Goal: Task Accomplishment & Management: Manage account settings

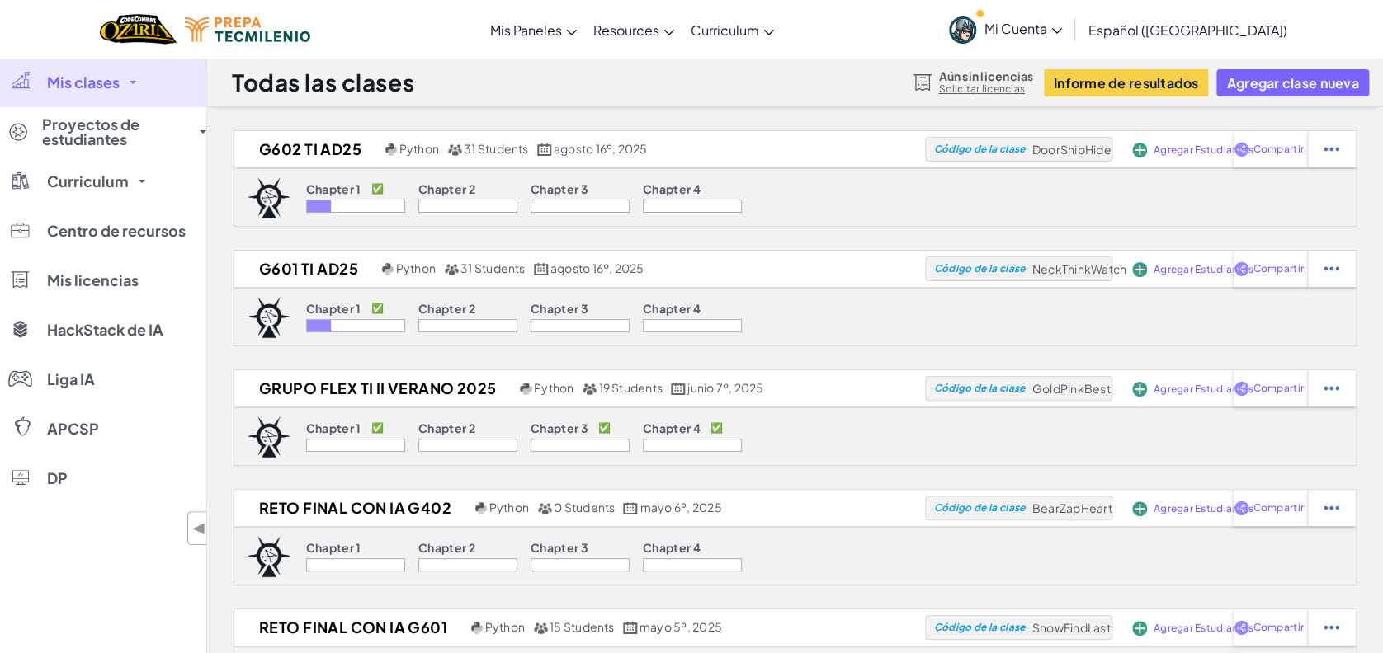
click at [106, 76] on span "Mis clases" at bounding box center [83, 82] width 73 height 15
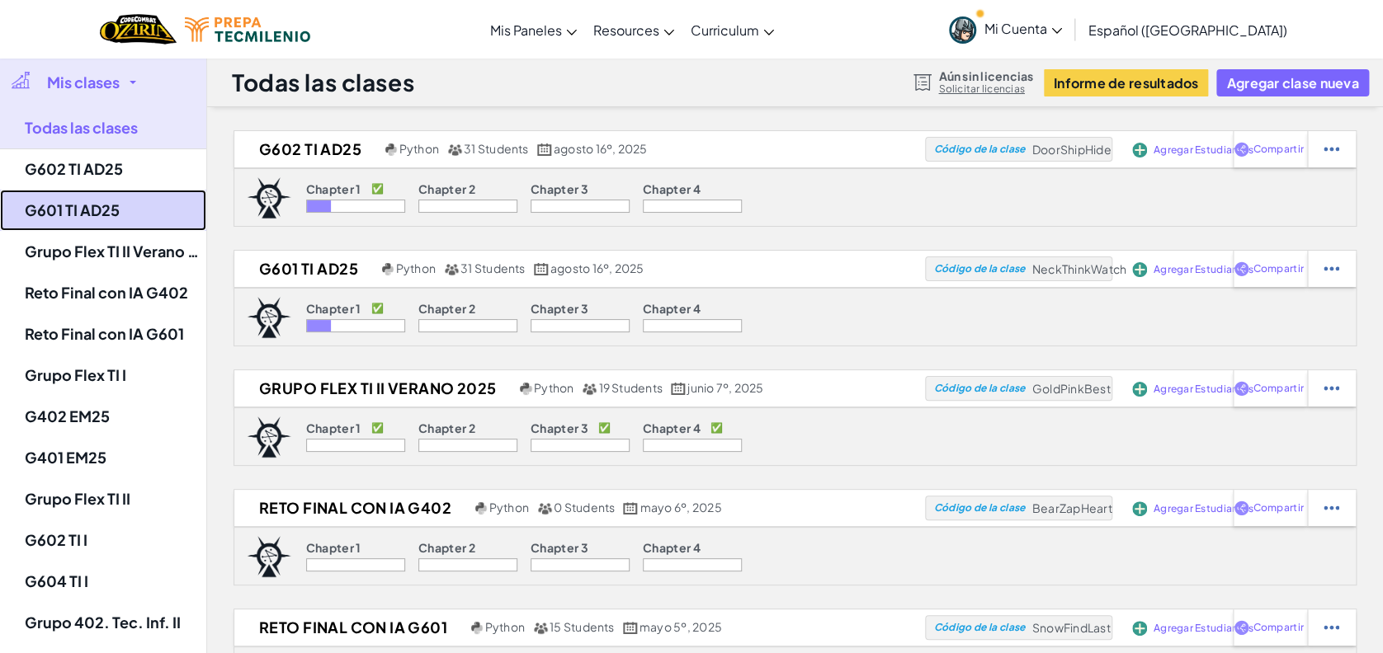
click at [96, 215] on link "G601 TI AD25" at bounding box center [103, 210] width 206 height 41
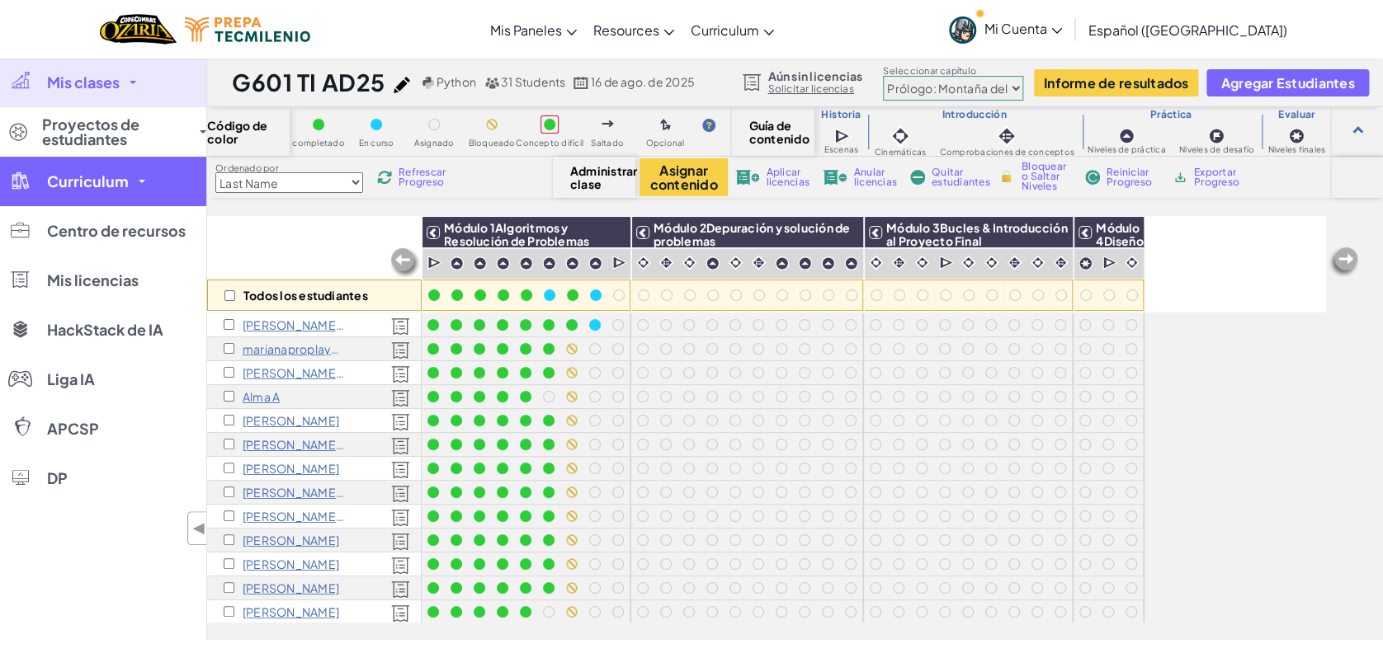
click at [121, 189] on span "Curriculum" at bounding box center [88, 181] width 82 height 15
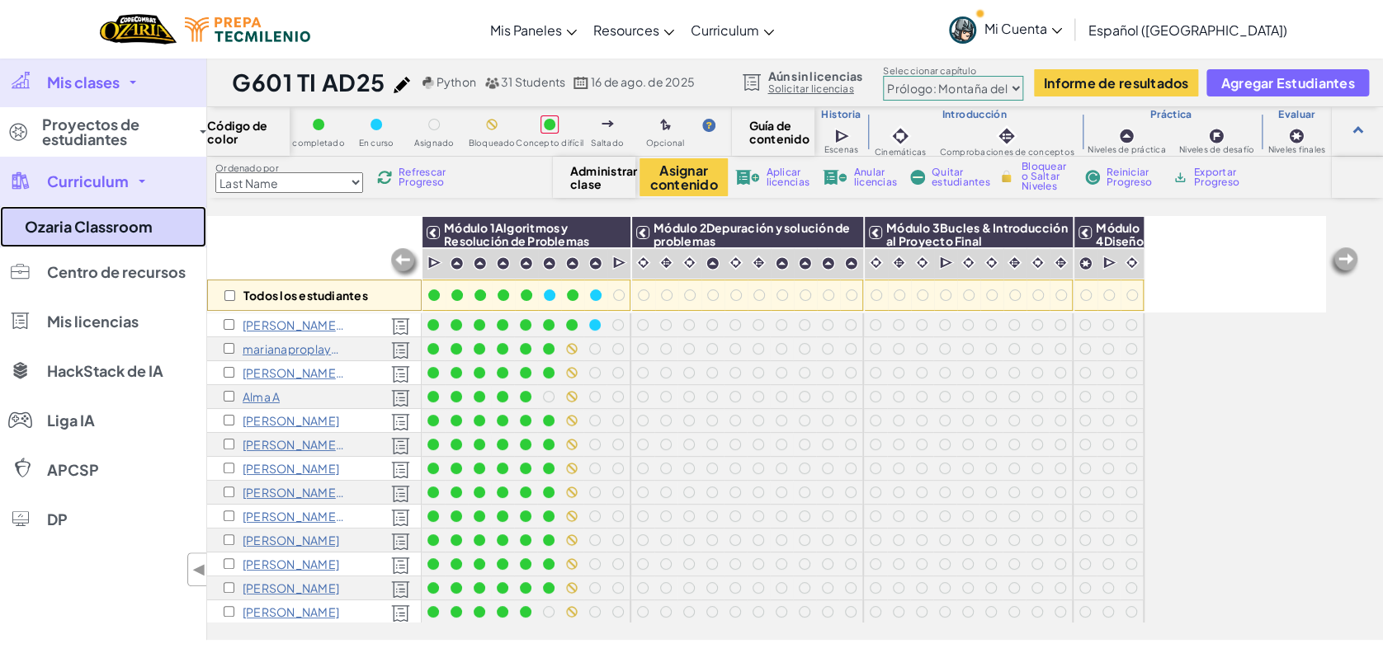
click at [106, 220] on link "Ozaria Classroom" at bounding box center [103, 226] width 206 height 41
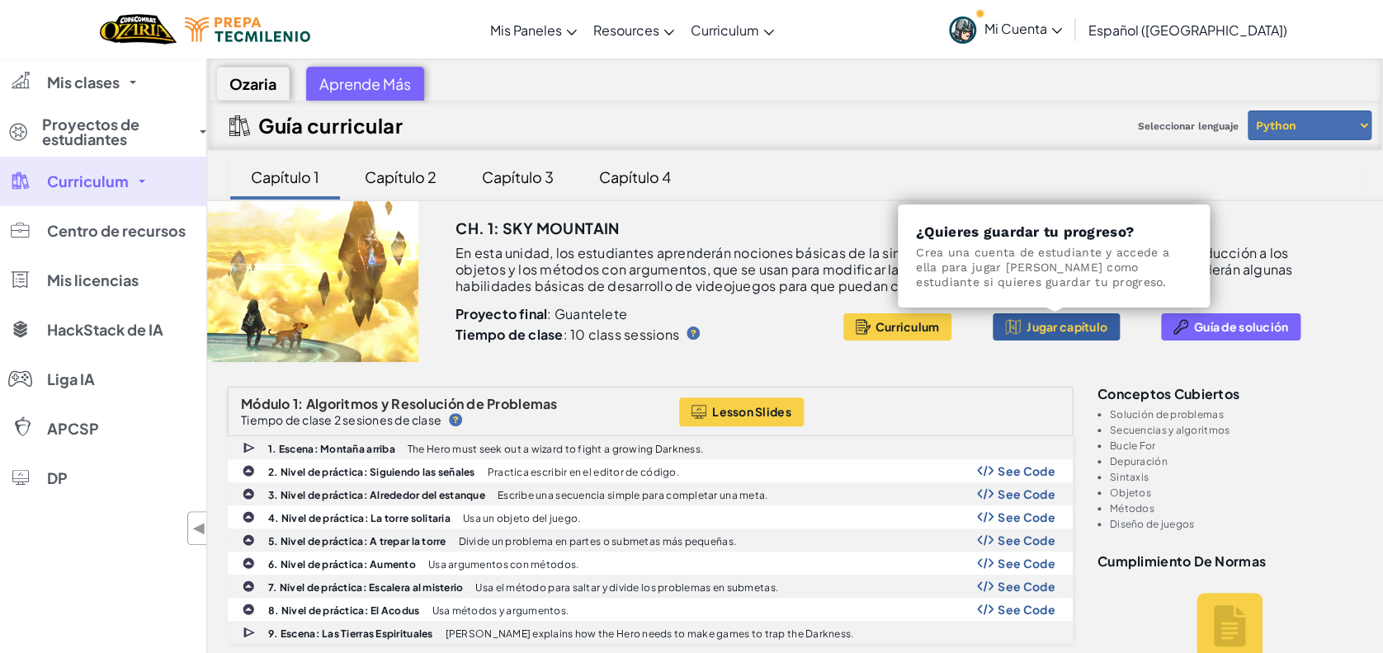
click at [1082, 320] on span "Jugar capítulo" at bounding box center [1066, 326] width 81 height 13
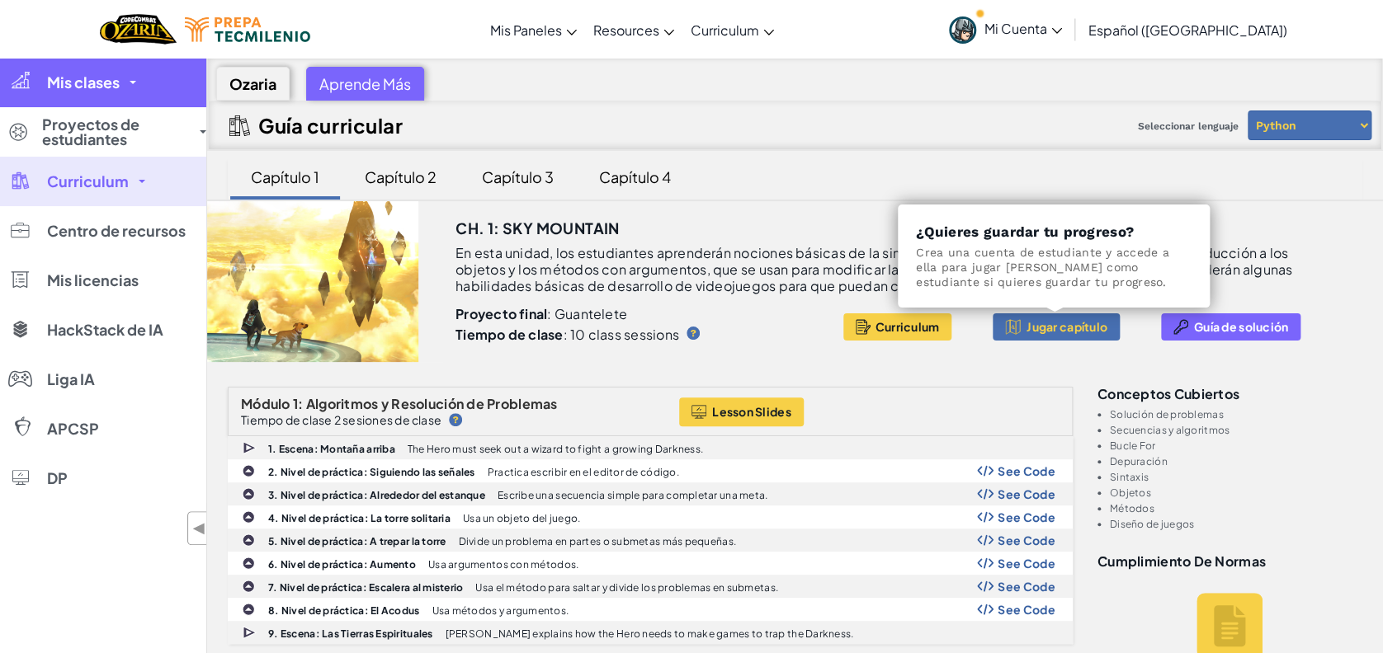
click at [125, 78] on link "Mis clases" at bounding box center [103, 82] width 206 height 49
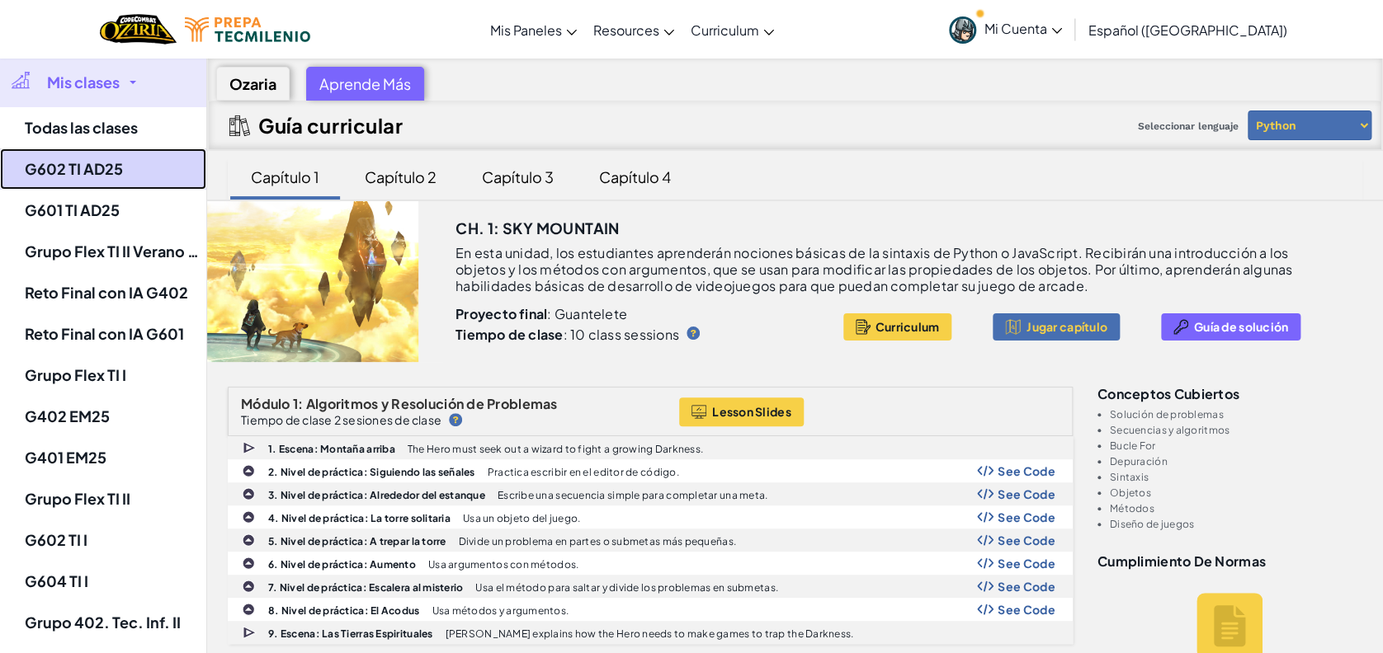
click at [96, 172] on link "G602 TI AD25" at bounding box center [103, 168] width 206 height 41
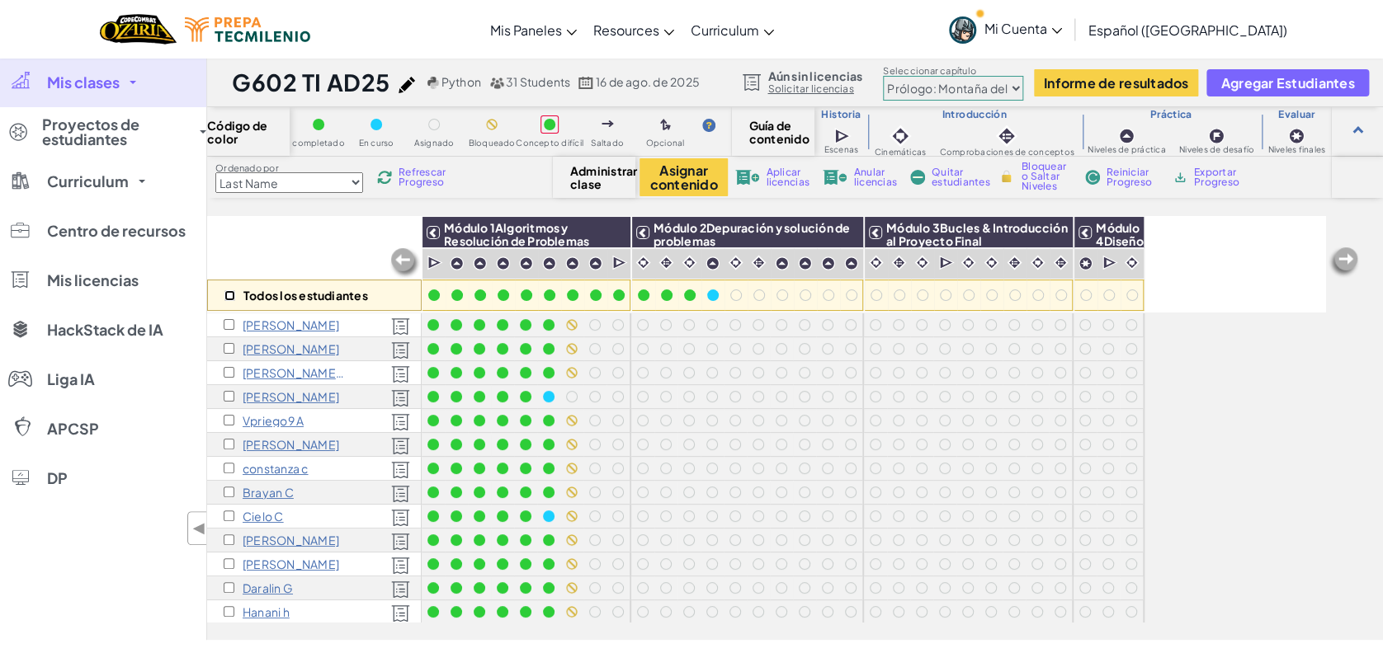
click at [231, 299] on input "checkbox" at bounding box center [229, 295] width 11 height 11
checkbox input "true"
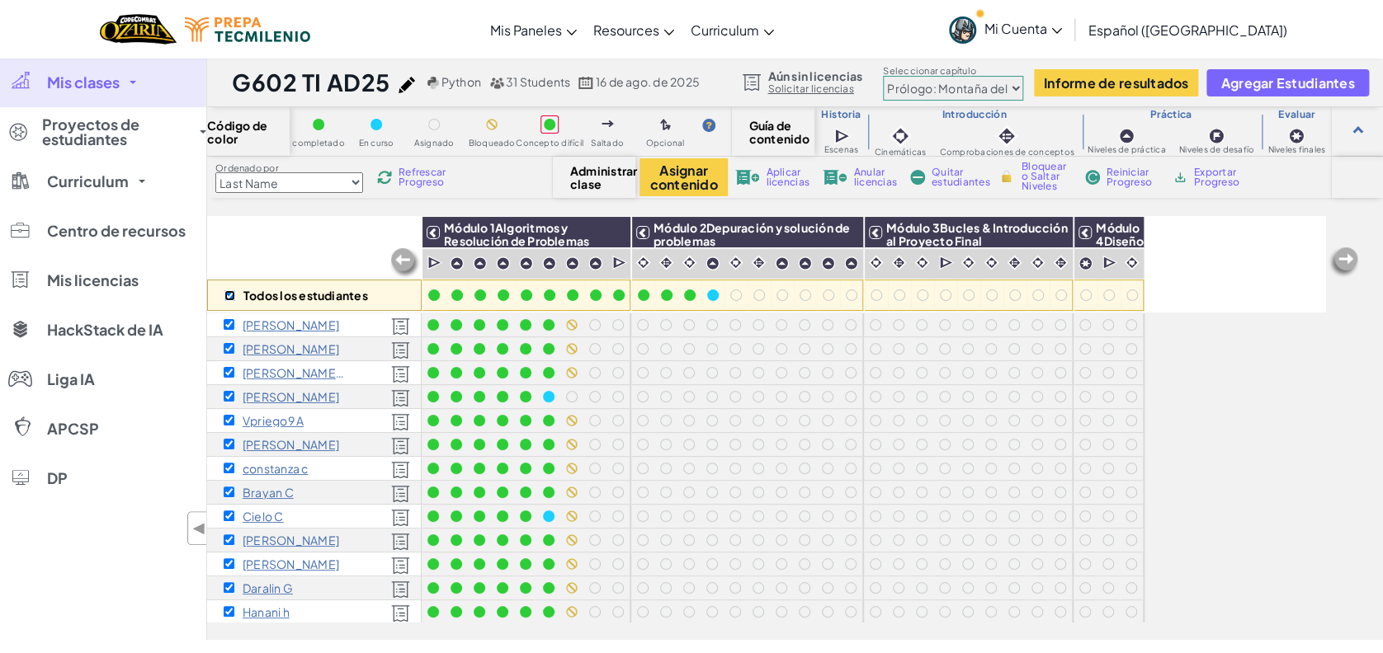
checkbox input "true"
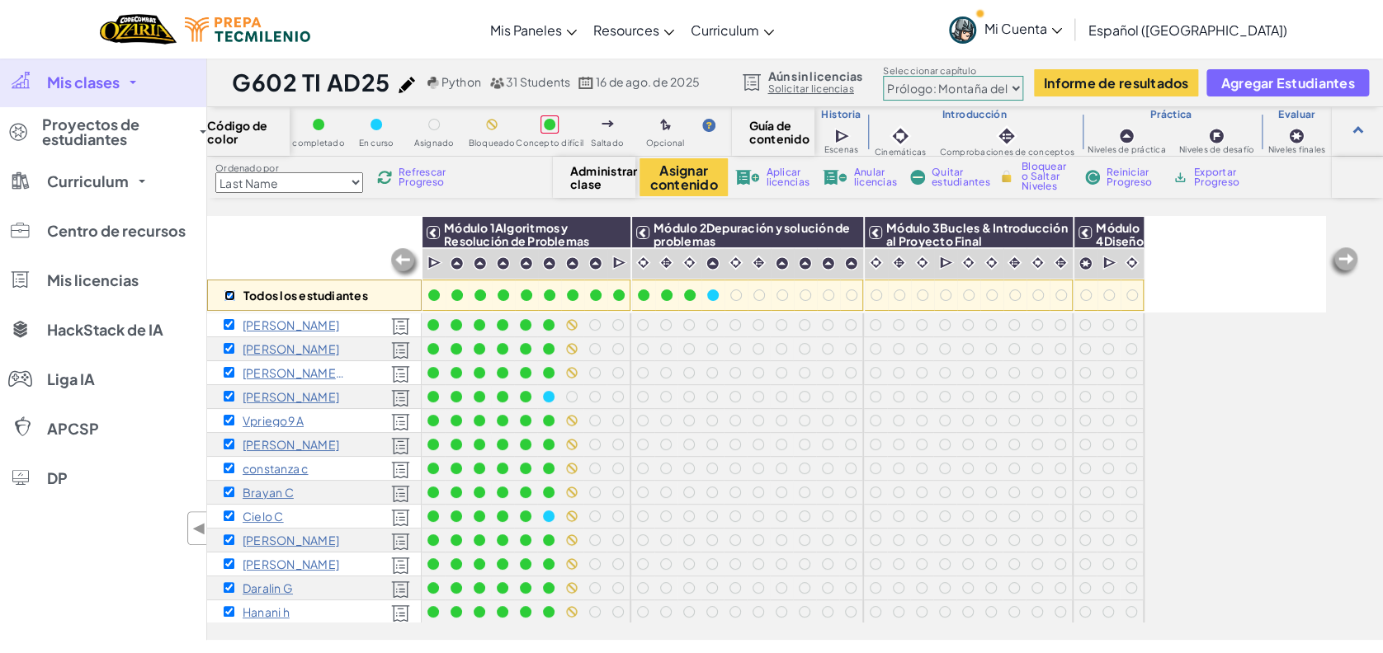
checkbox input "true"
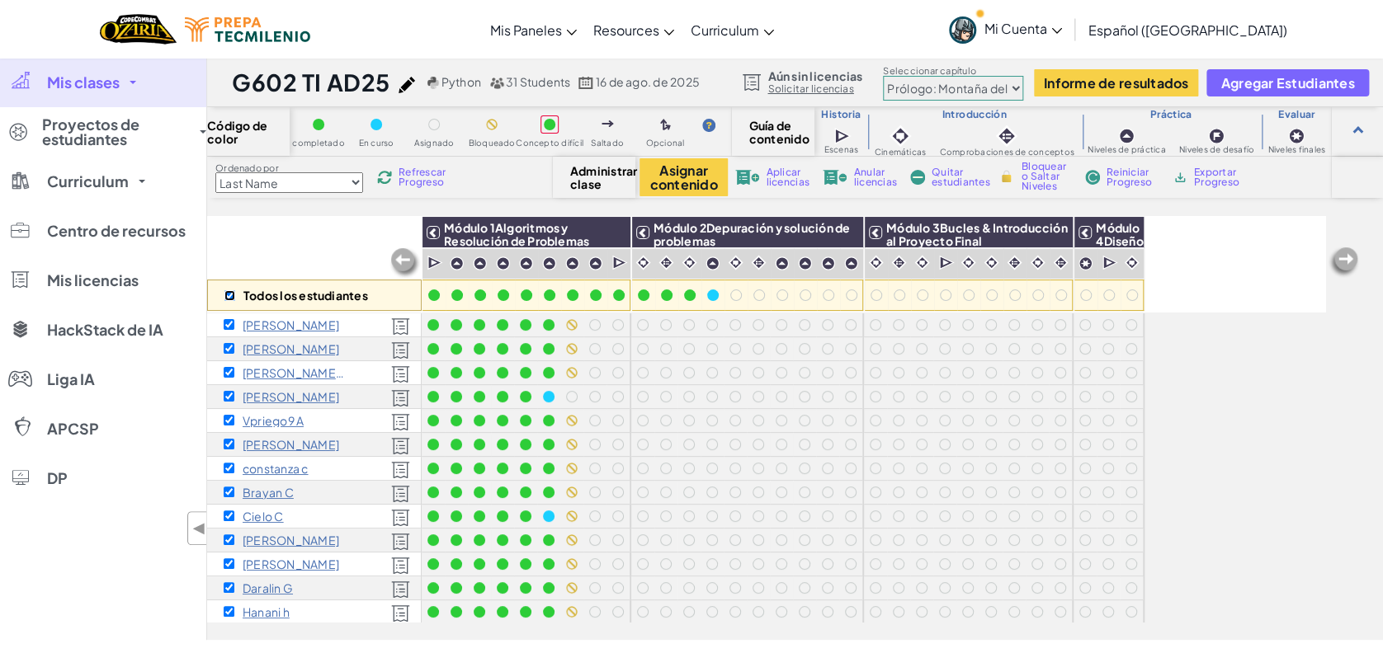
checkbox input "true"
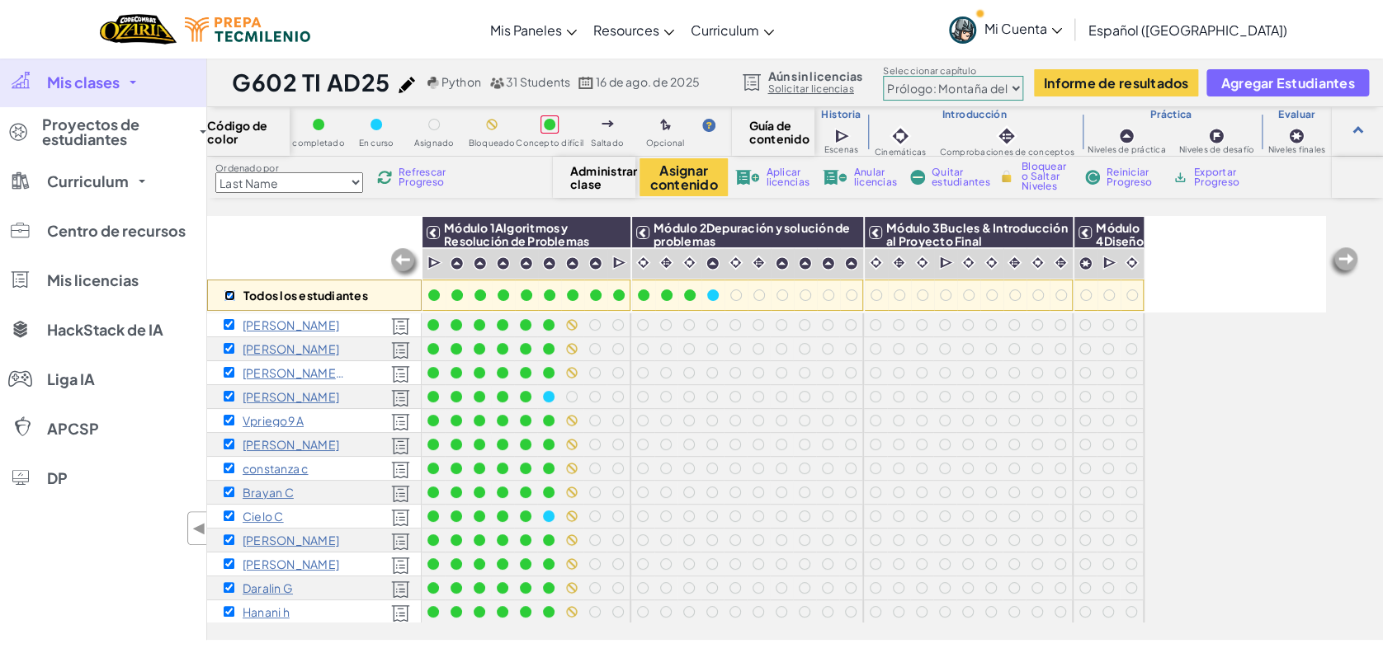
checkbox input "true"
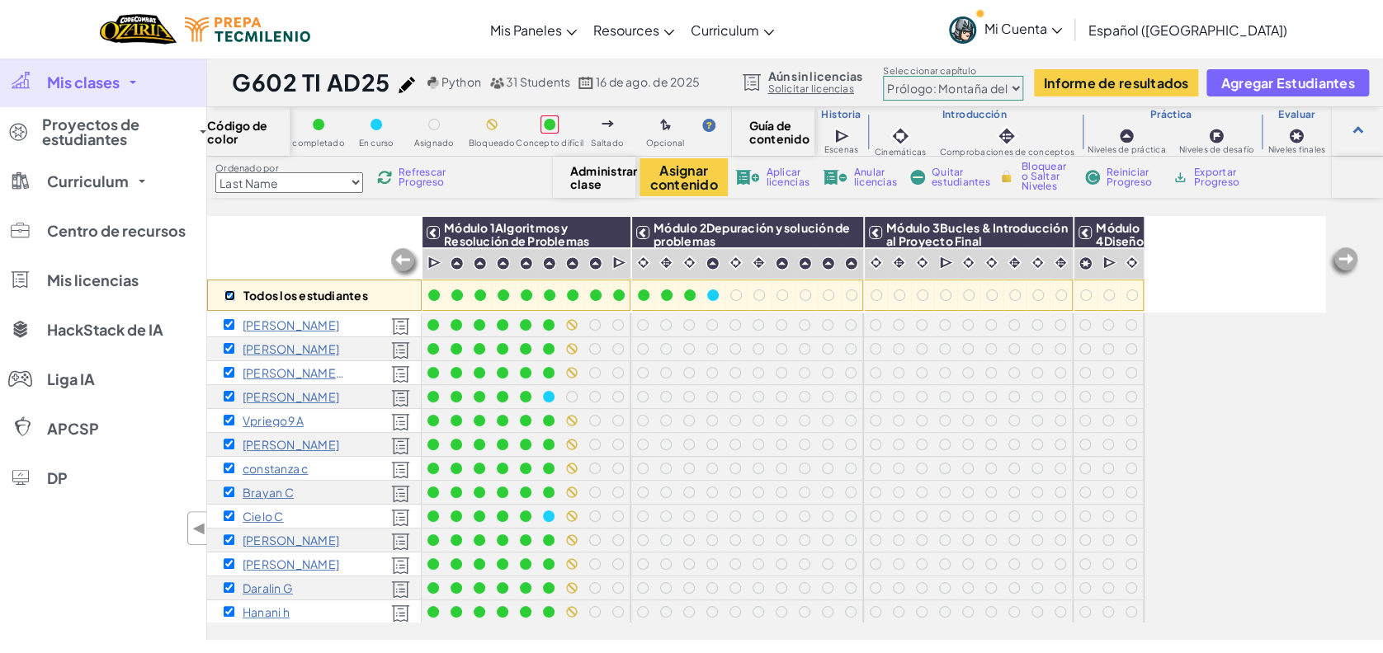
checkbox input "true"
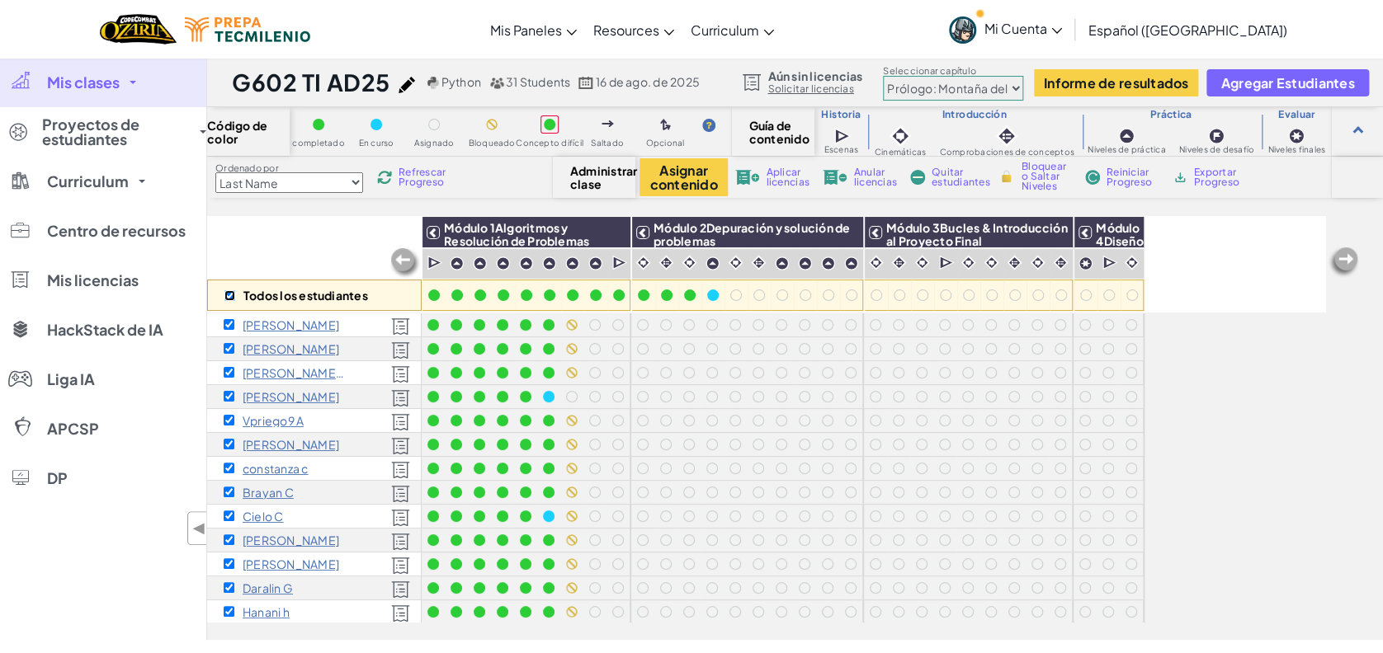
checkbox input "true"
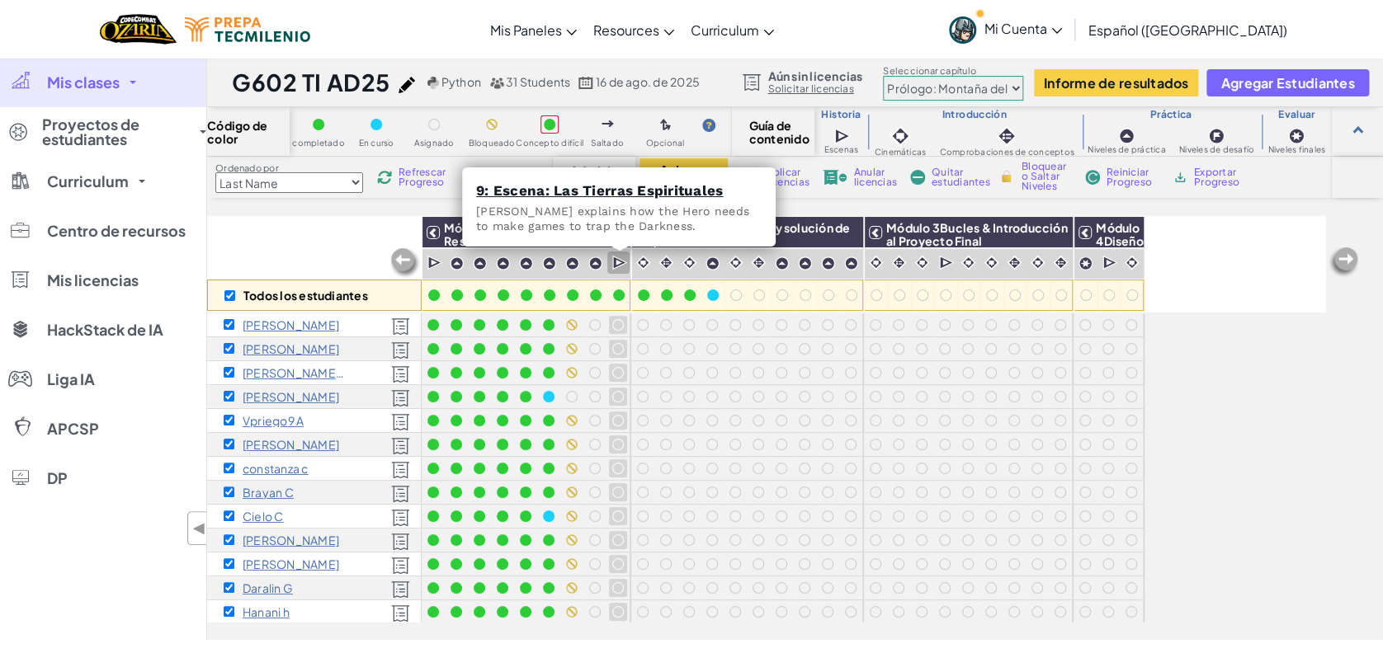
click at [615, 262] on img at bounding box center [620, 263] width 16 height 16
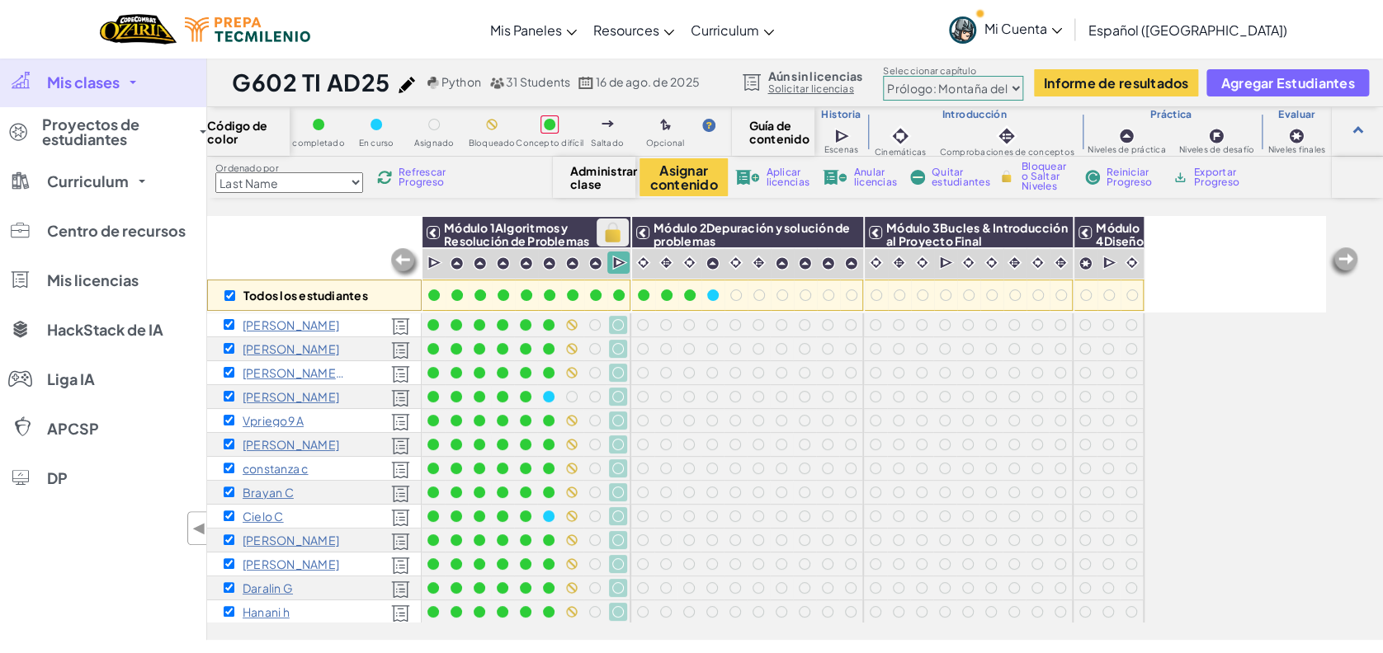
click at [614, 225] on img at bounding box center [612, 232] width 29 height 25
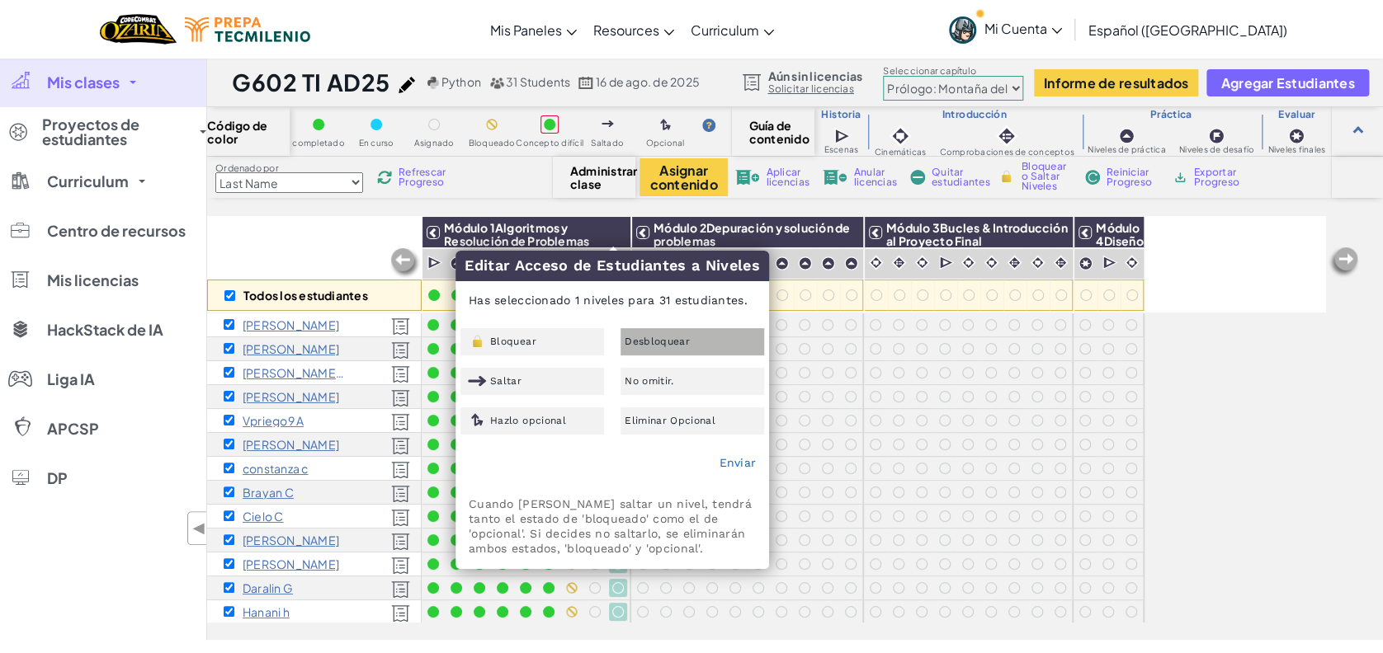
click at [652, 339] on span "Desbloquear" at bounding box center [656, 342] width 65 height 10
click at [744, 462] on link "Enviar" at bounding box center [736, 462] width 37 height 13
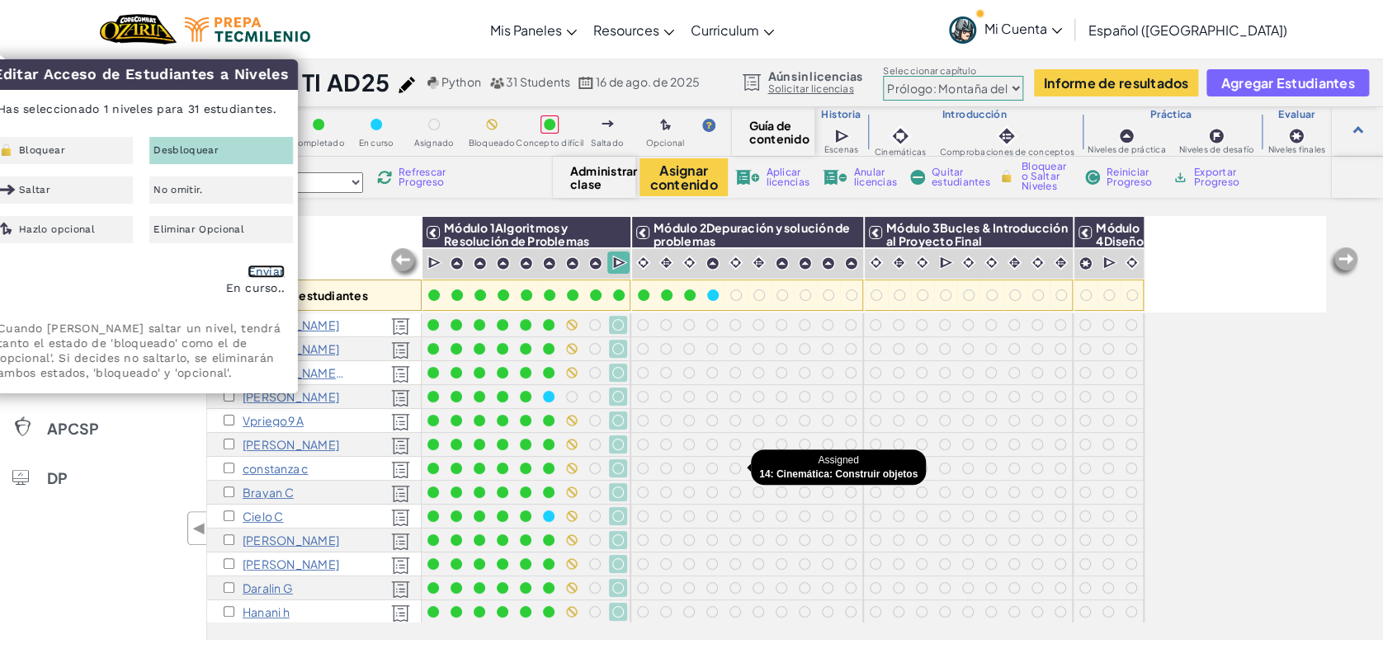
checkbox input "false"
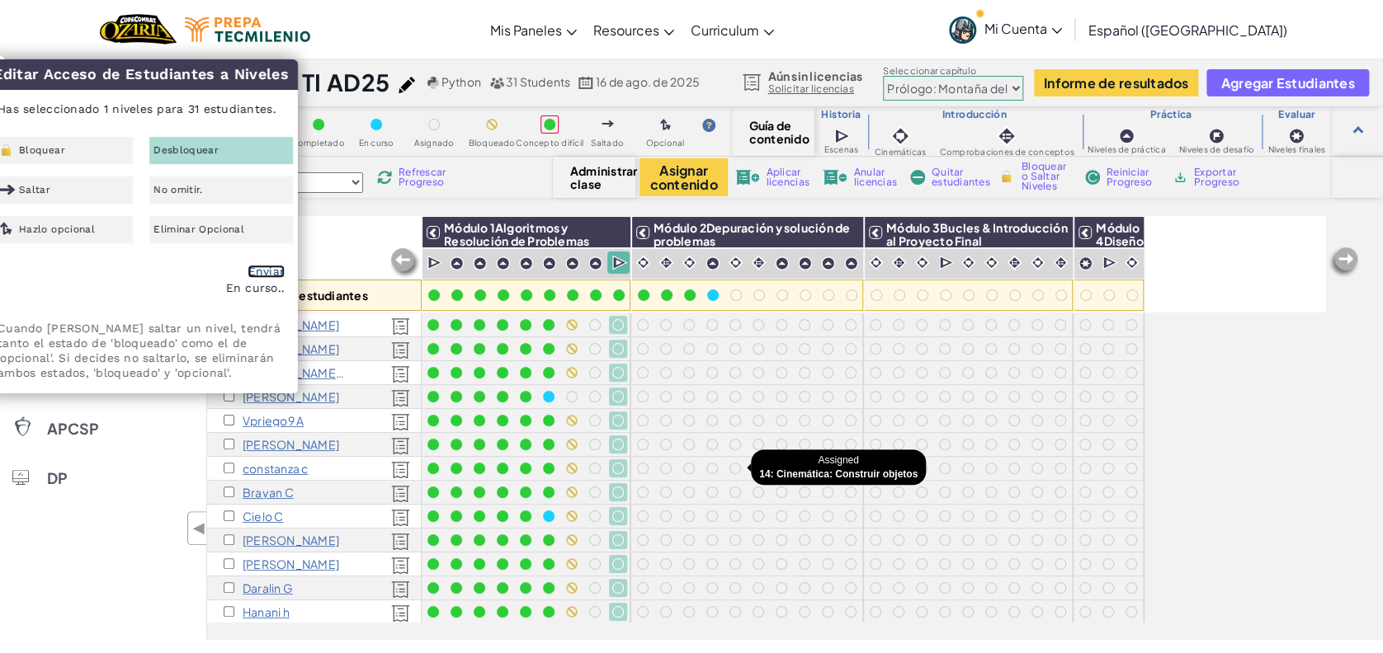
checkbox input "false"
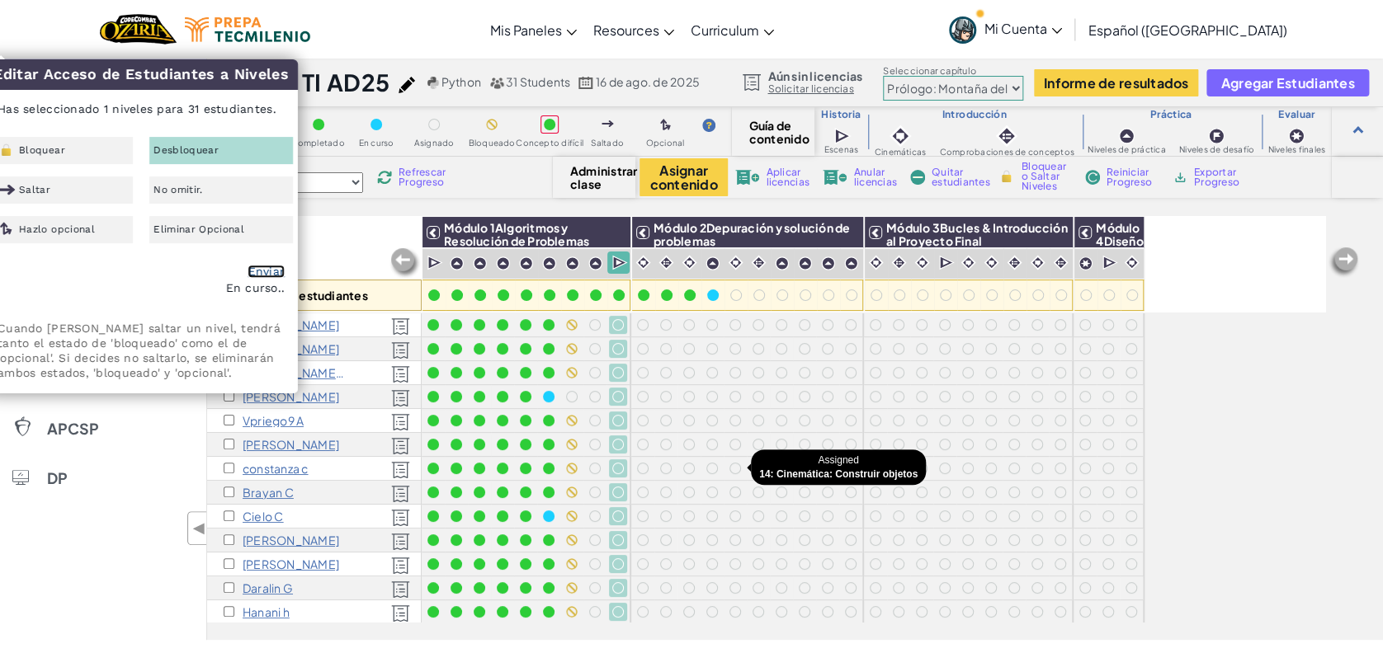
checkbox input "false"
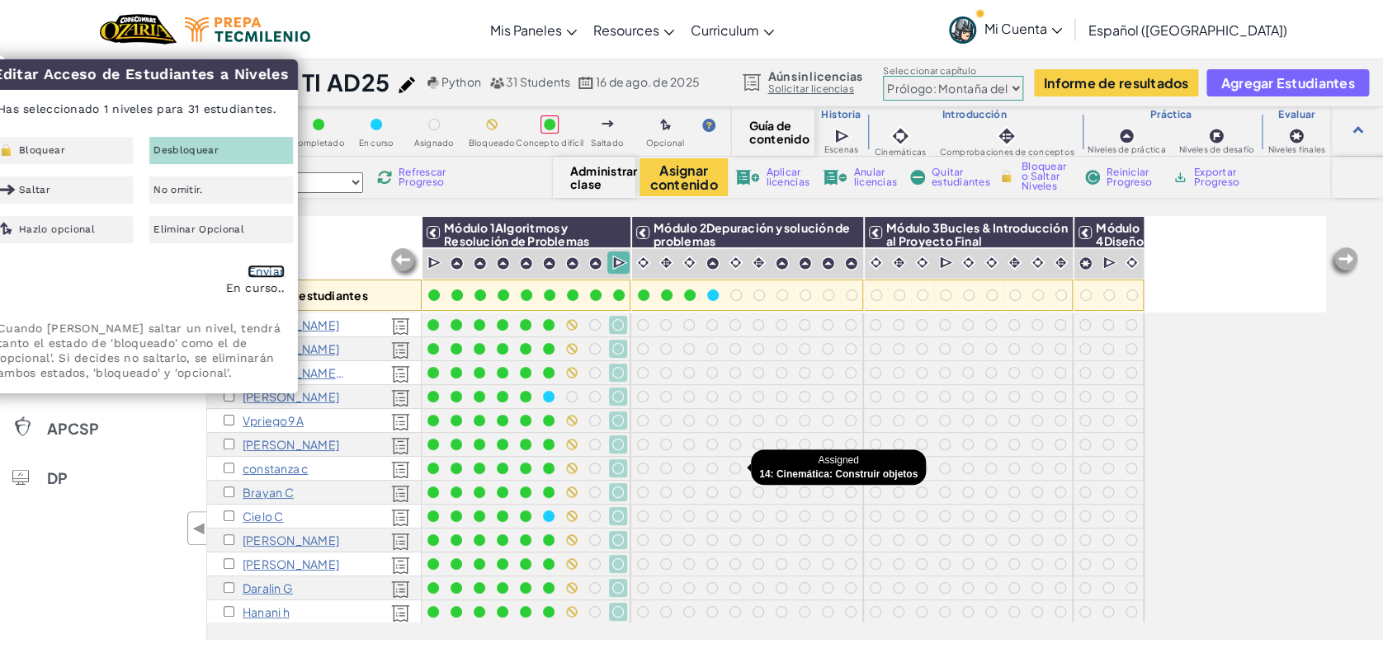
checkbox input "false"
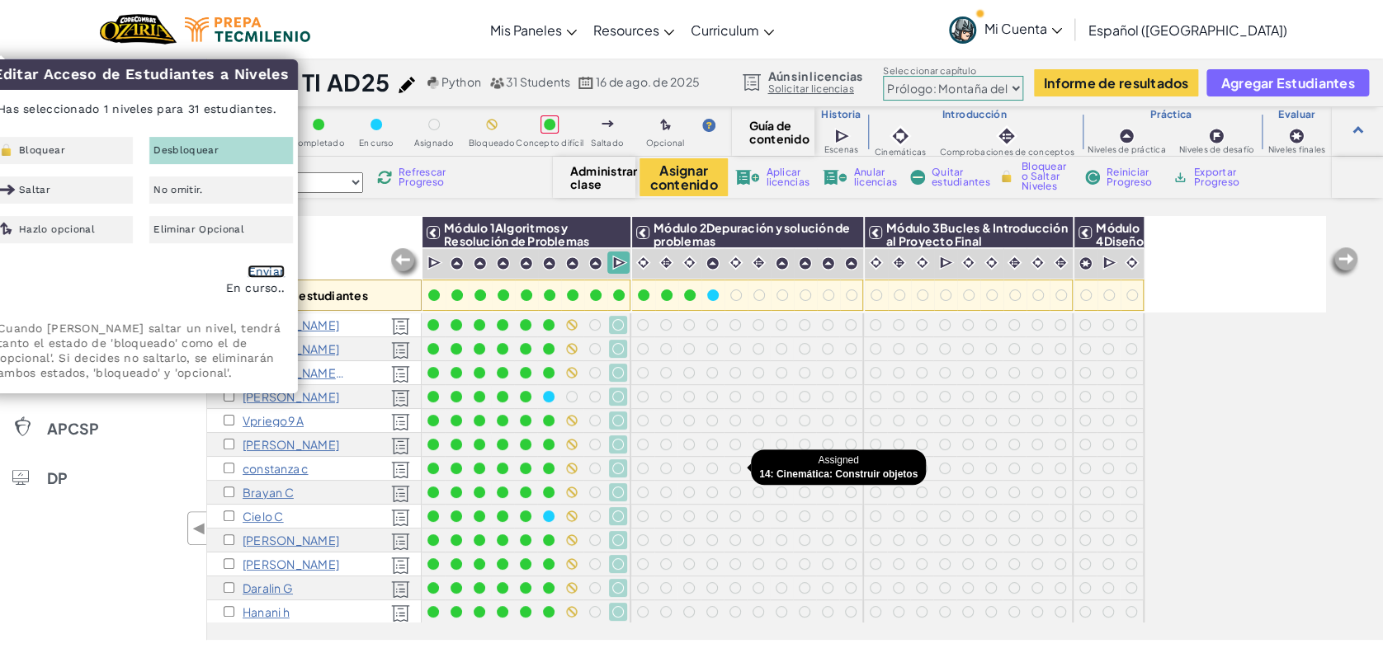
checkbox input "false"
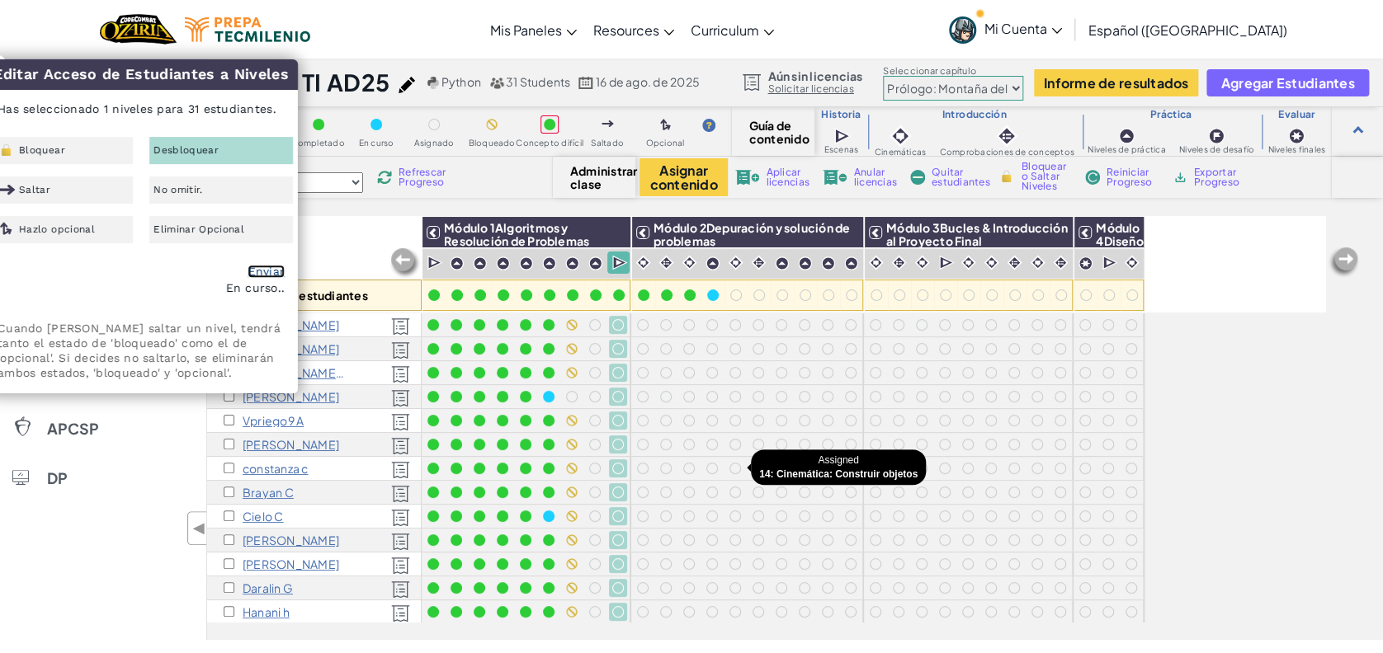
checkbox input "false"
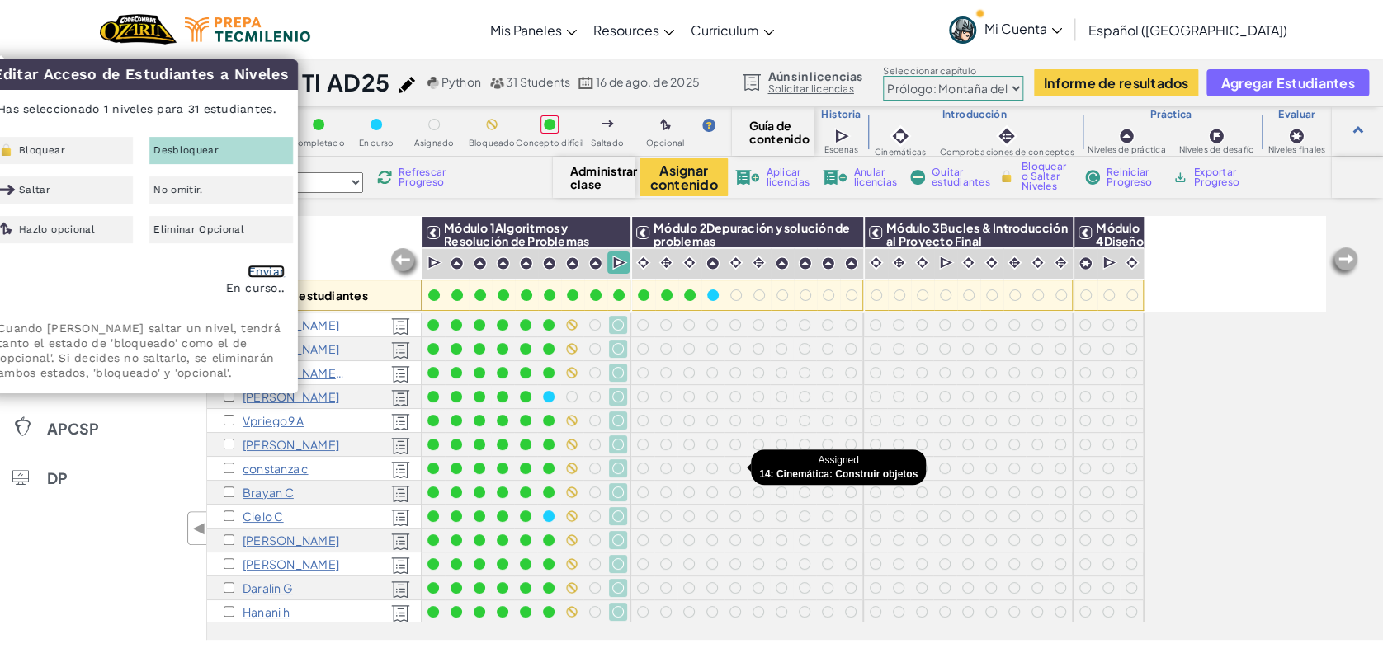
checkbox input "false"
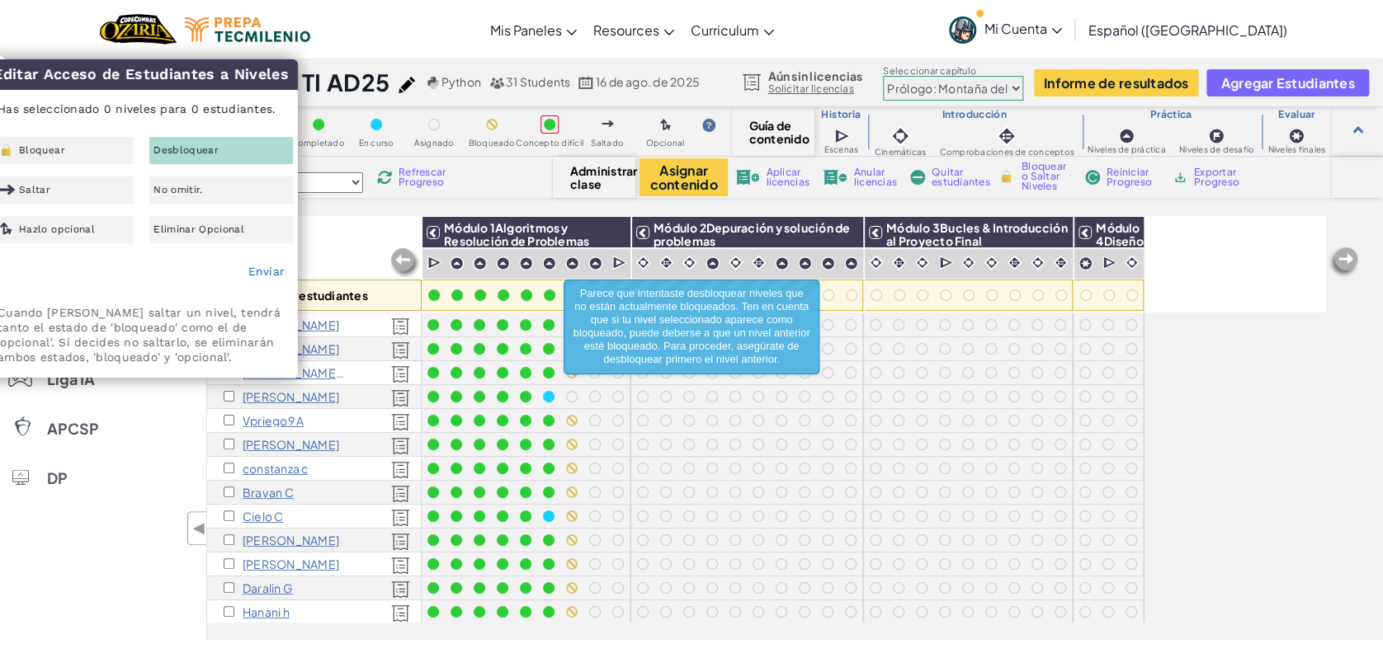
click at [347, 224] on div "Todos los estudiantes" at bounding box center [314, 264] width 214 height 96
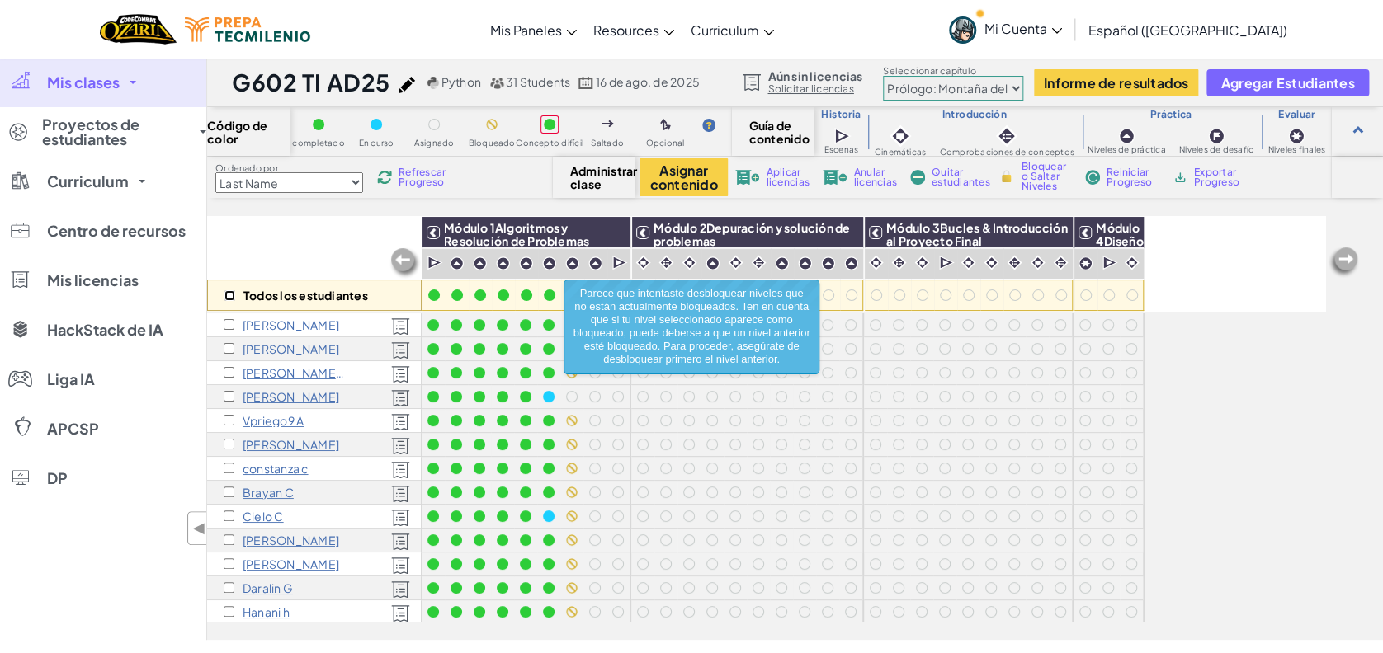
click at [229, 298] on input "checkbox" at bounding box center [229, 295] width 11 height 11
checkbox input "true"
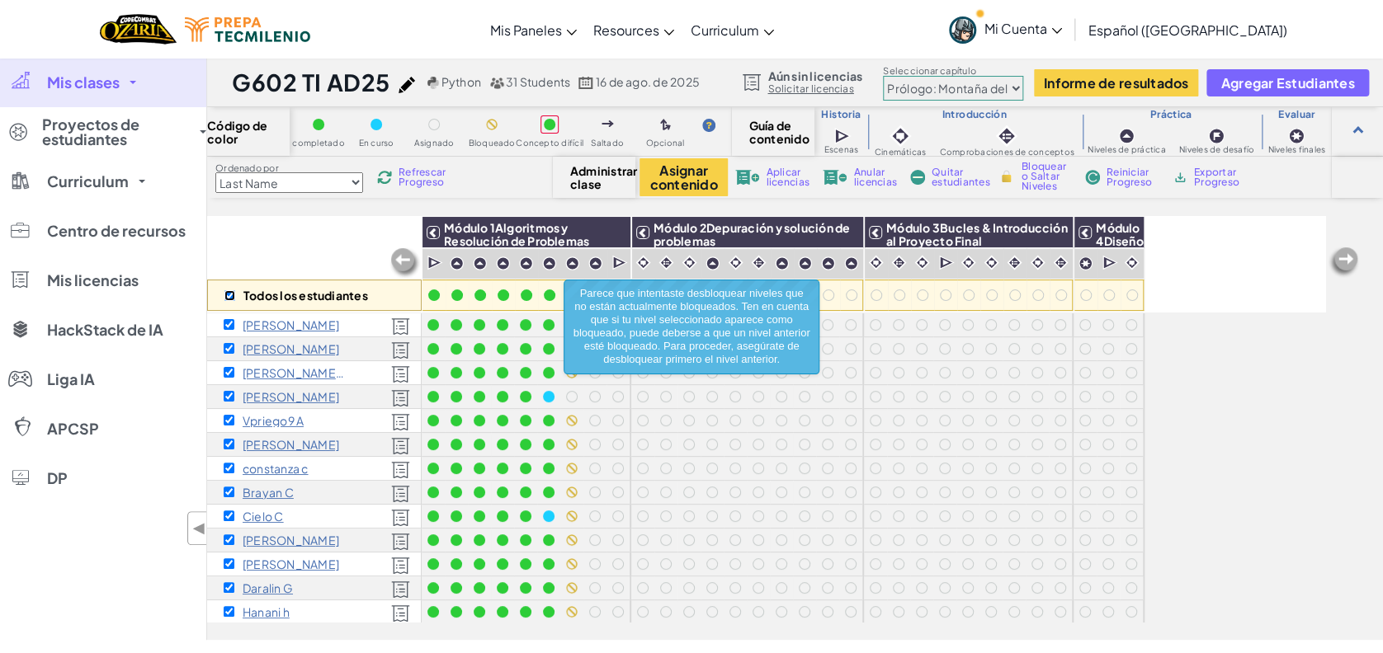
checkbox input "true"
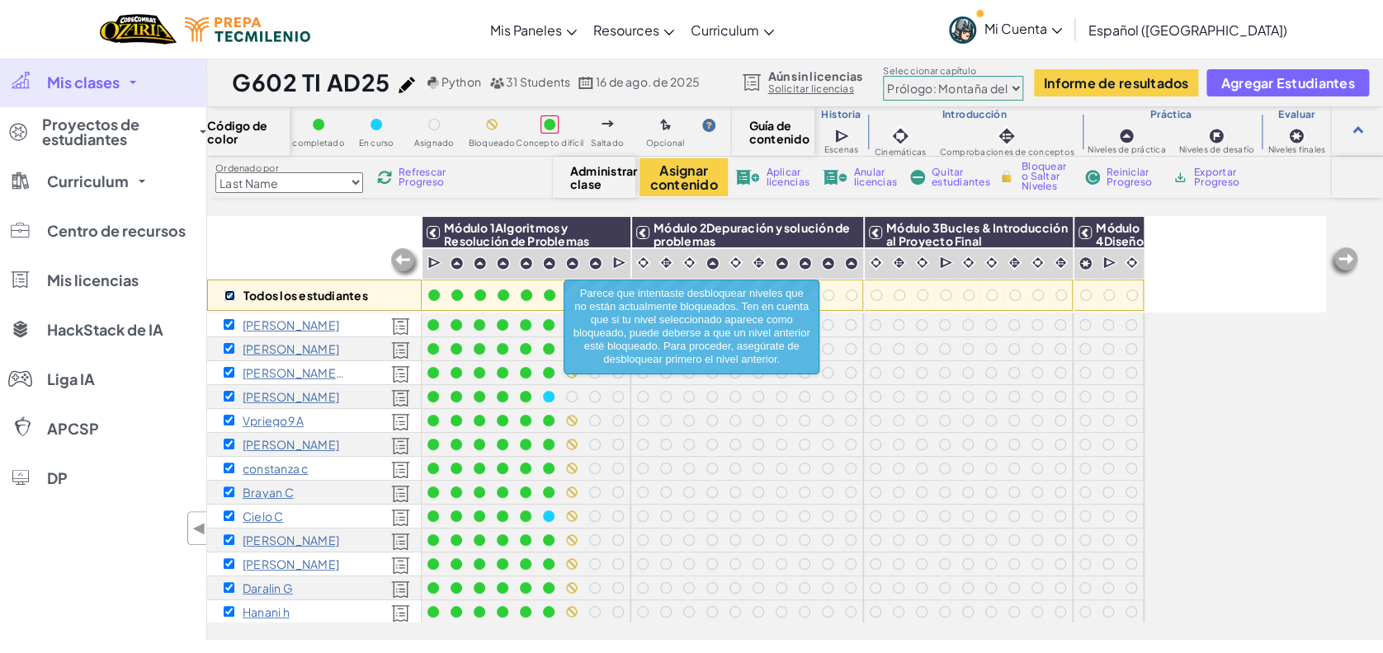
checkbox input "true"
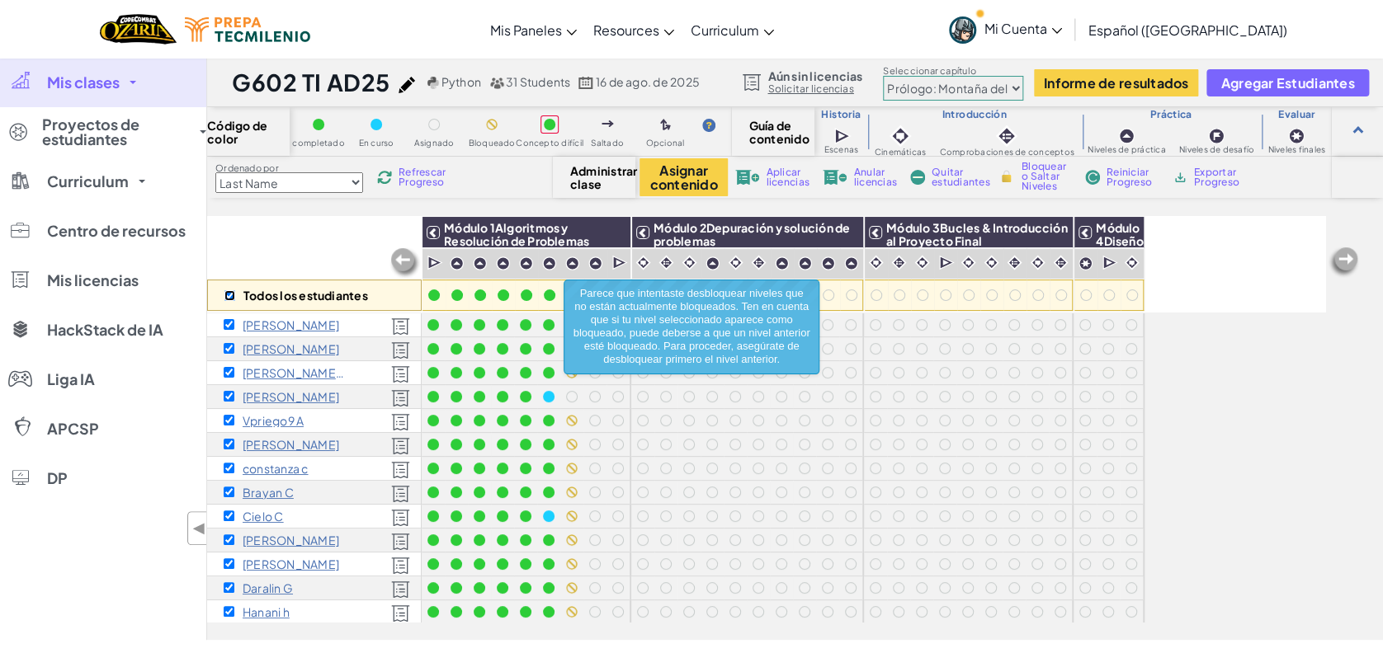
checkbox input "true"
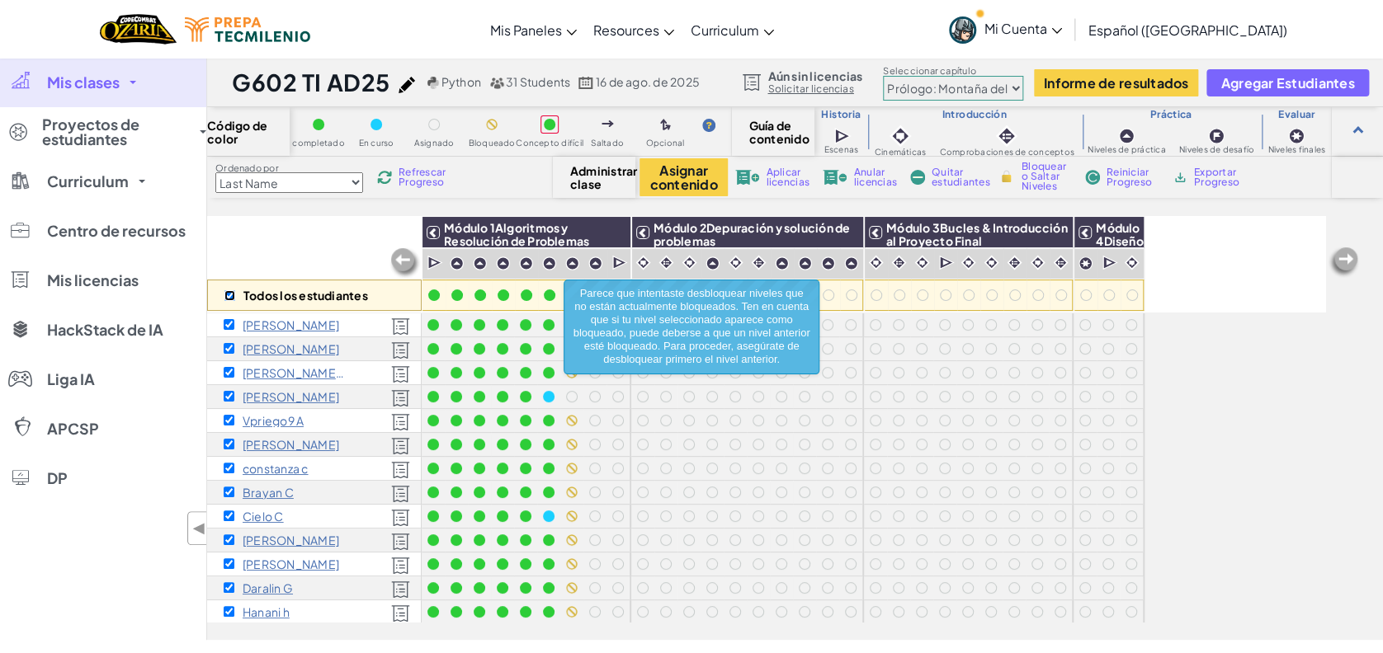
checkbox input "true"
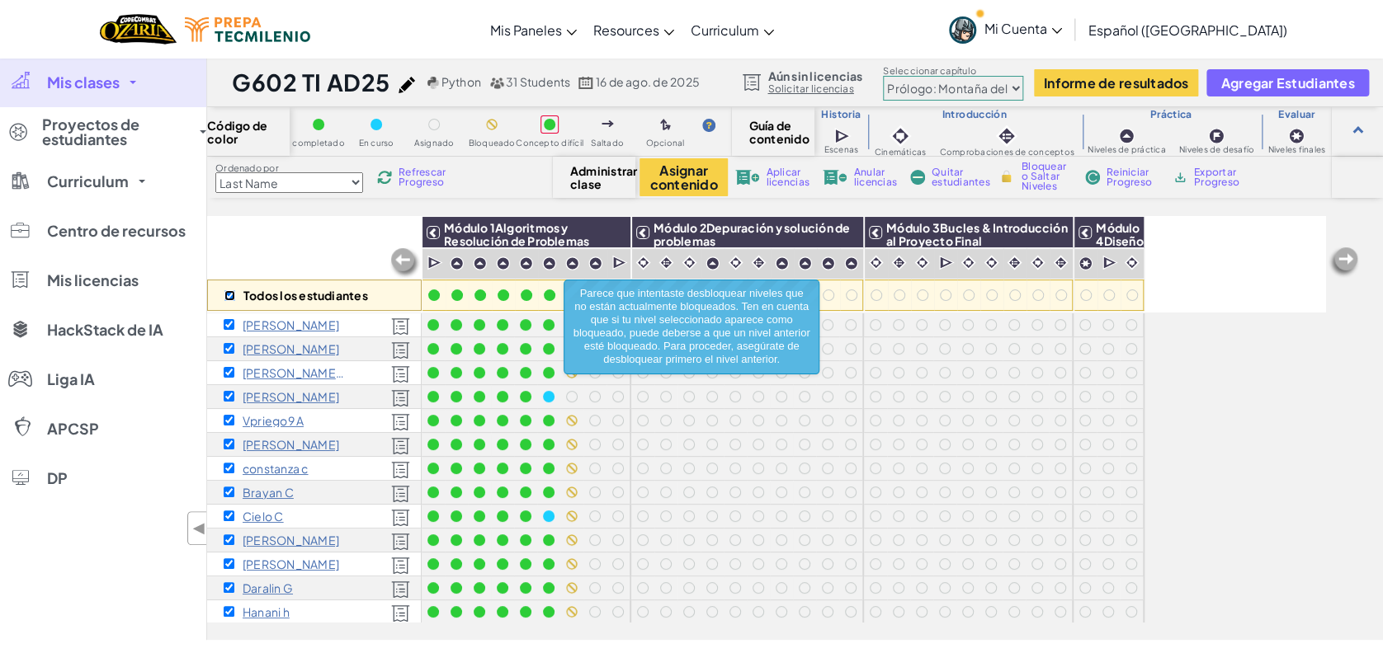
checkbox input "true"
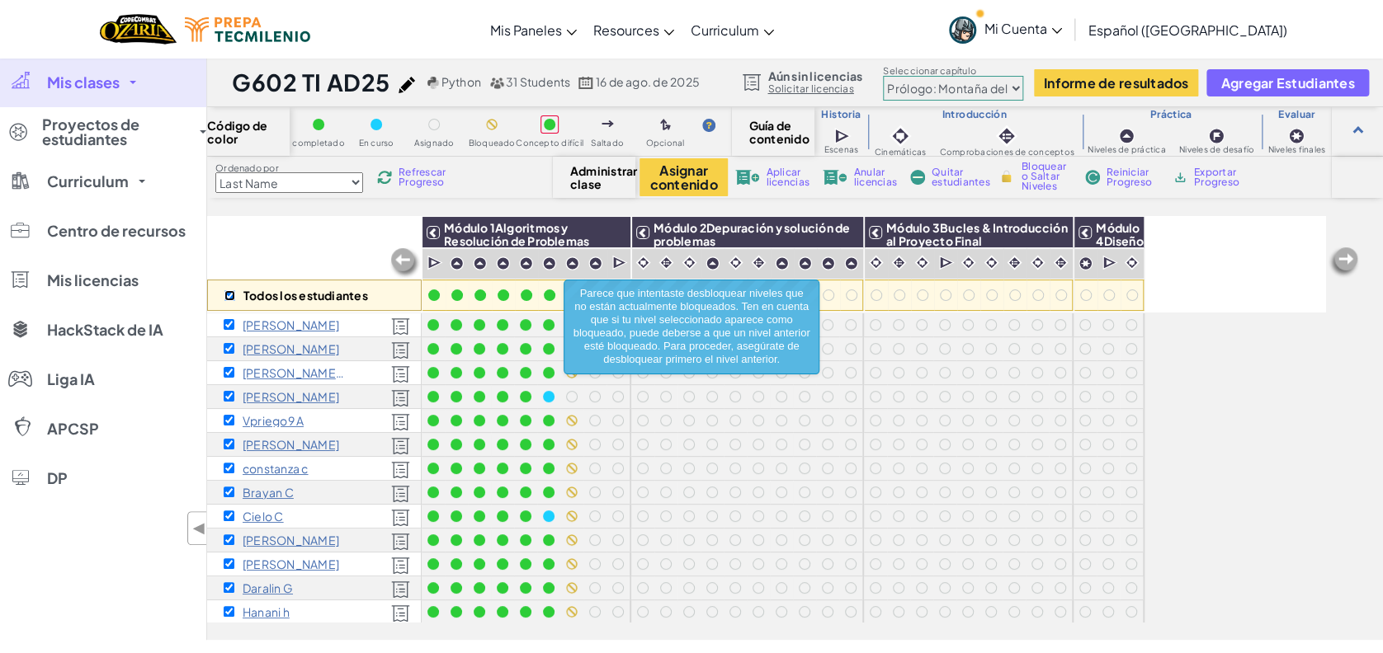
checkbox input "true"
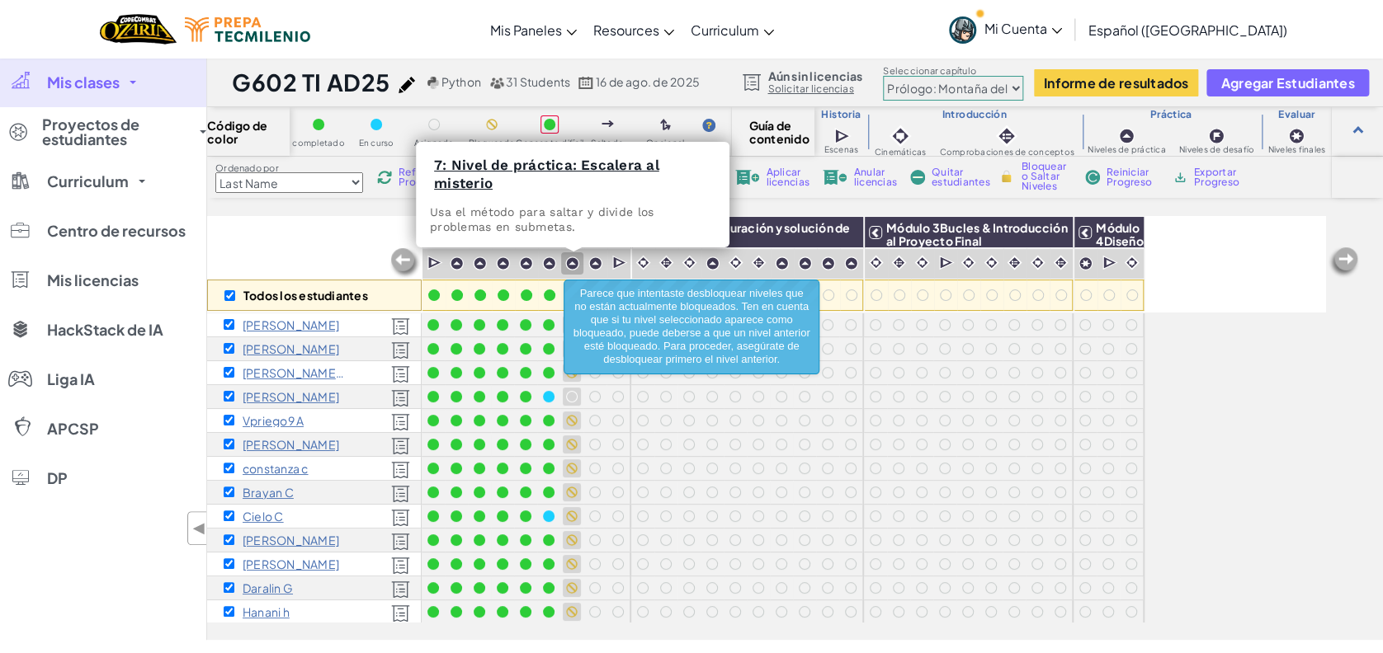
click at [565, 260] on img at bounding box center [572, 264] width 14 height 14
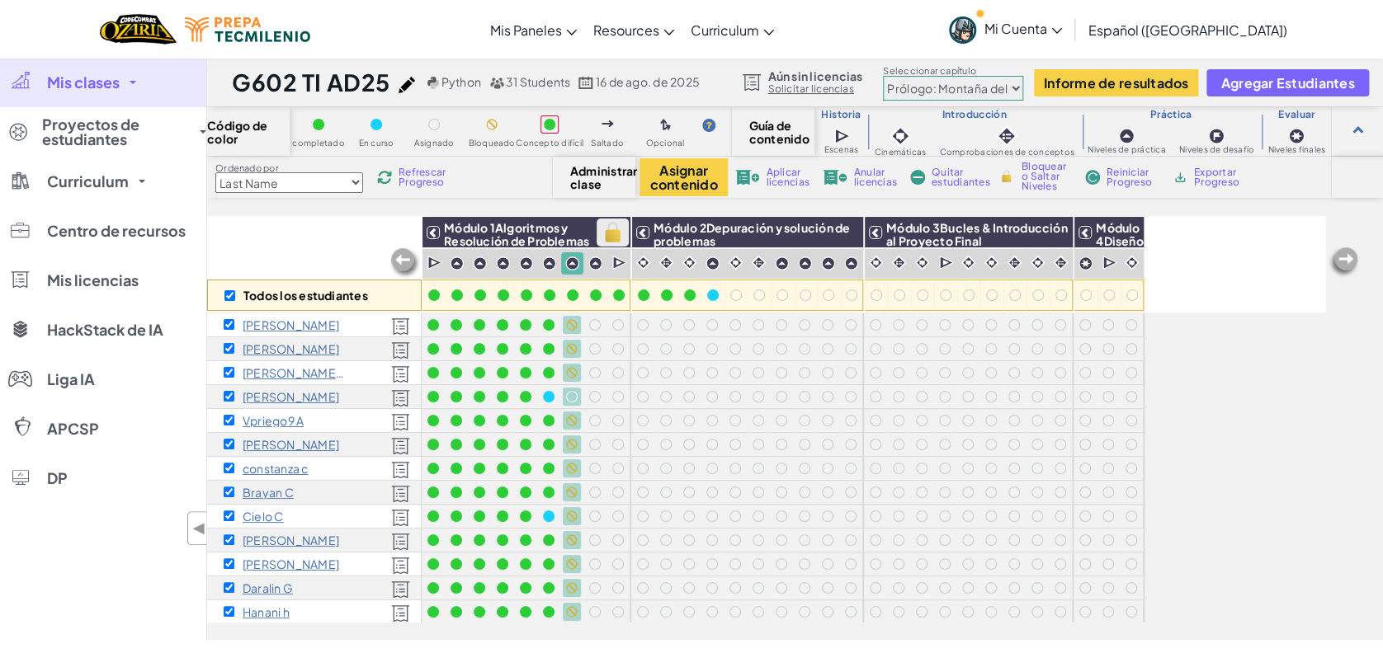
click at [620, 235] on img at bounding box center [612, 232] width 29 height 25
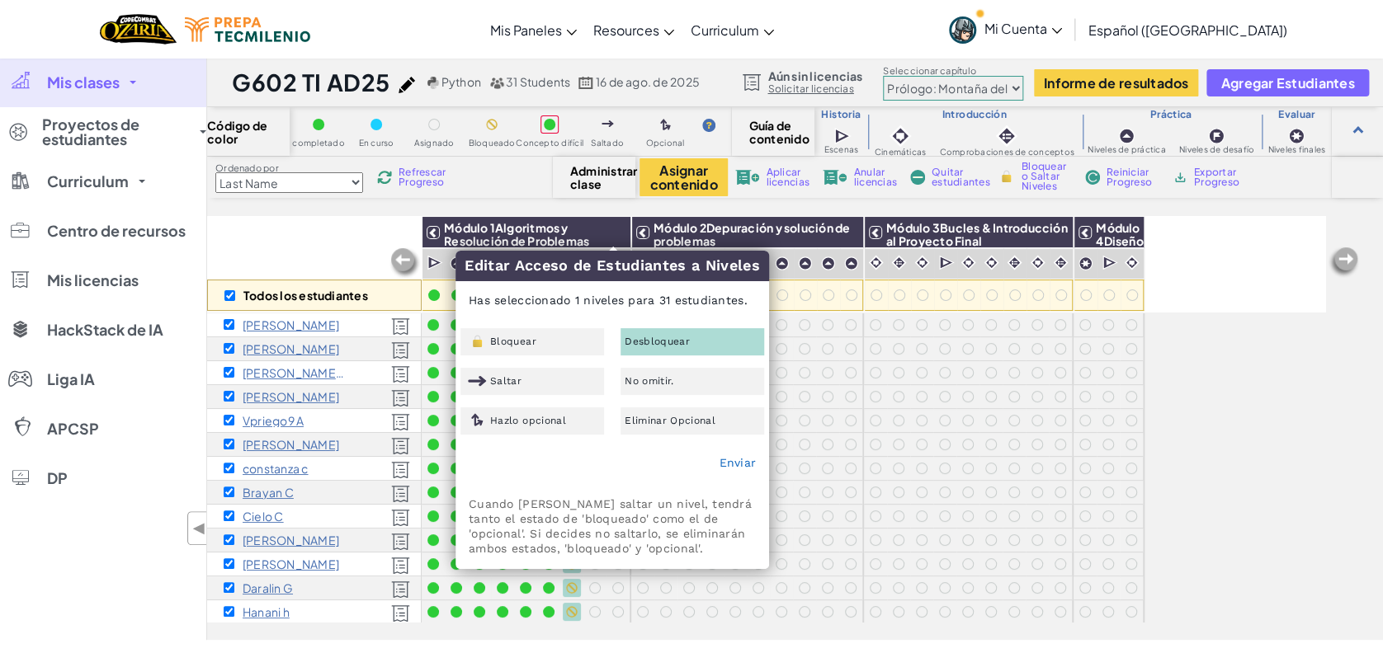
click at [650, 343] on span "Desbloquear" at bounding box center [656, 342] width 65 height 10
click at [741, 462] on link "Enviar" at bounding box center [736, 462] width 37 height 13
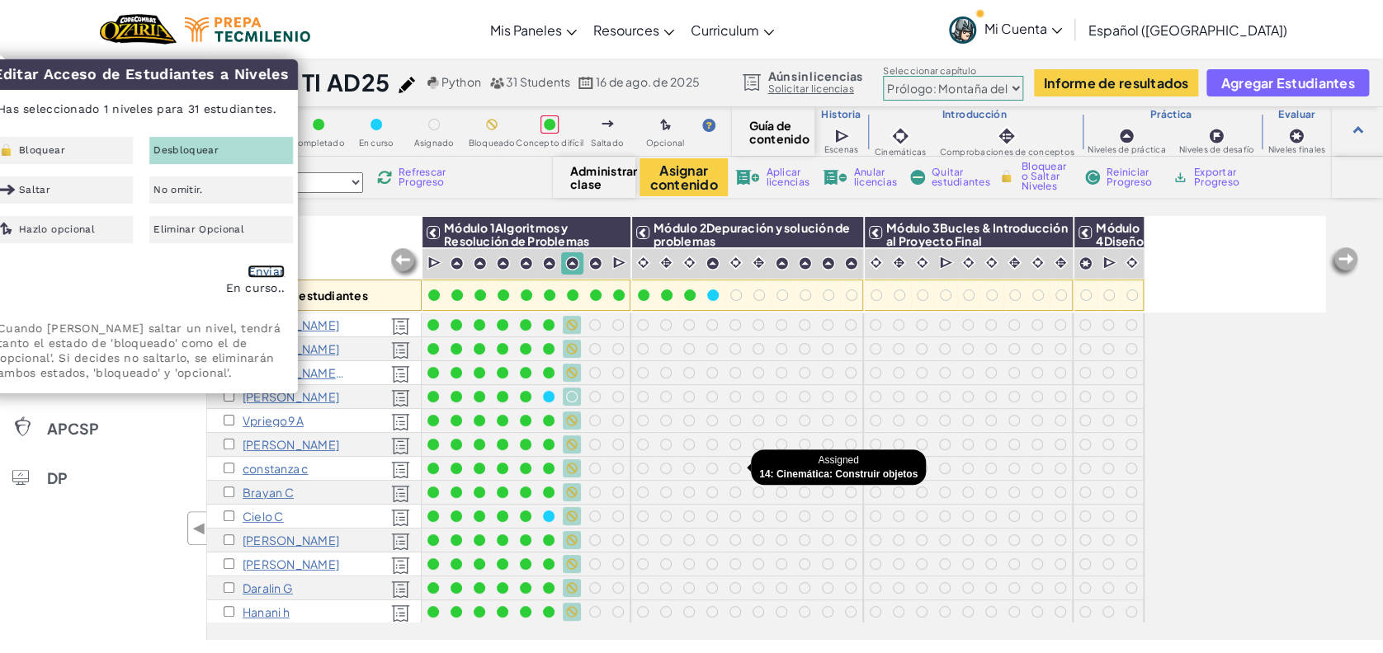
checkbox input "false"
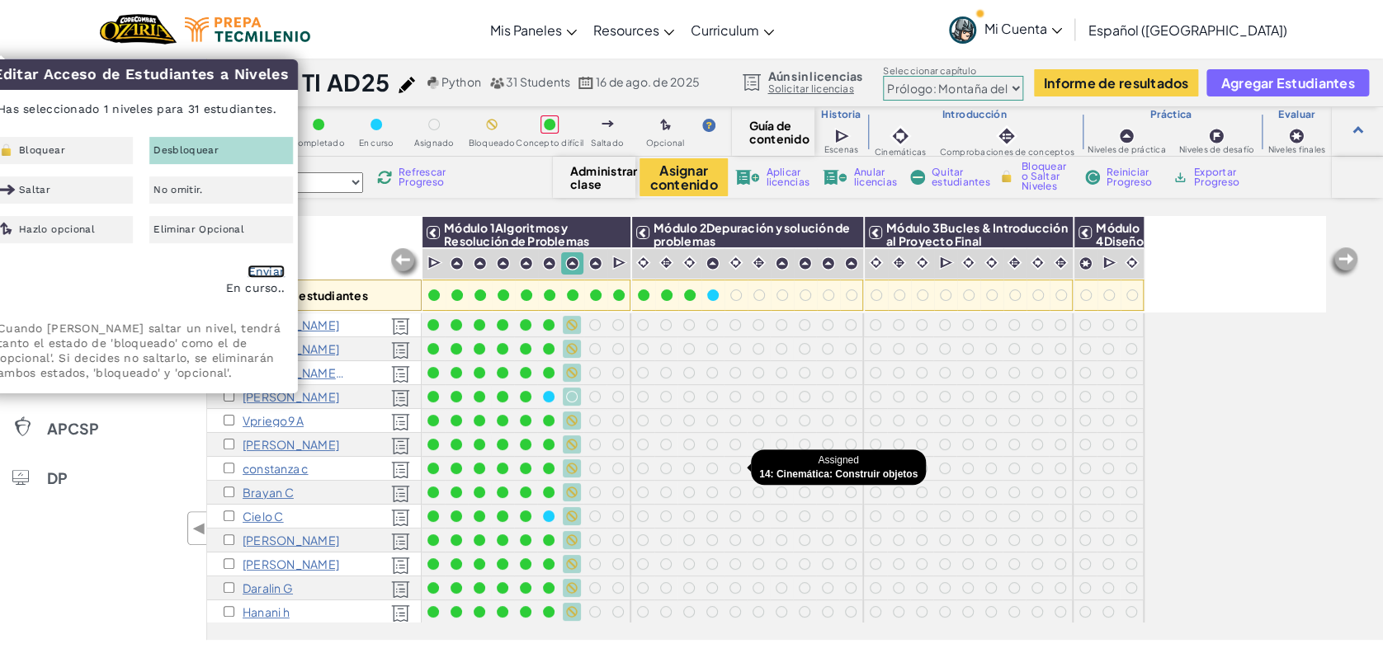
checkbox input "false"
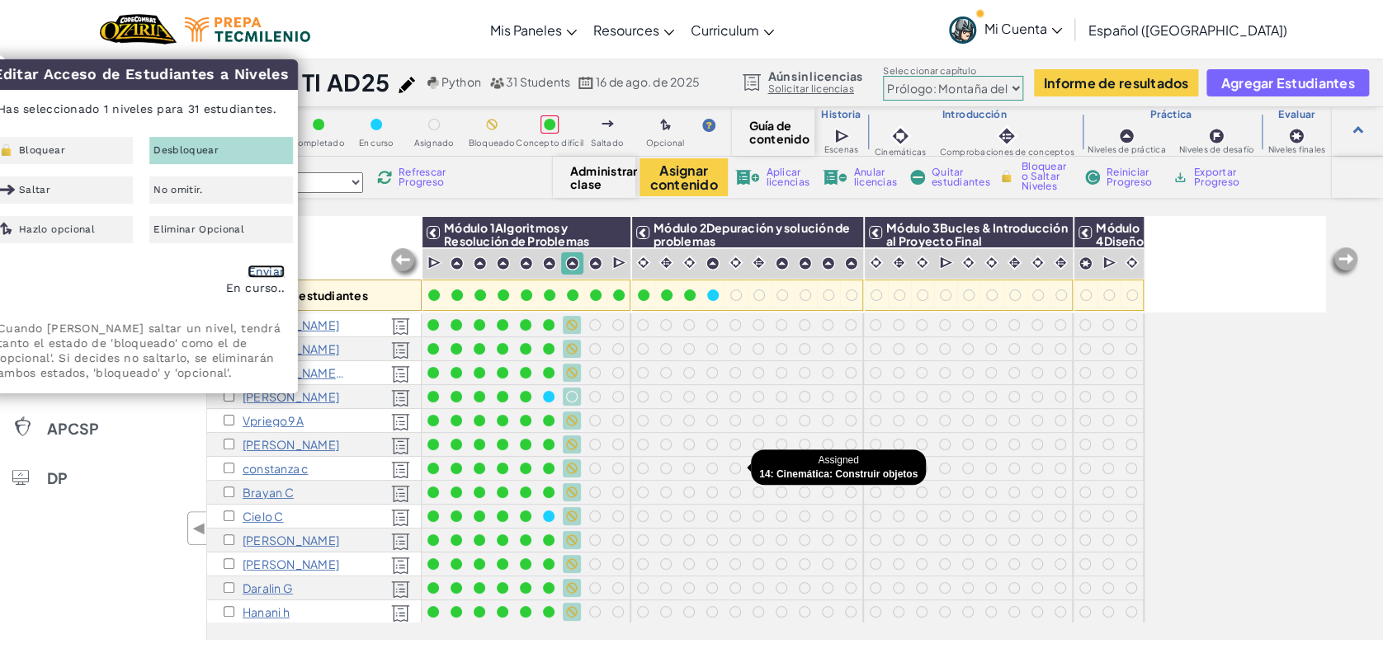
checkbox input "false"
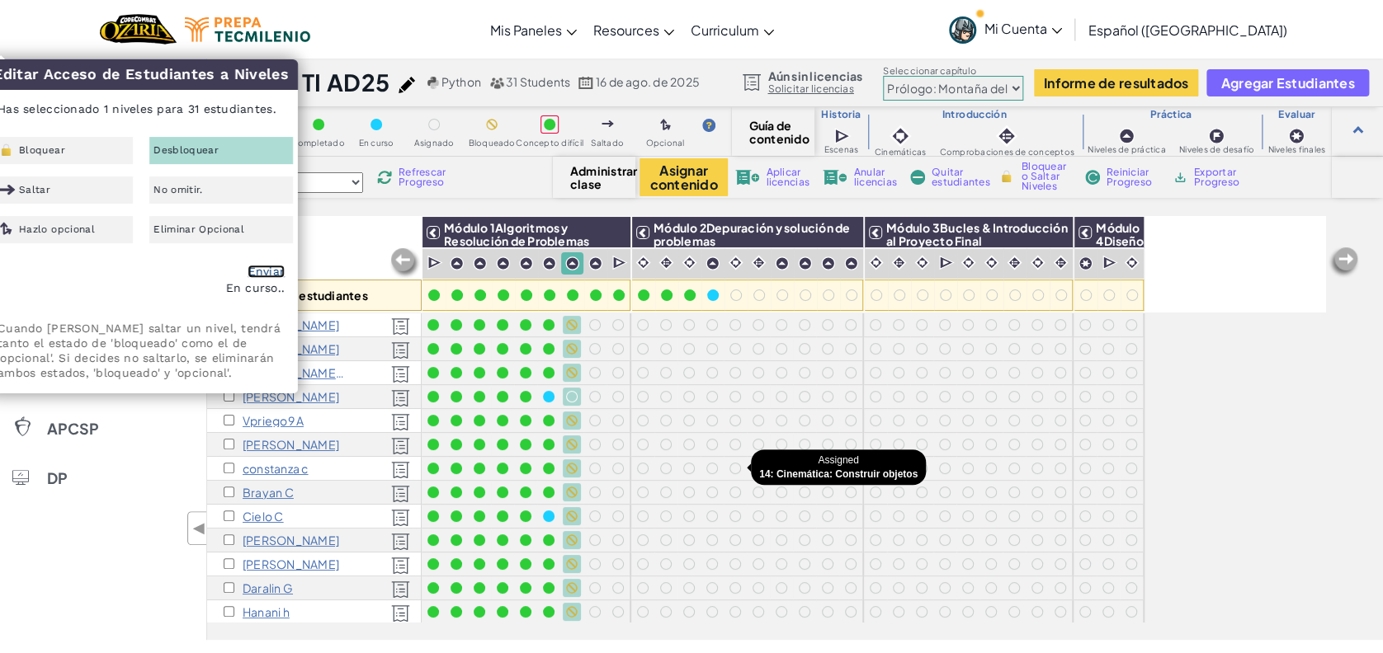
checkbox input "false"
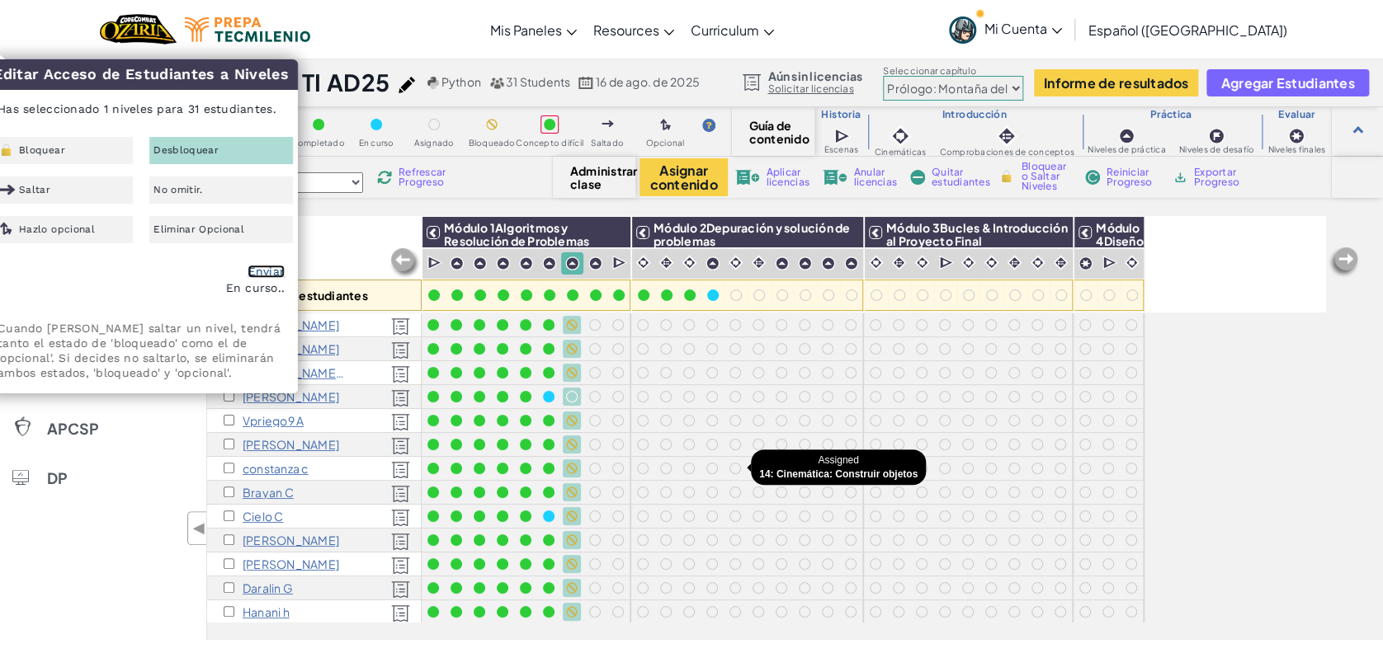
checkbox input "false"
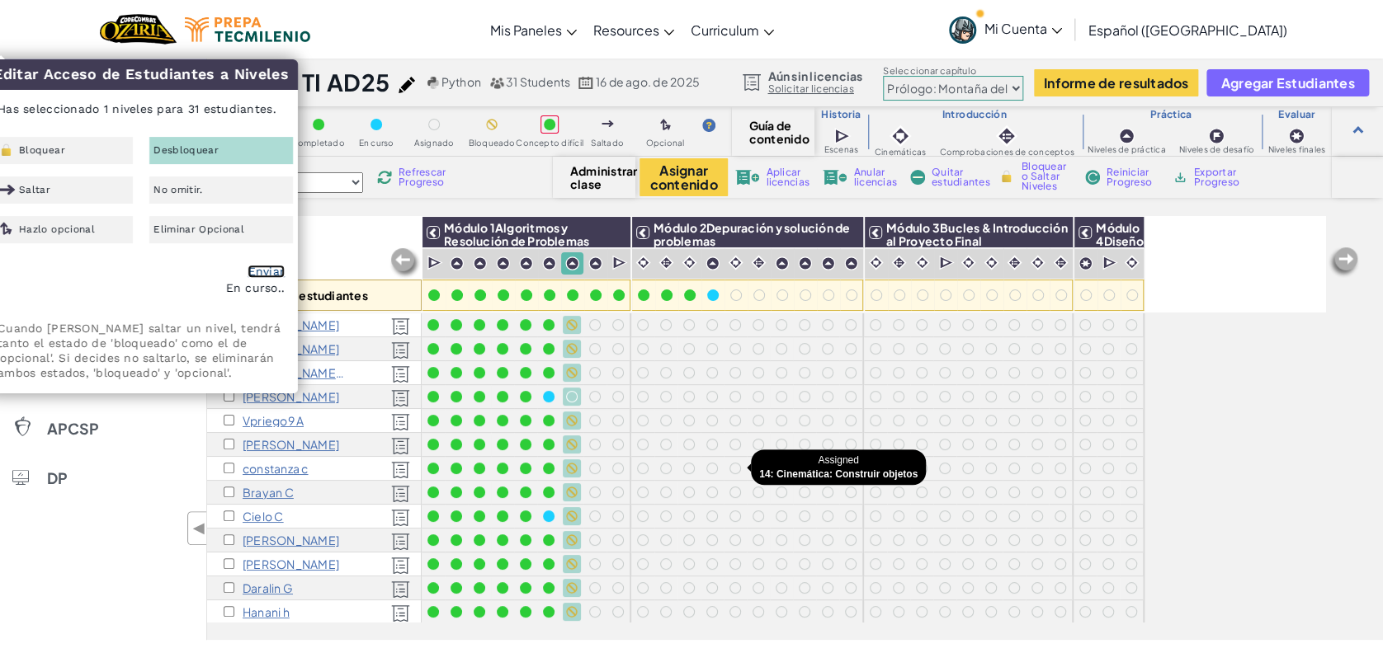
checkbox input "false"
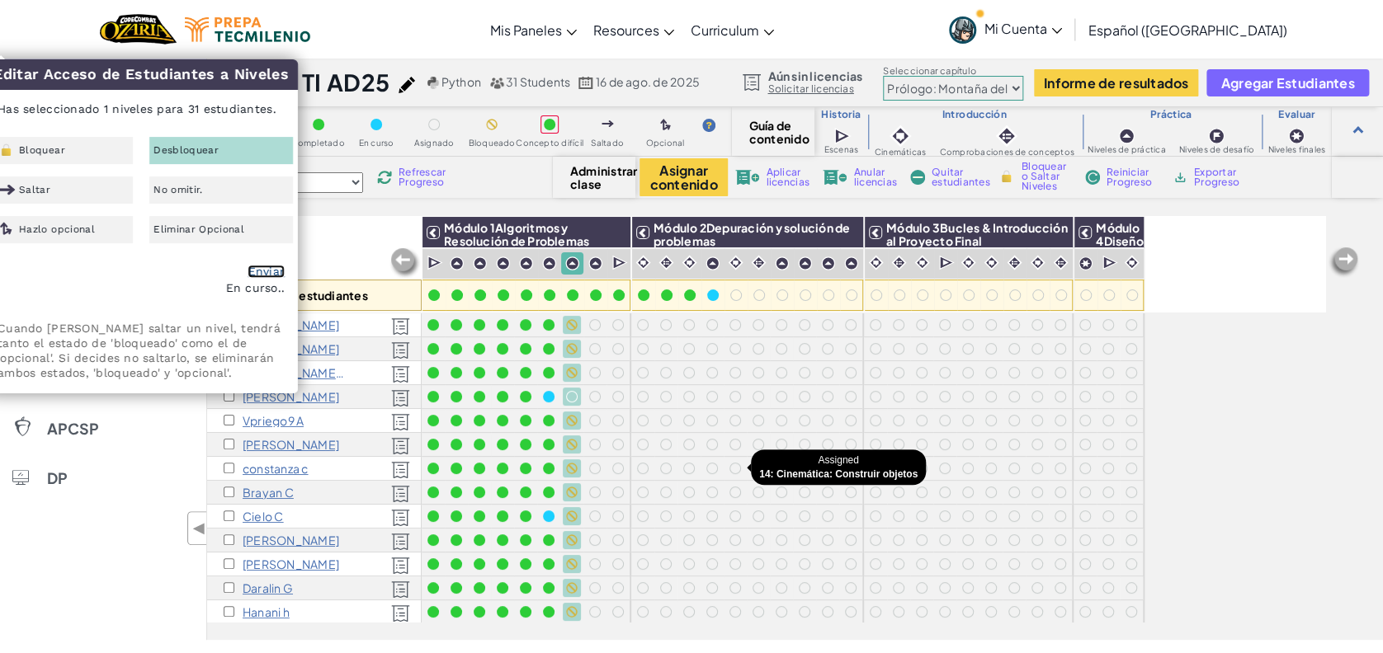
checkbox input "false"
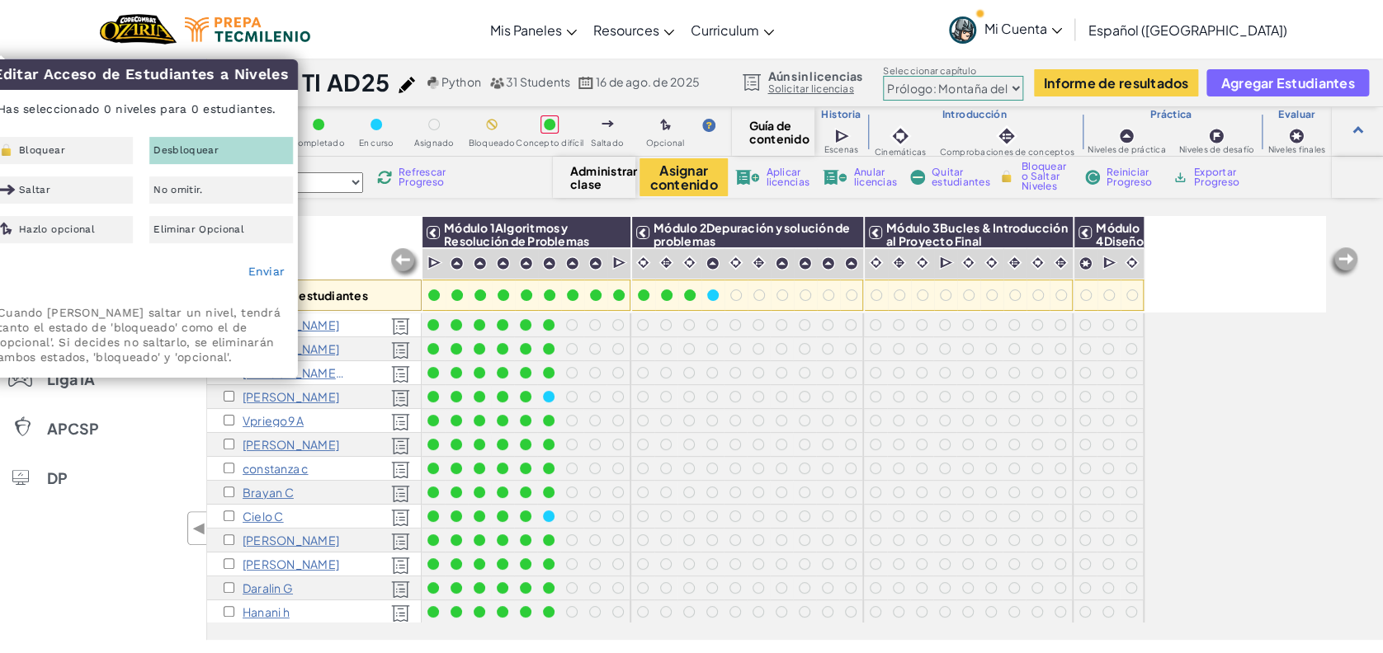
click at [323, 233] on div "Todos los estudiantes" at bounding box center [314, 264] width 214 height 96
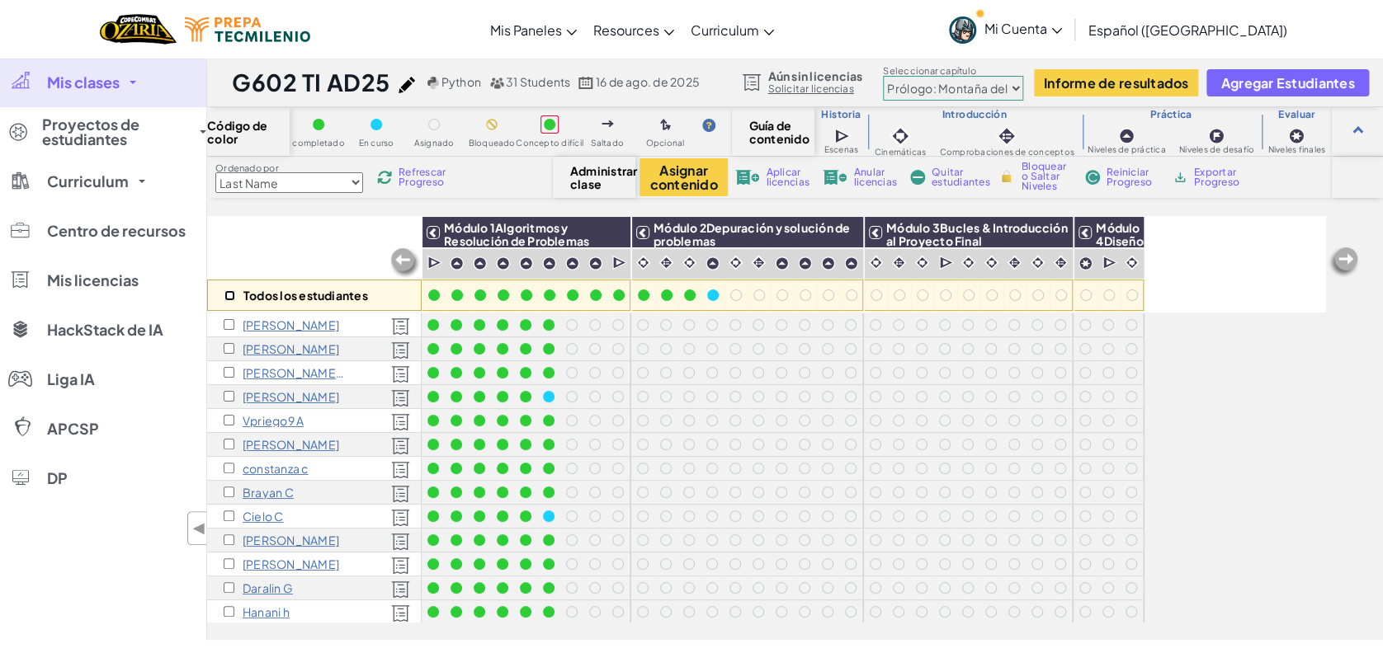
click at [228, 298] on input "checkbox" at bounding box center [229, 295] width 11 height 11
checkbox input "true"
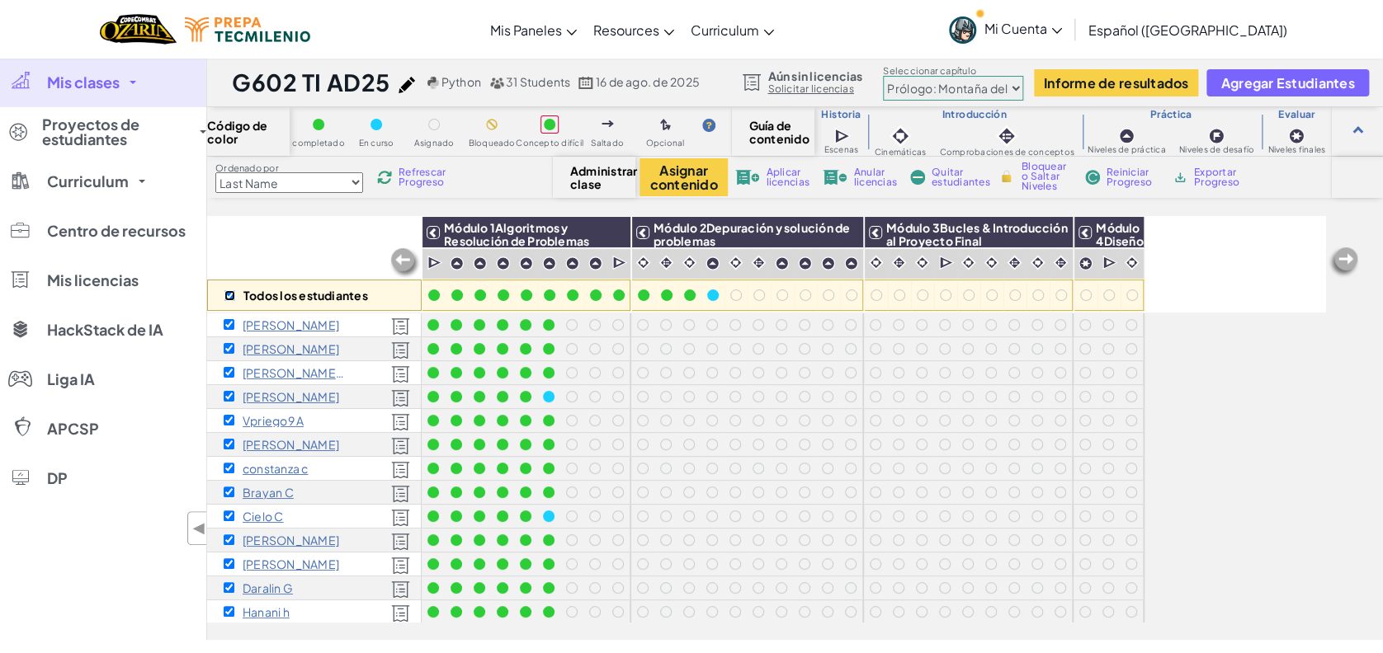
checkbox input "true"
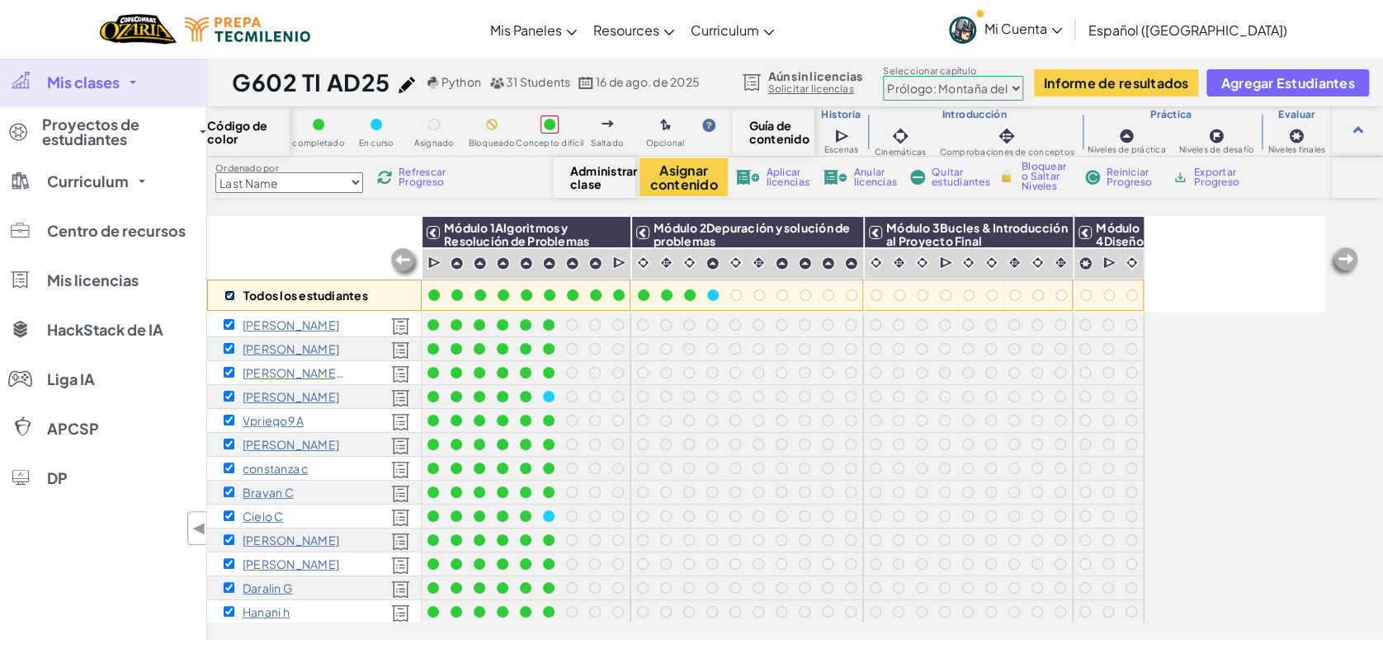
checkbox input "true"
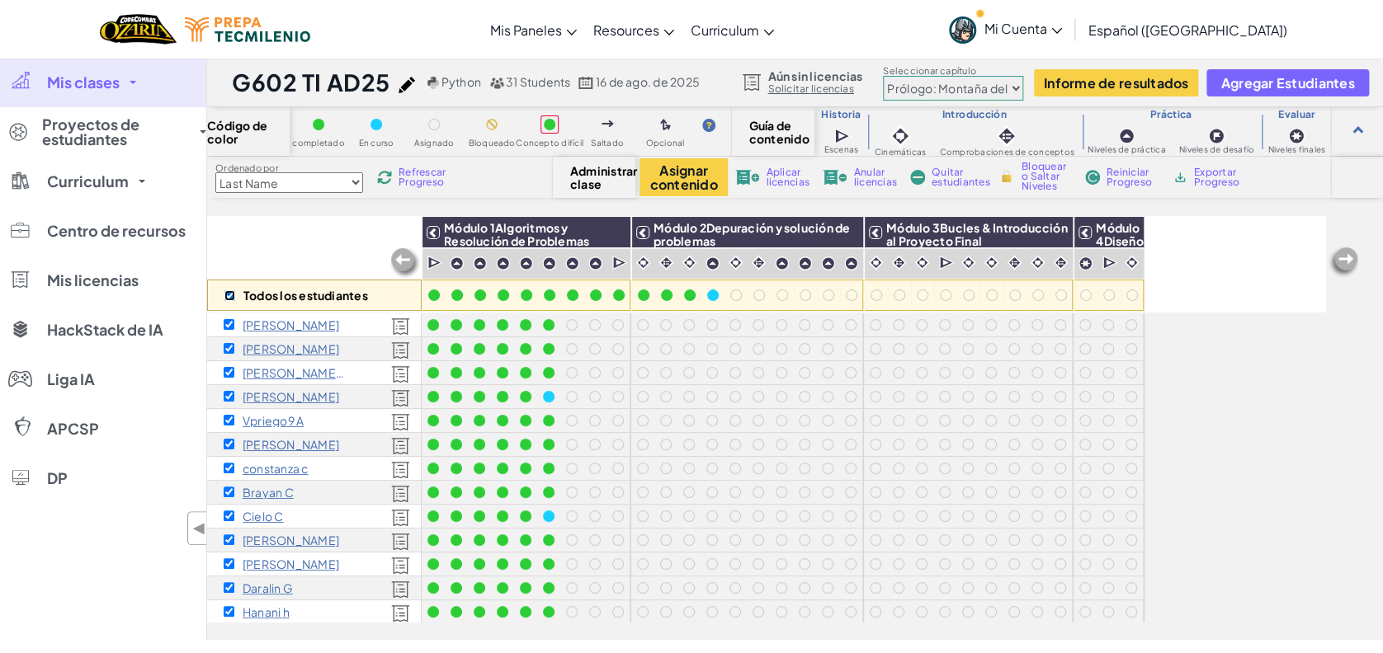
checkbox input "true"
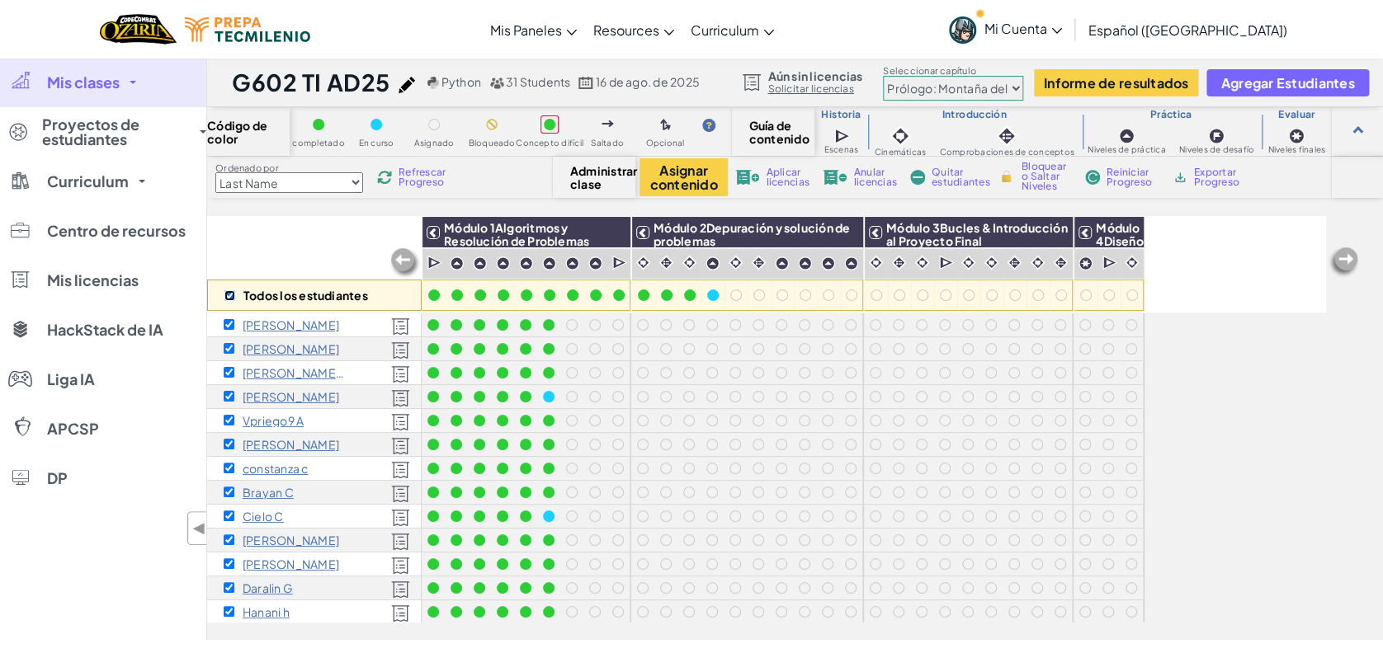
checkbox input "true"
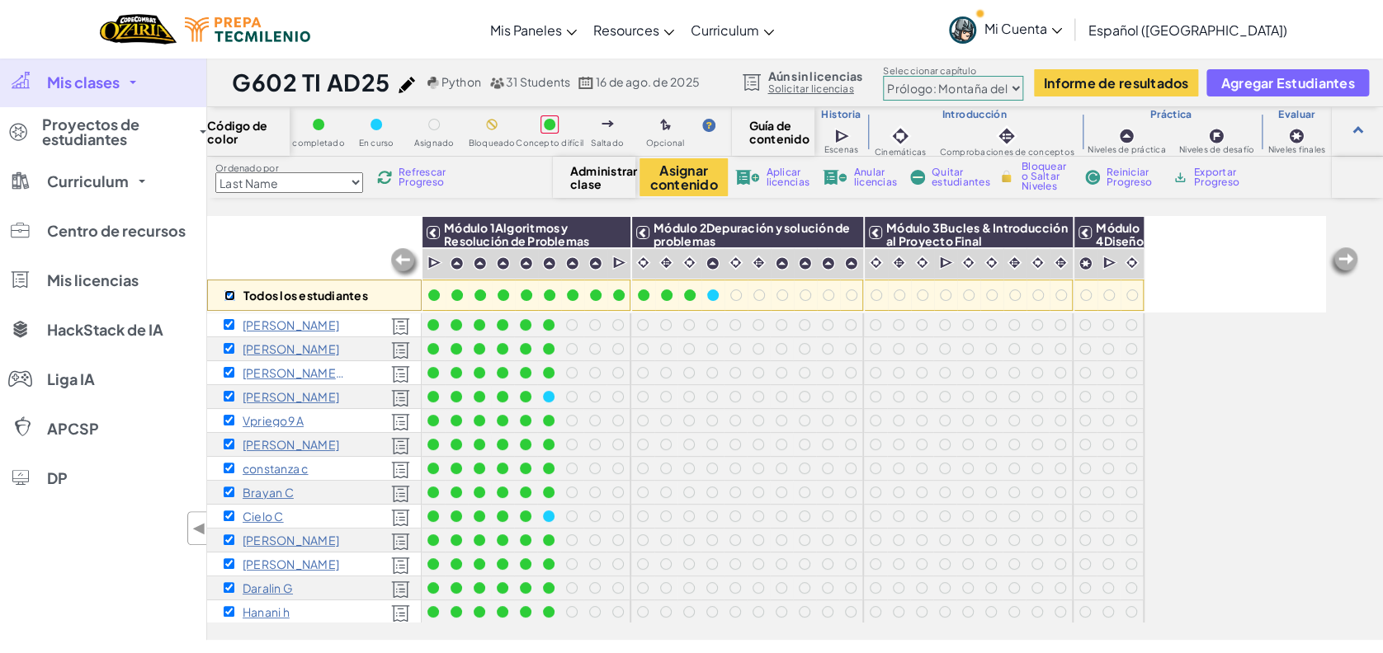
checkbox input "true"
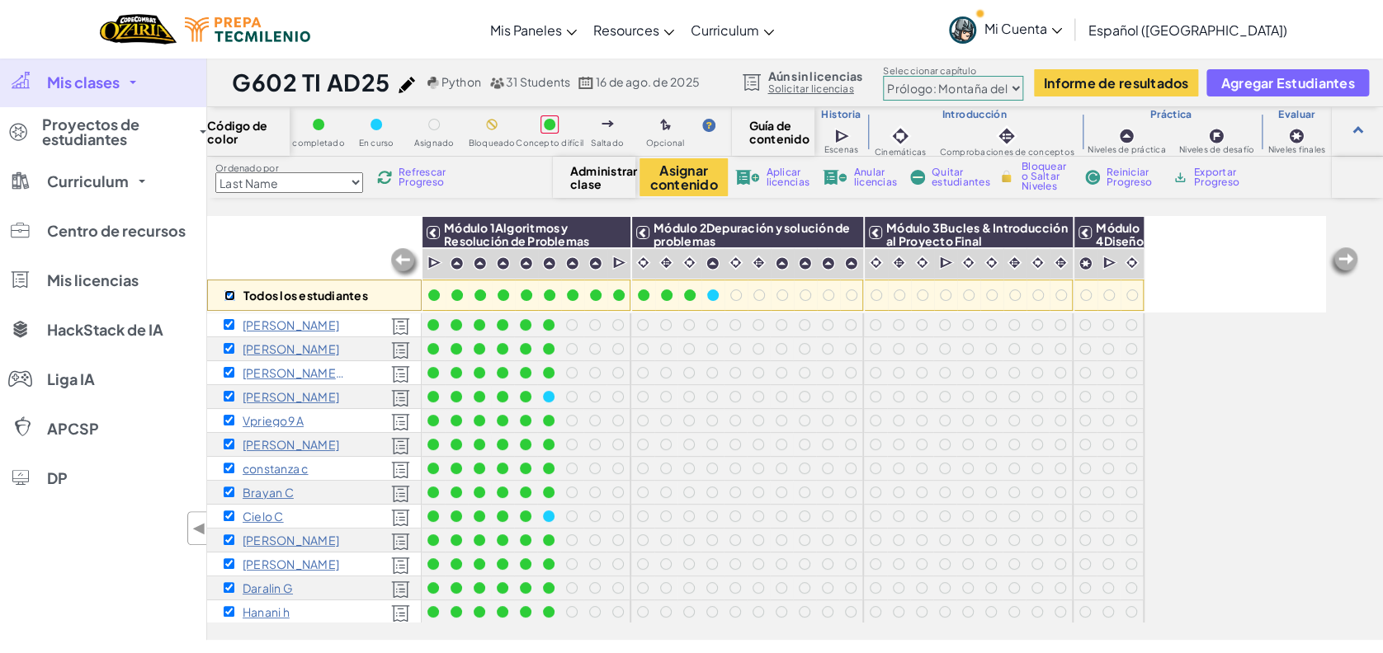
checkbox input "true"
click at [836, 236] on img at bounding box center [845, 232] width 29 height 25
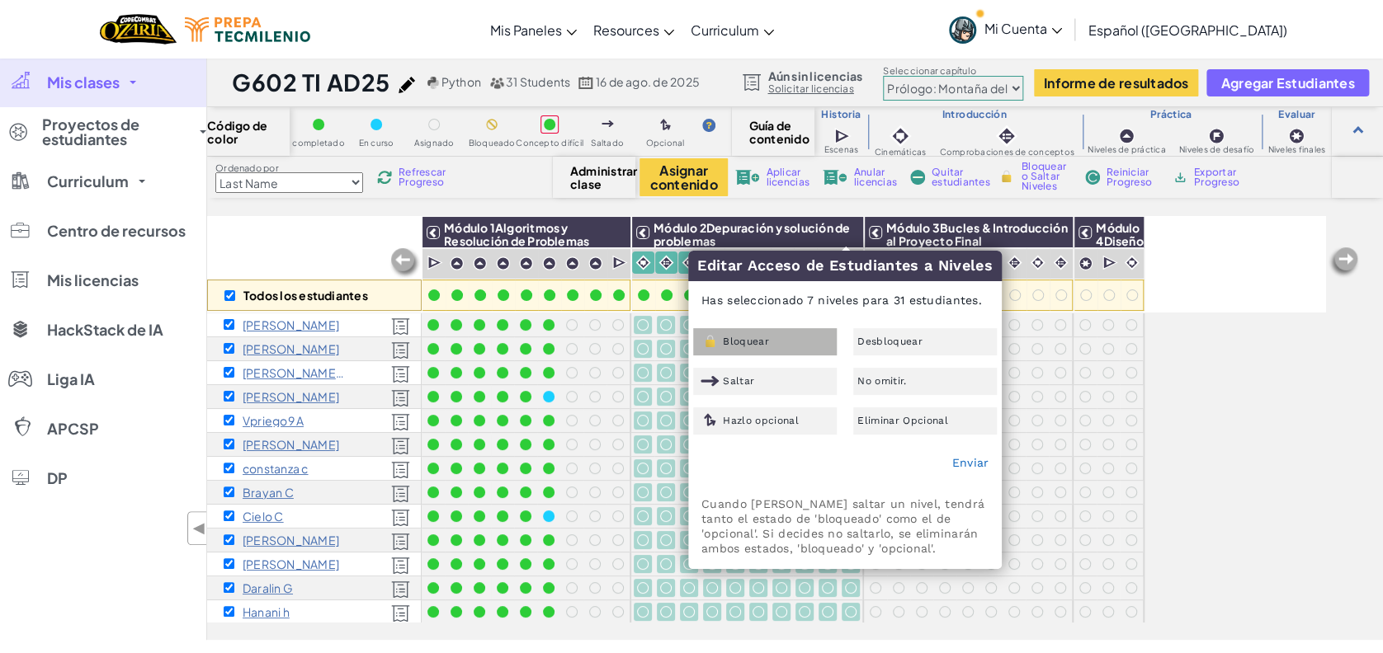
click at [798, 346] on div "Bloquear" at bounding box center [765, 341] width 144 height 27
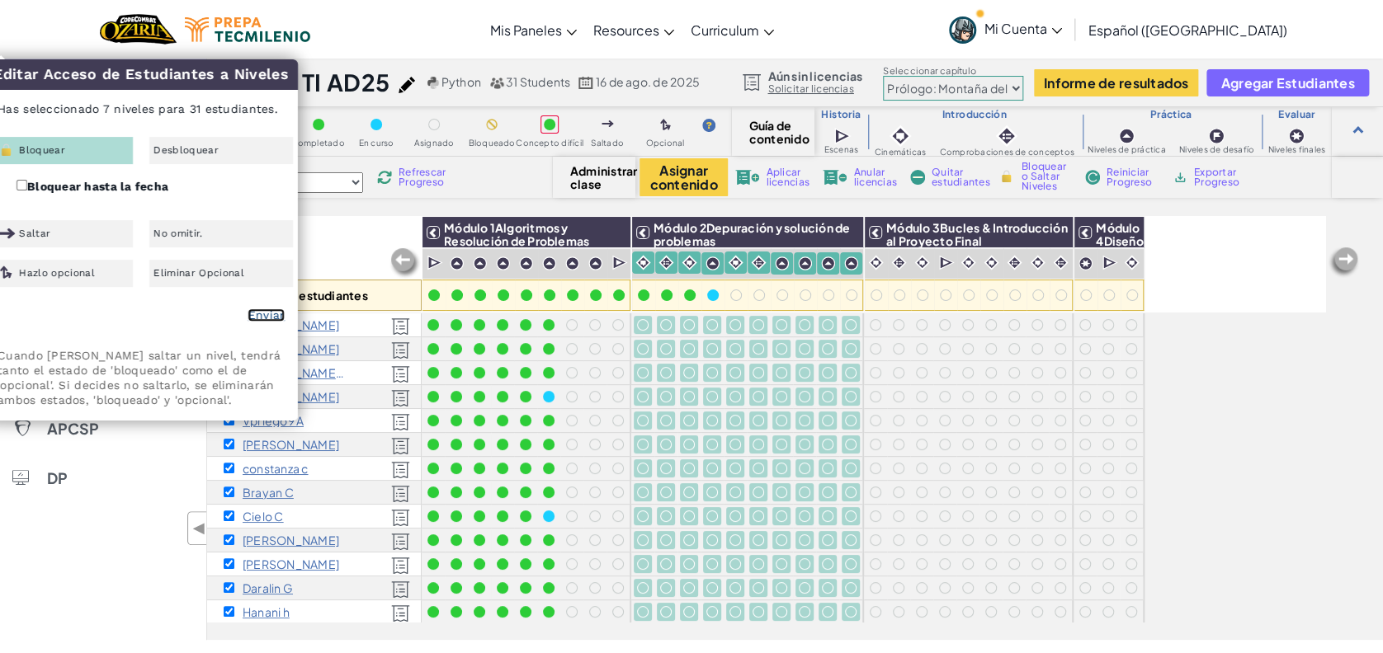
click at [276, 315] on link "Enviar" at bounding box center [265, 315] width 37 height 13
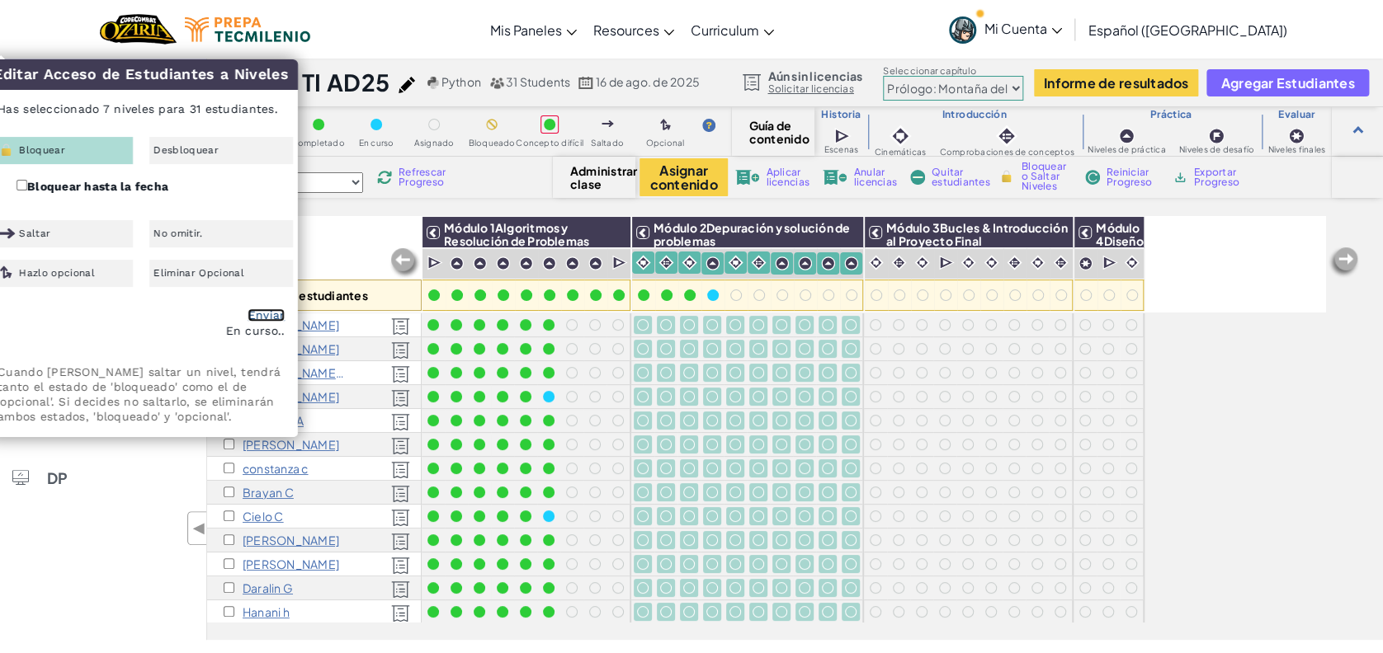
checkbox input "false"
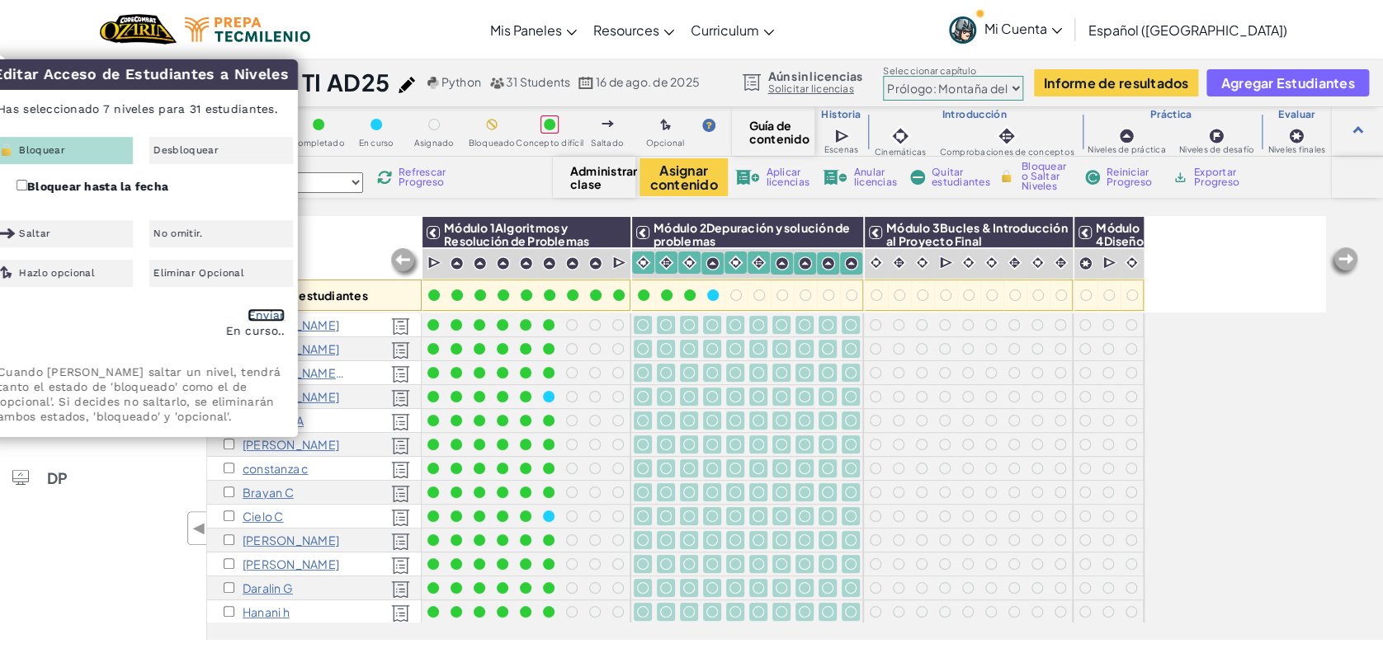
checkbox input "false"
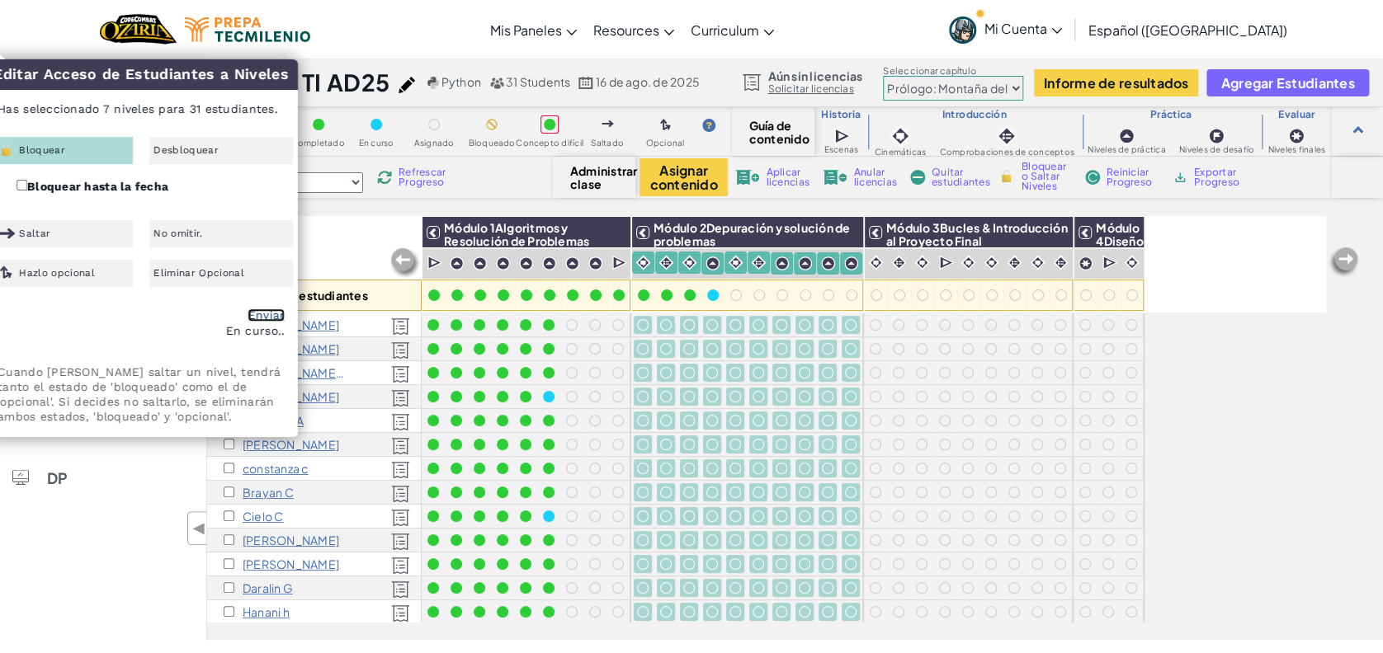
checkbox input "false"
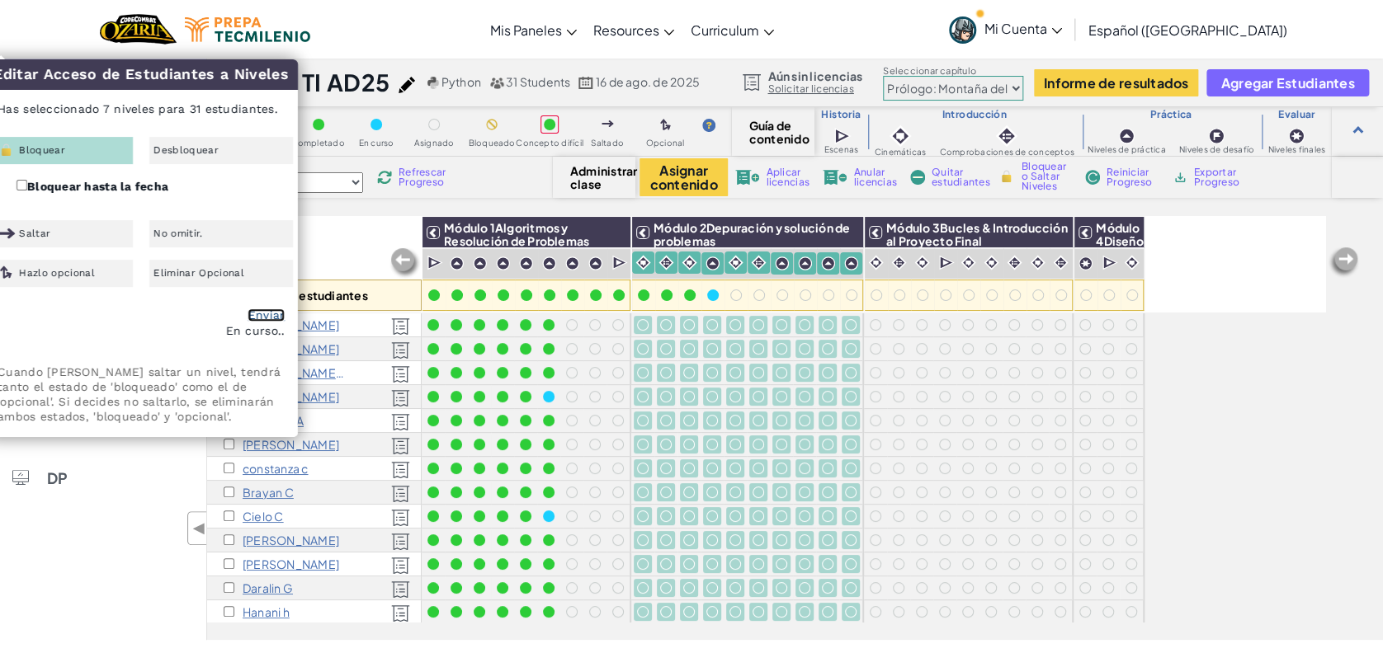
checkbox input "false"
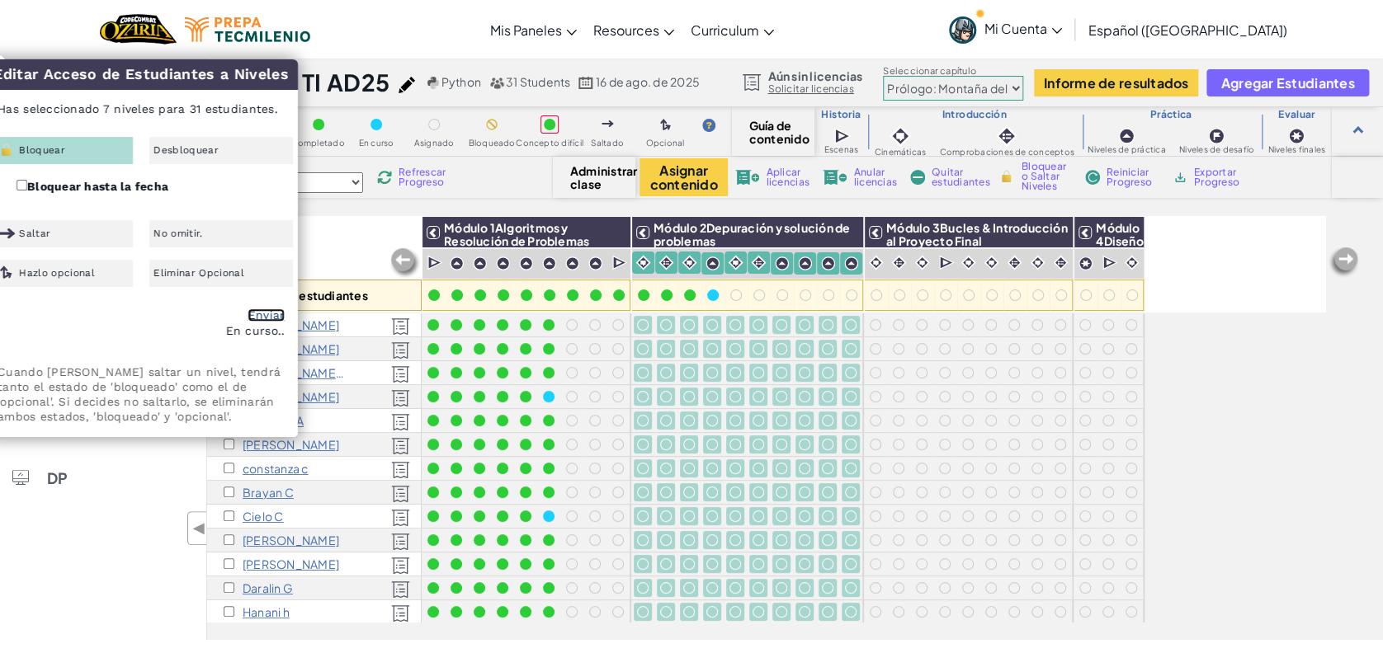
checkbox input "false"
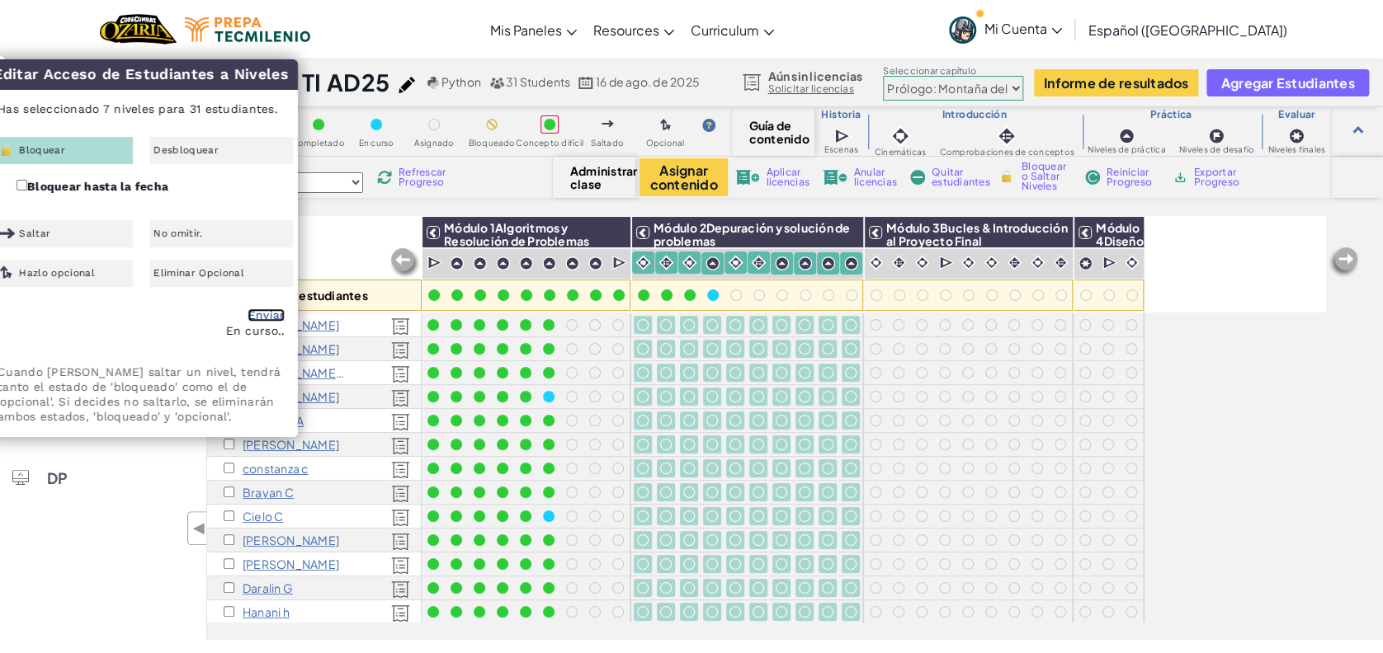
checkbox input "false"
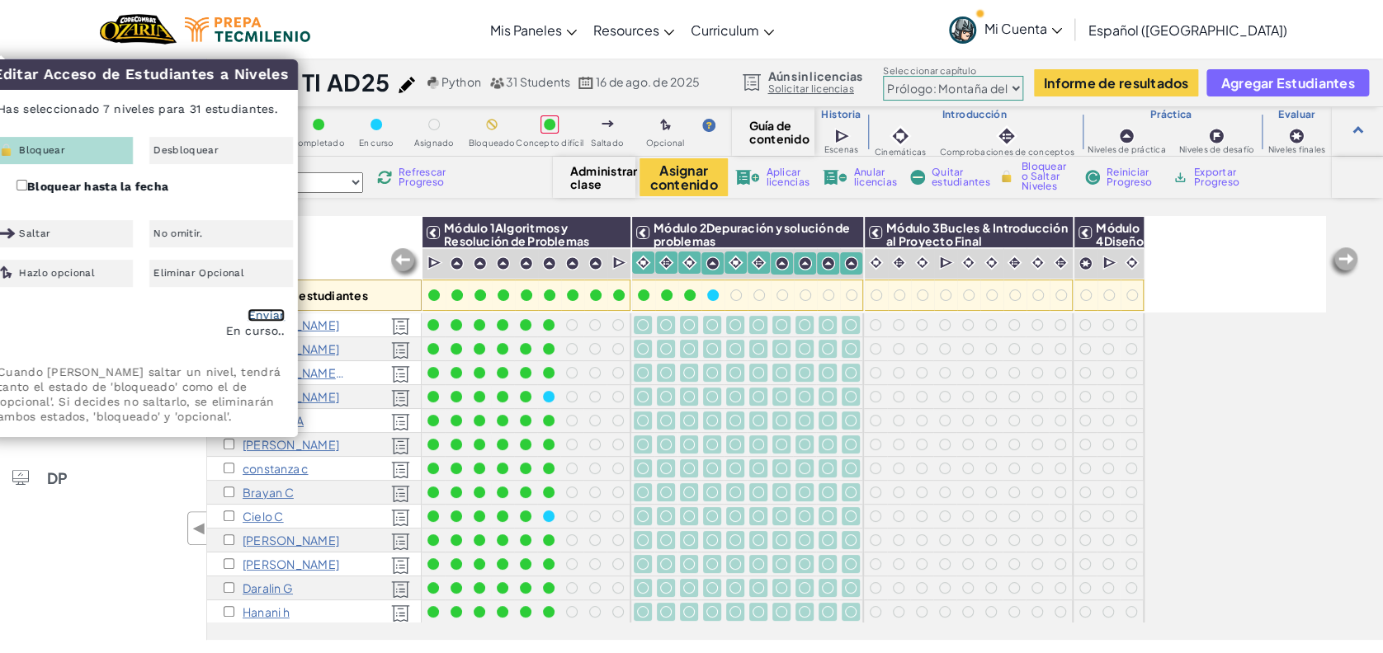
checkbox input "false"
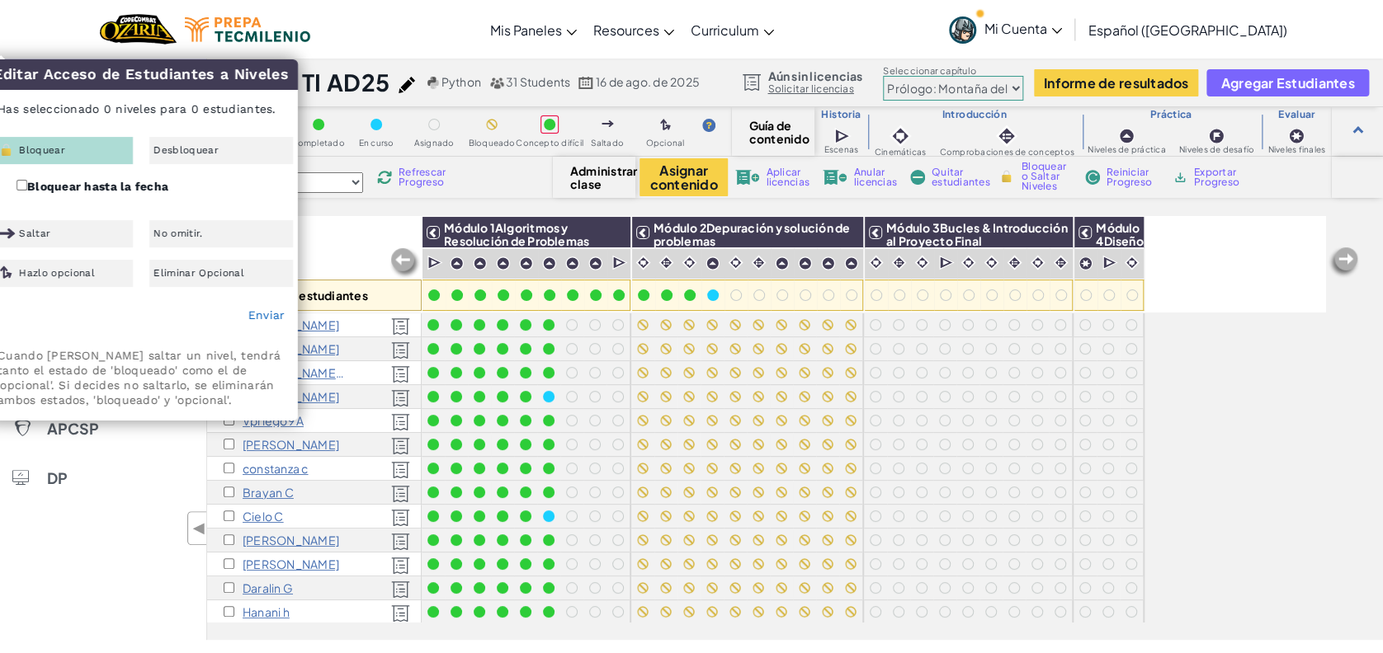
click at [340, 252] on div "Todos los estudiantes" at bounding box center [314, 264] width 214 height 96
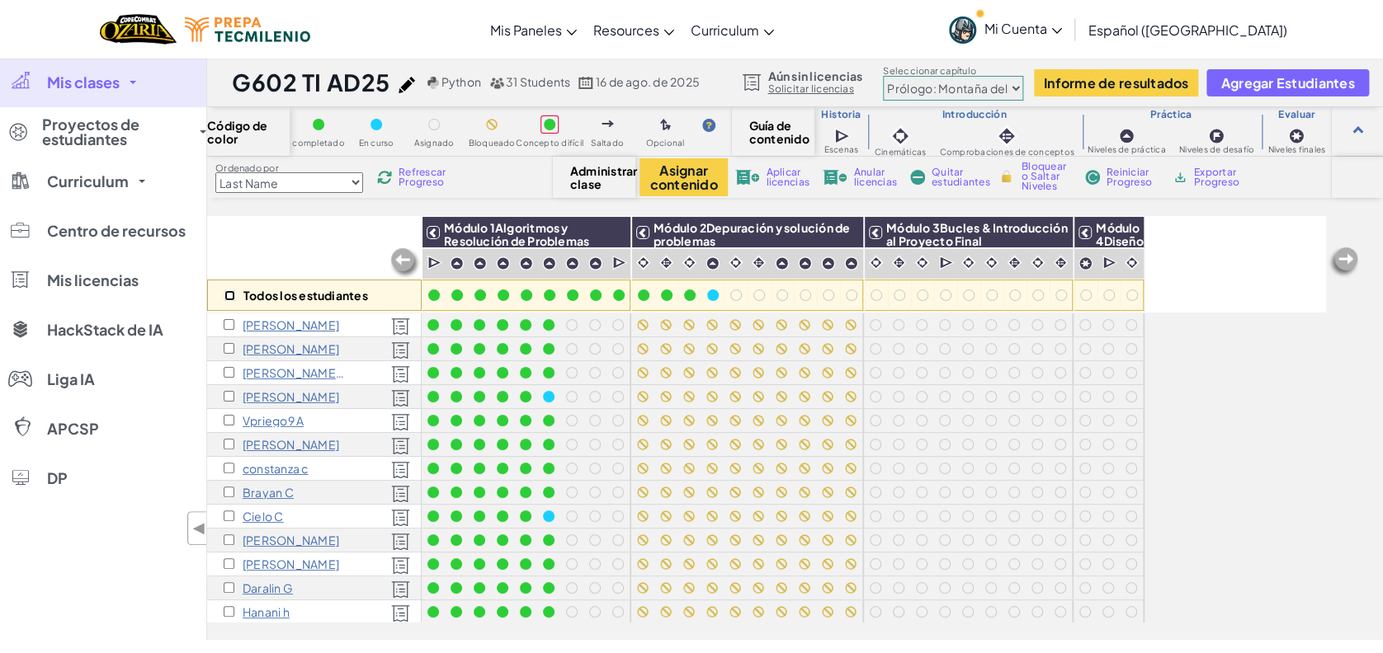
click at [227, 290] on input "checkbox" at bounding box center [229, 295] width 11 height 11
checkbox input "true"
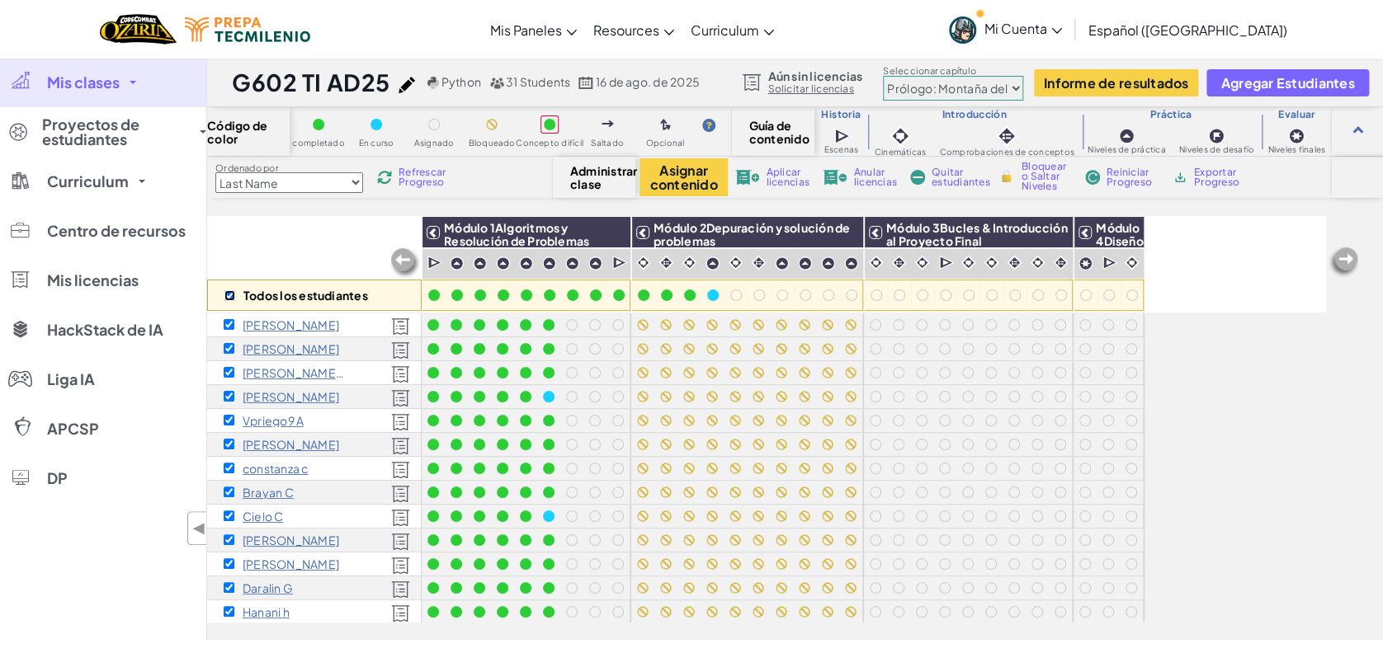
checkbox input "true"
click at [609, 226] on img at bounding box center [612, 232] width 29 height 25
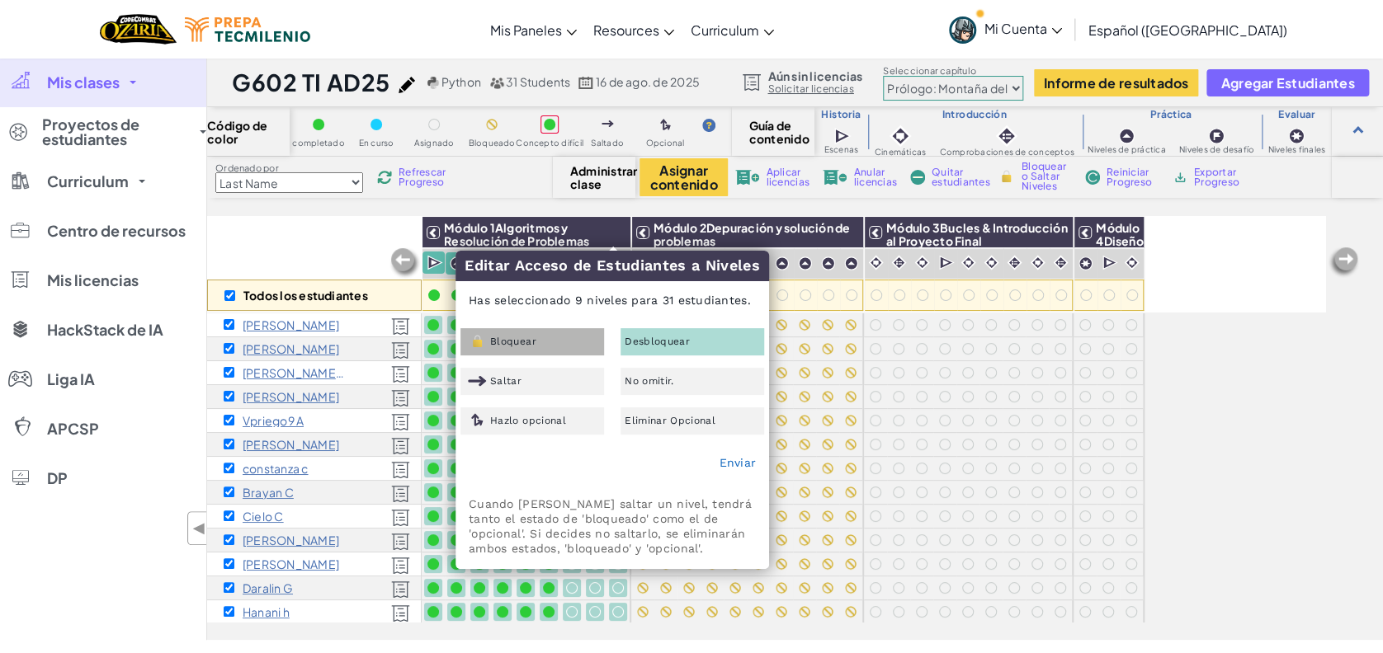
click at [561, 339] on div "Bloquear" at bounding box center [532, 341] width 144 height 27
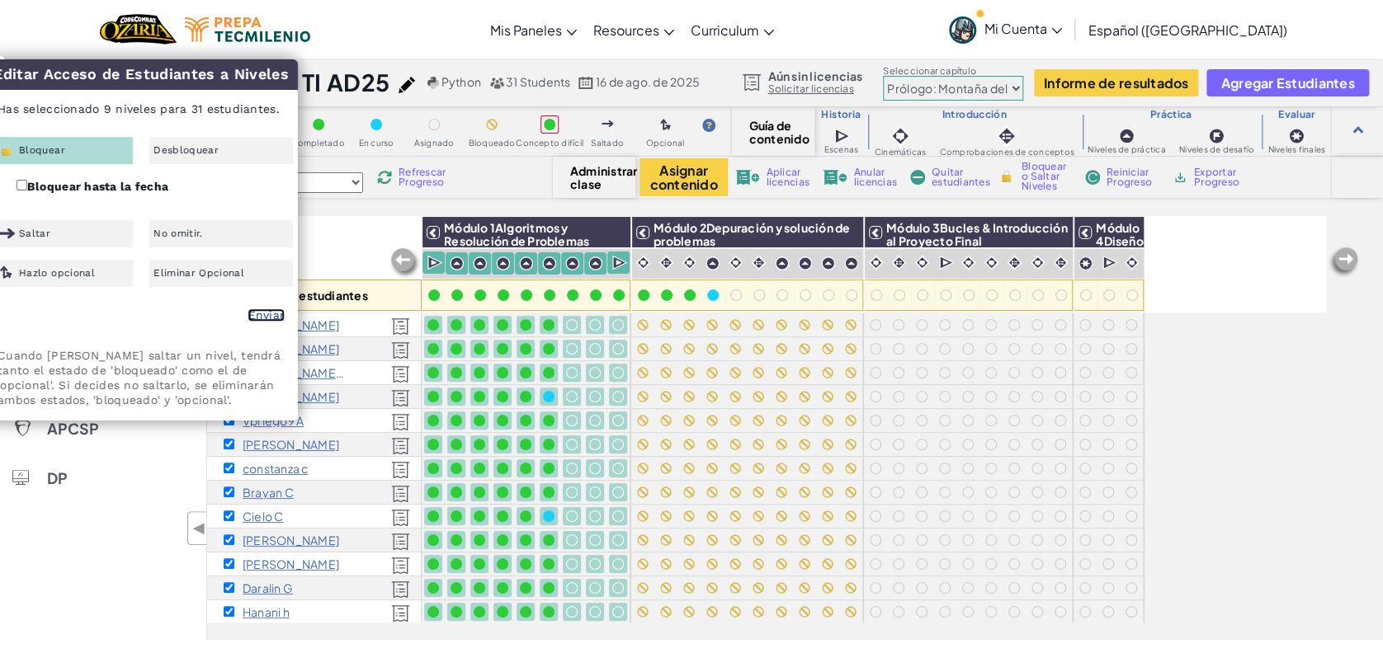
click at [266, 309] on link "Enviar" at bounding box center [265, 315] width 37 height 13
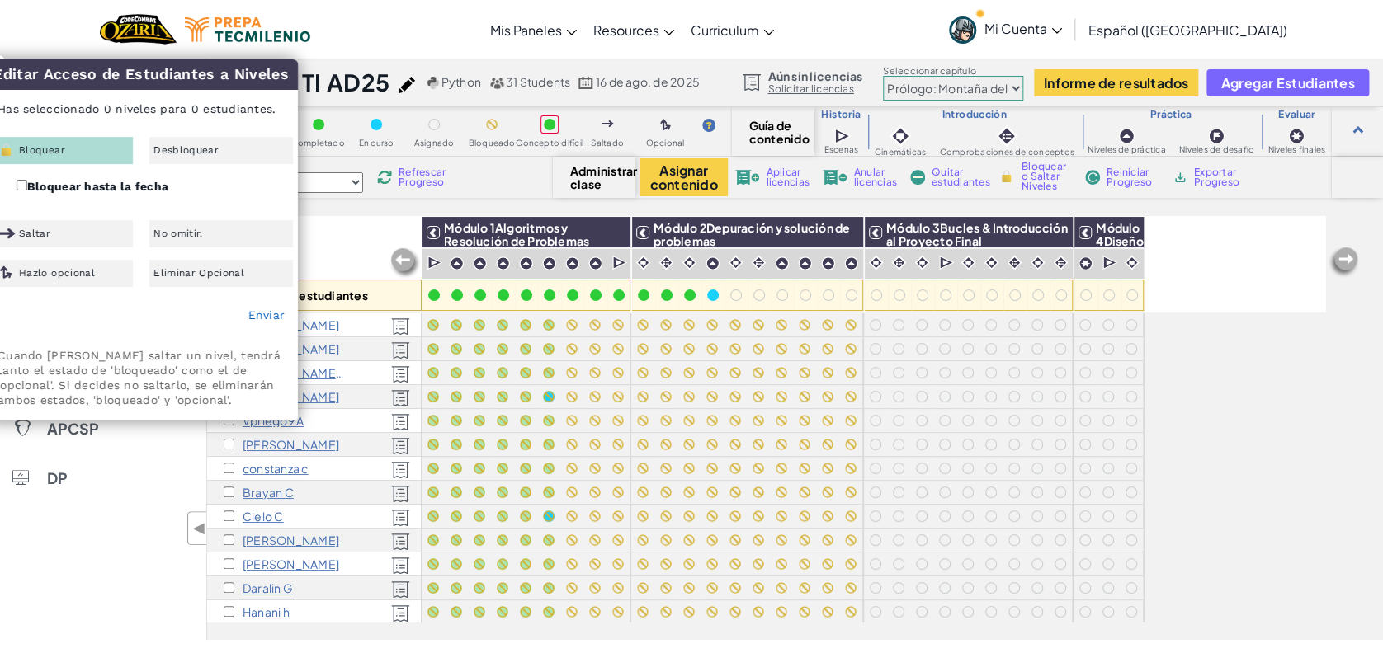
click at [340, 268] on div "Todos los estudiantes" at bounding box center [314, 264] width 214 height 96
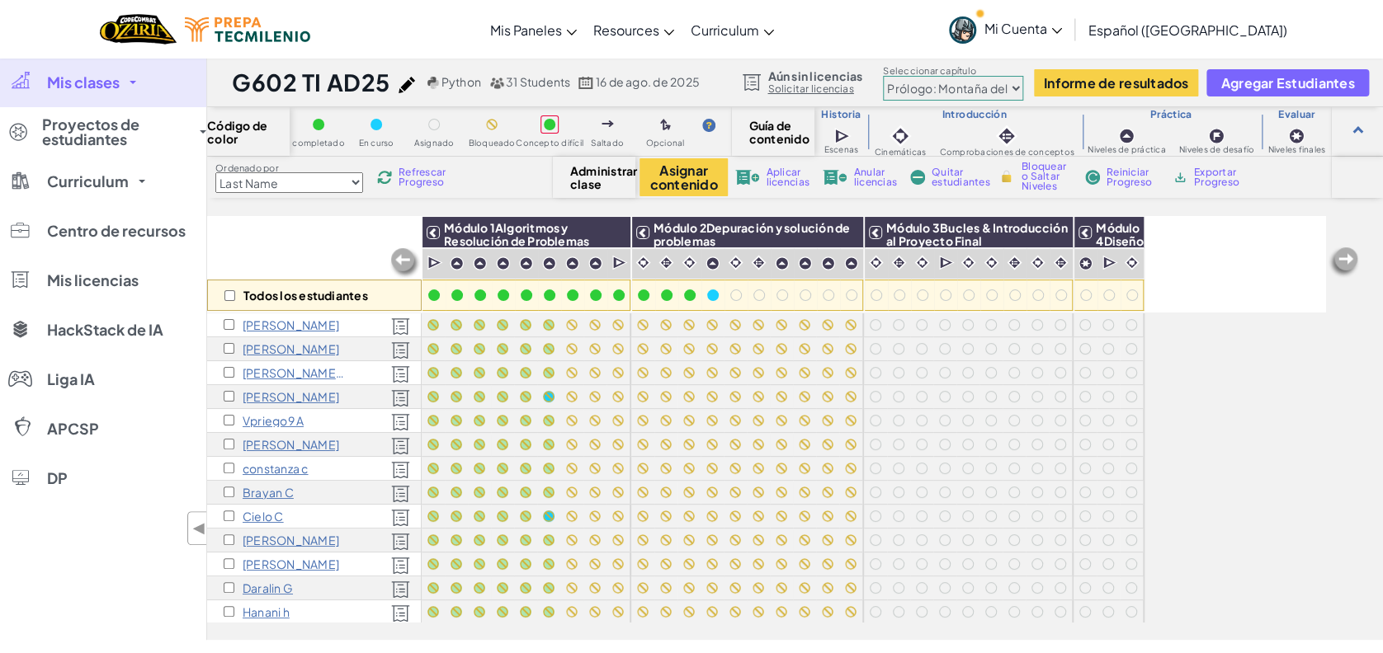
click at [107, 79] on span "Mis clases" at bounding box center [83, 82] width 73 height 15
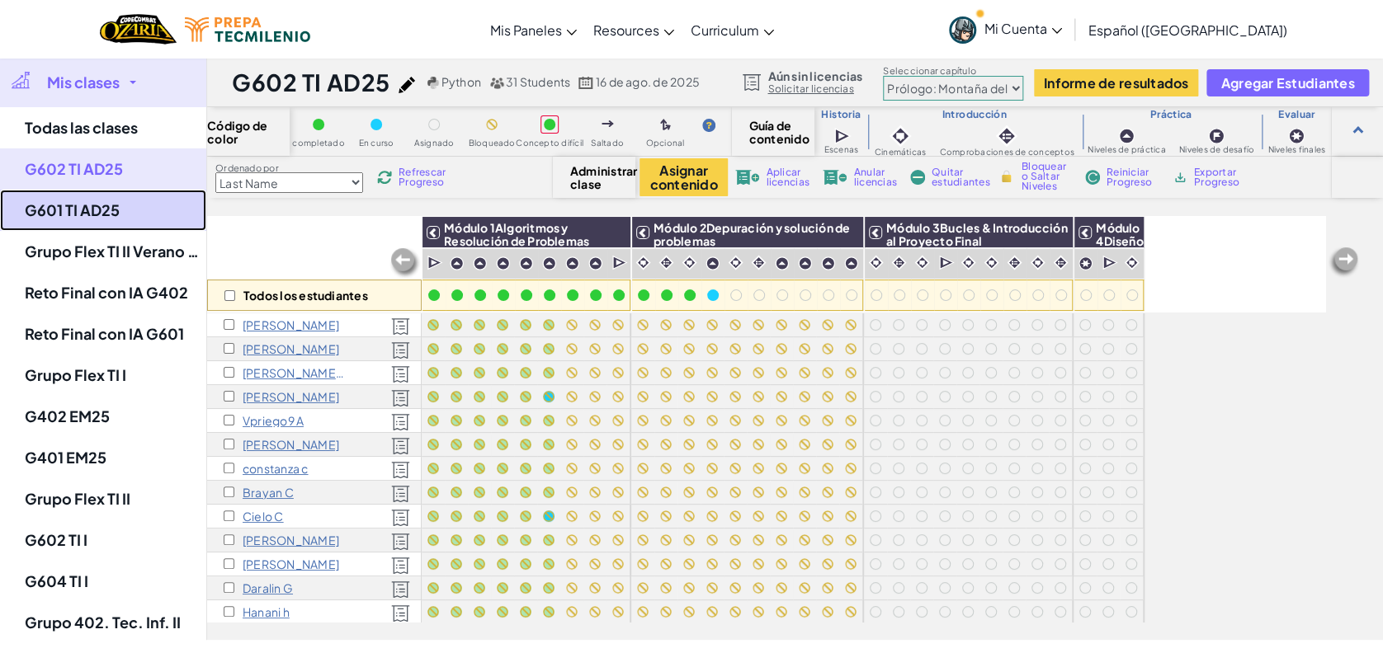
click at [84, 207] on link "G601 TI AD25" at bounding box center [103, 210] width 206 height 41
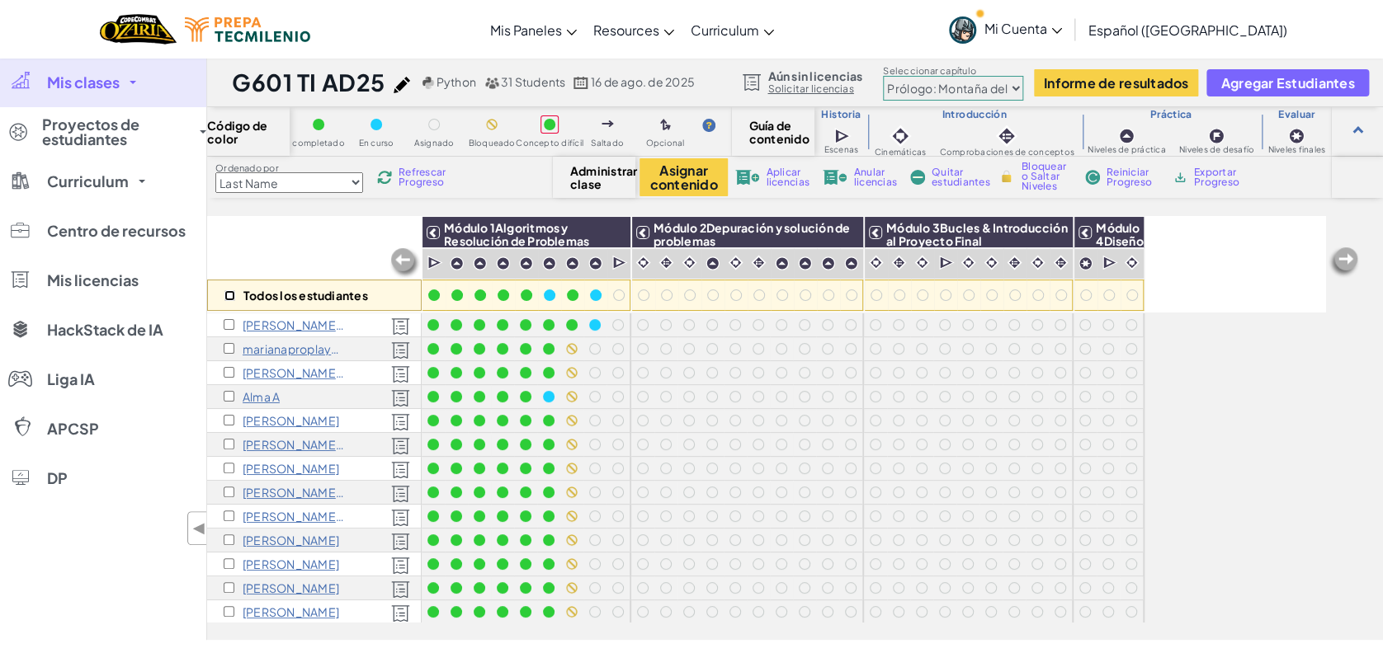
click at [233, 298] on input "checkbox" at bounding box center [229, 295] width 11 height 11
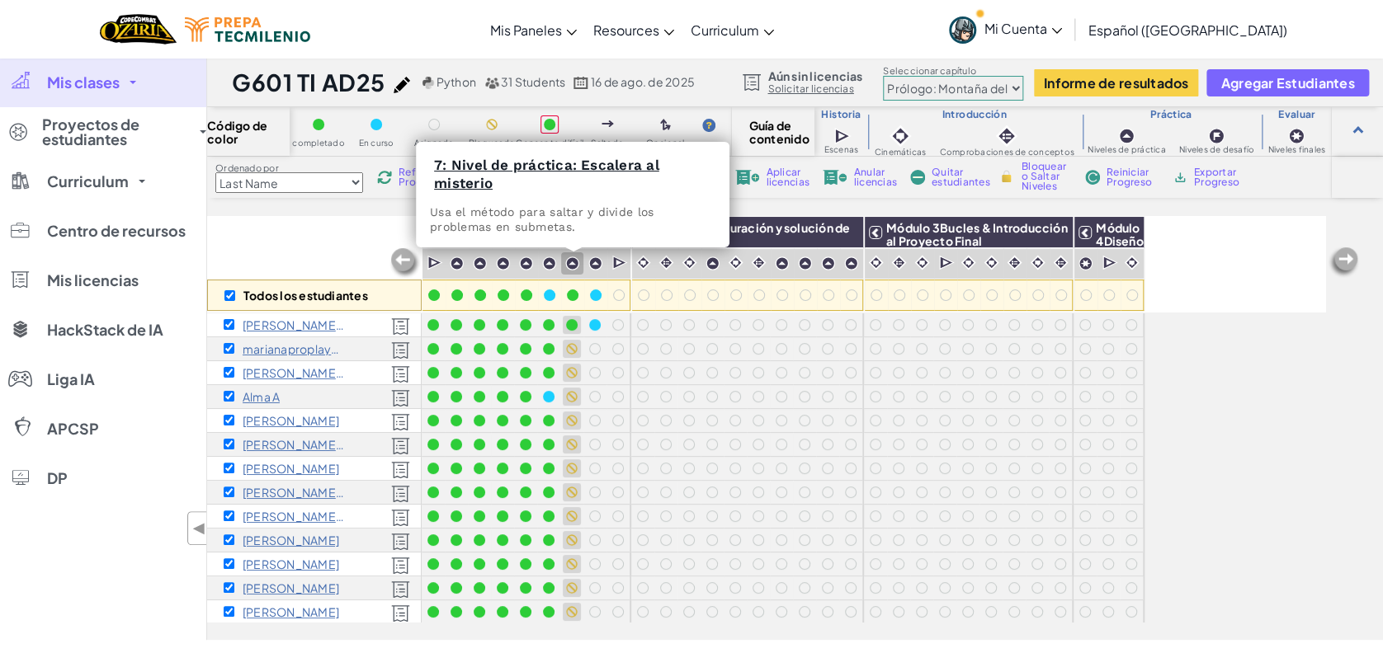
click at [572, 260] on img at bounding box center [572, 264] width 14 height 14
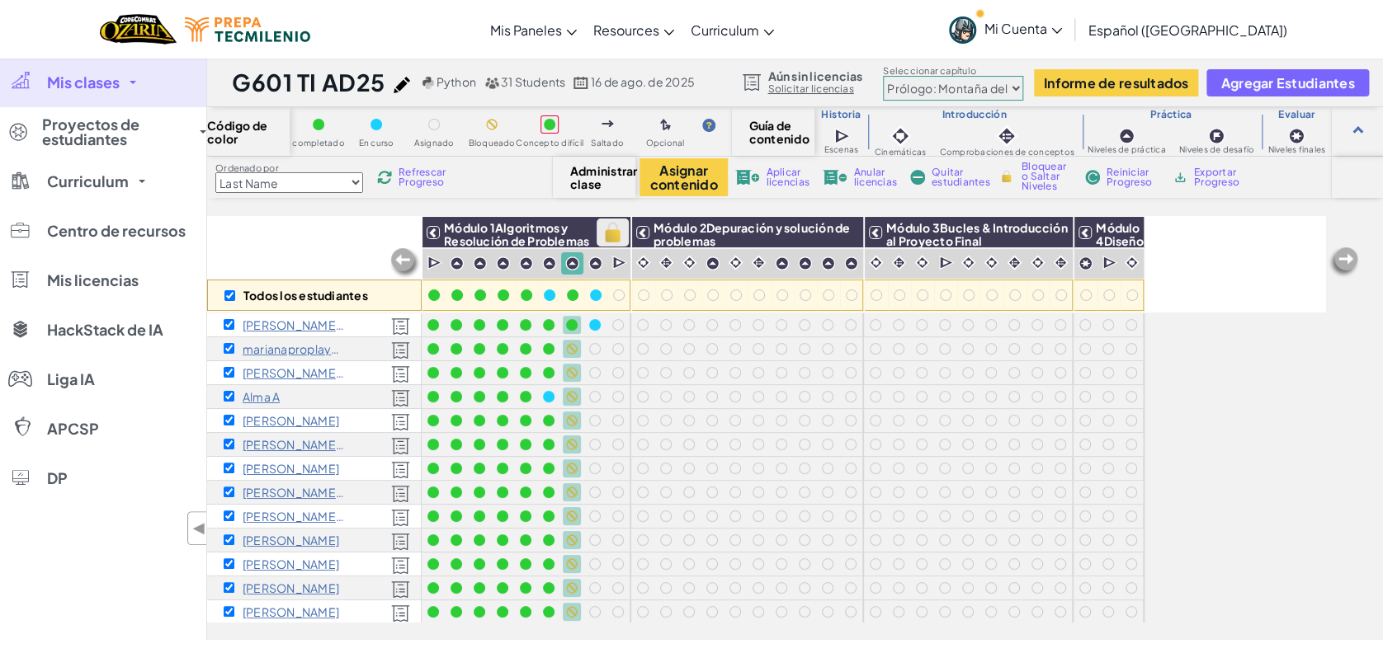
click at [620, 233] on img at bounding box center [612, 232] width 29 height 25
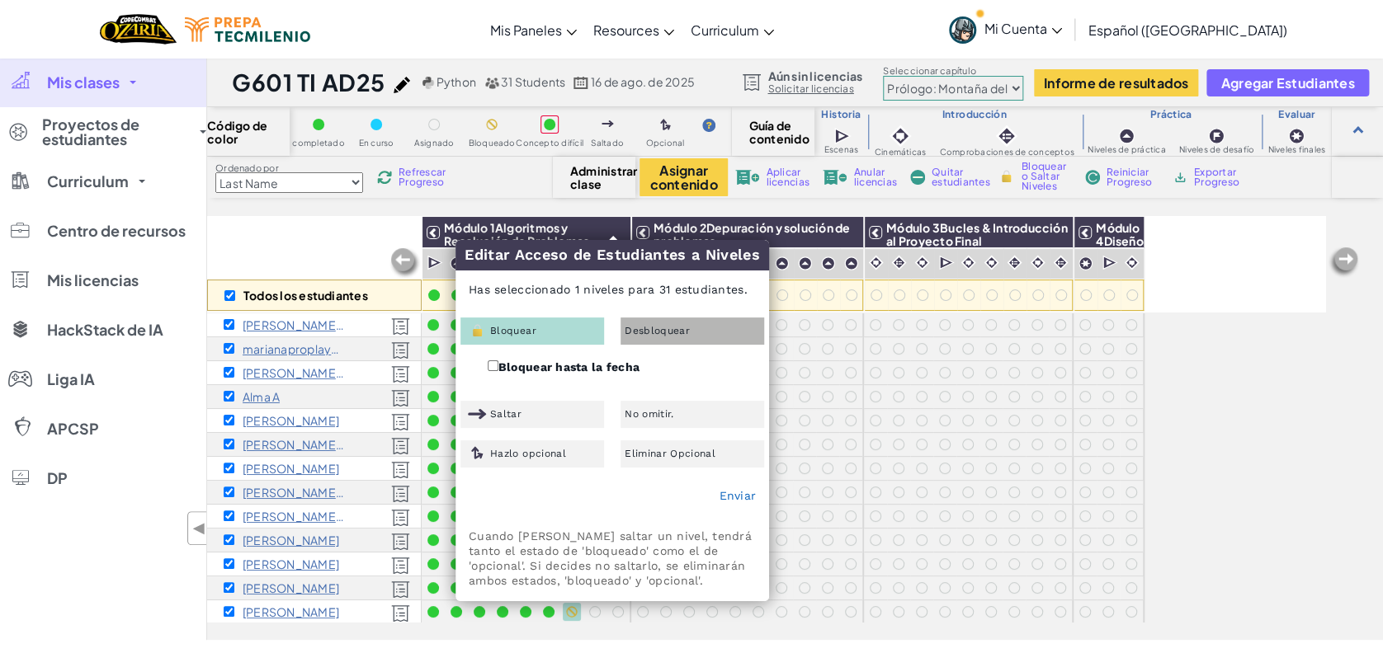
click at [662, 320] on div "Desbloquear" at bounding box center [692, 331] width 144 height 27
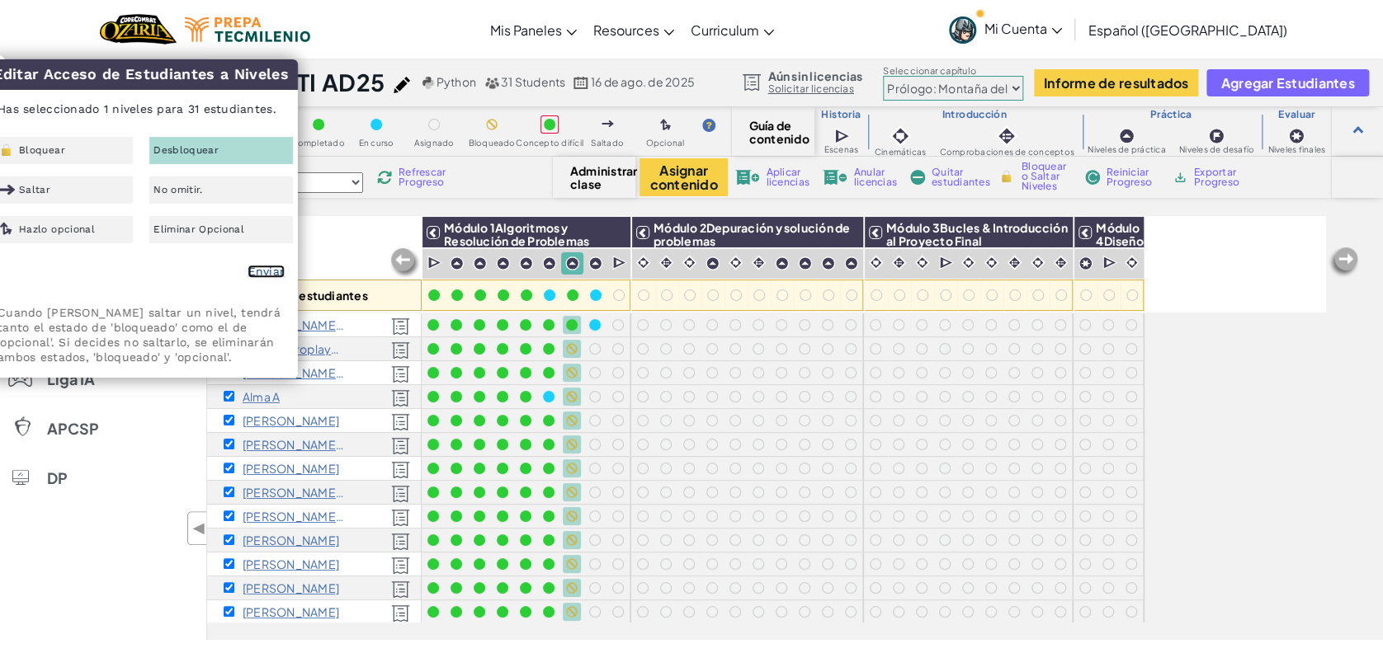
click at [271, 275] on link "Enviar" at bounding box center [265, 271] width 37 height 13
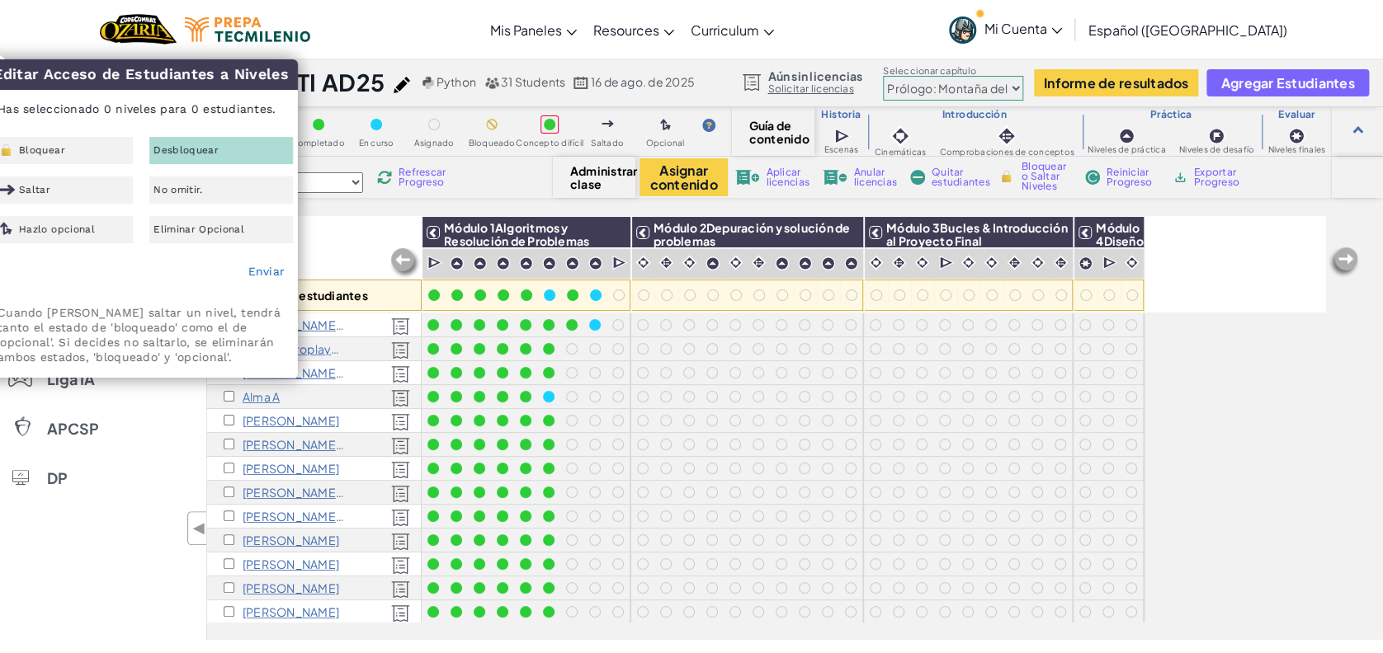
click at [334, 252] on div "Todos los estudiantes" at bounding box center [314, 264] width 214 height 96
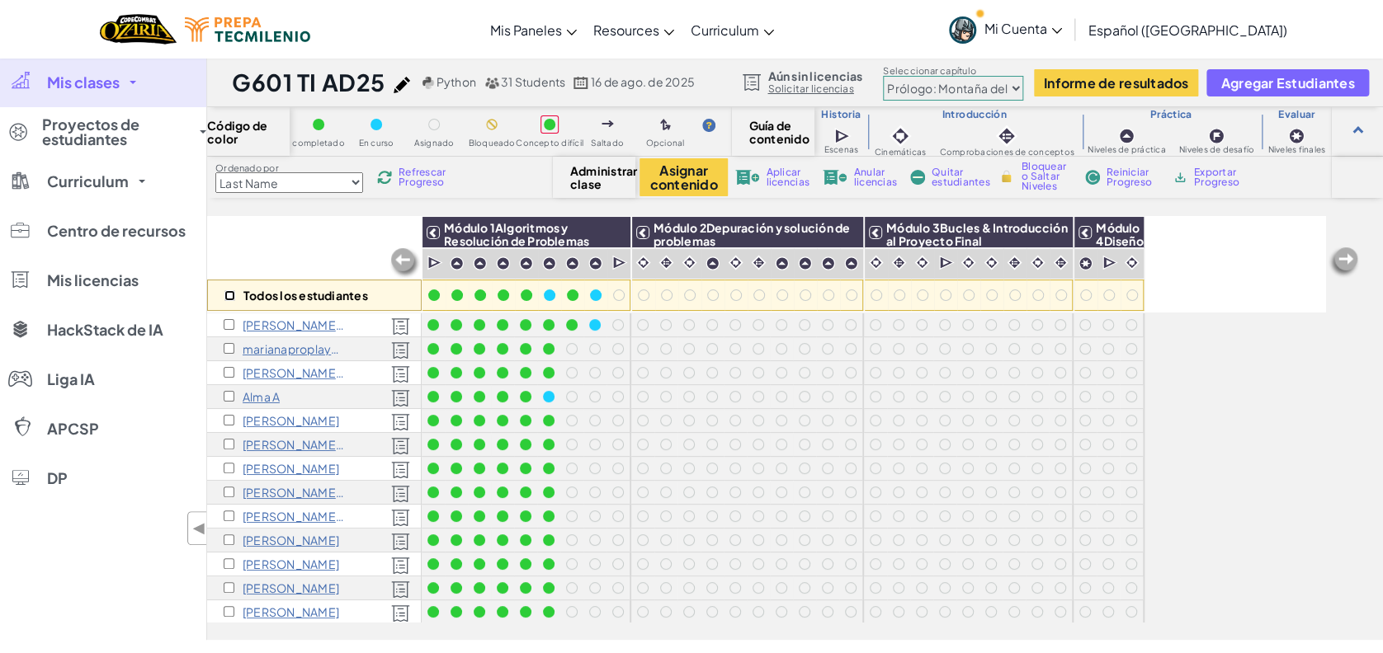
click at [224, 290] on input "checkbox" at bounding box center [229, 295] width 11 height 11
click at [846, 232] on img at bounding box center [845, 232] width 29 height 25
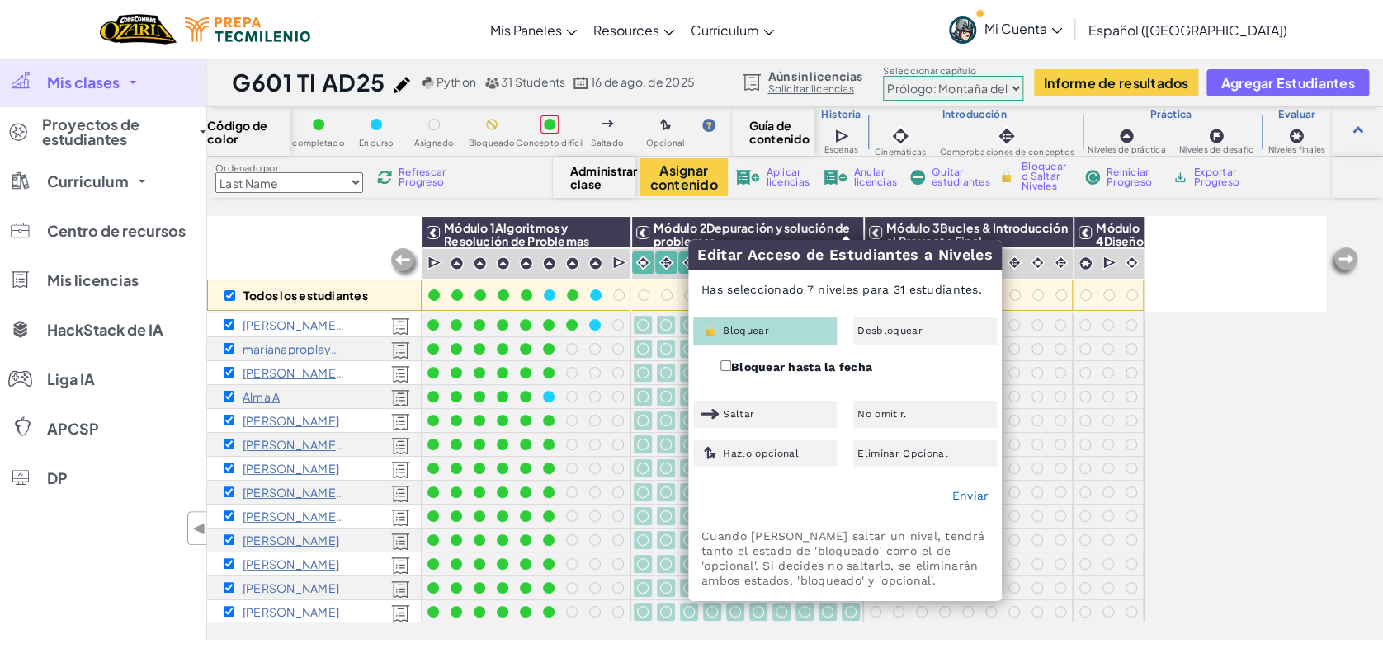
click at [788, 337] on div "Bloquear" at bounding box center [765, 331] width 144 height 27
click at [960, 495] on link "Enviar" at bounding box center [969, 495] width 37 height 13
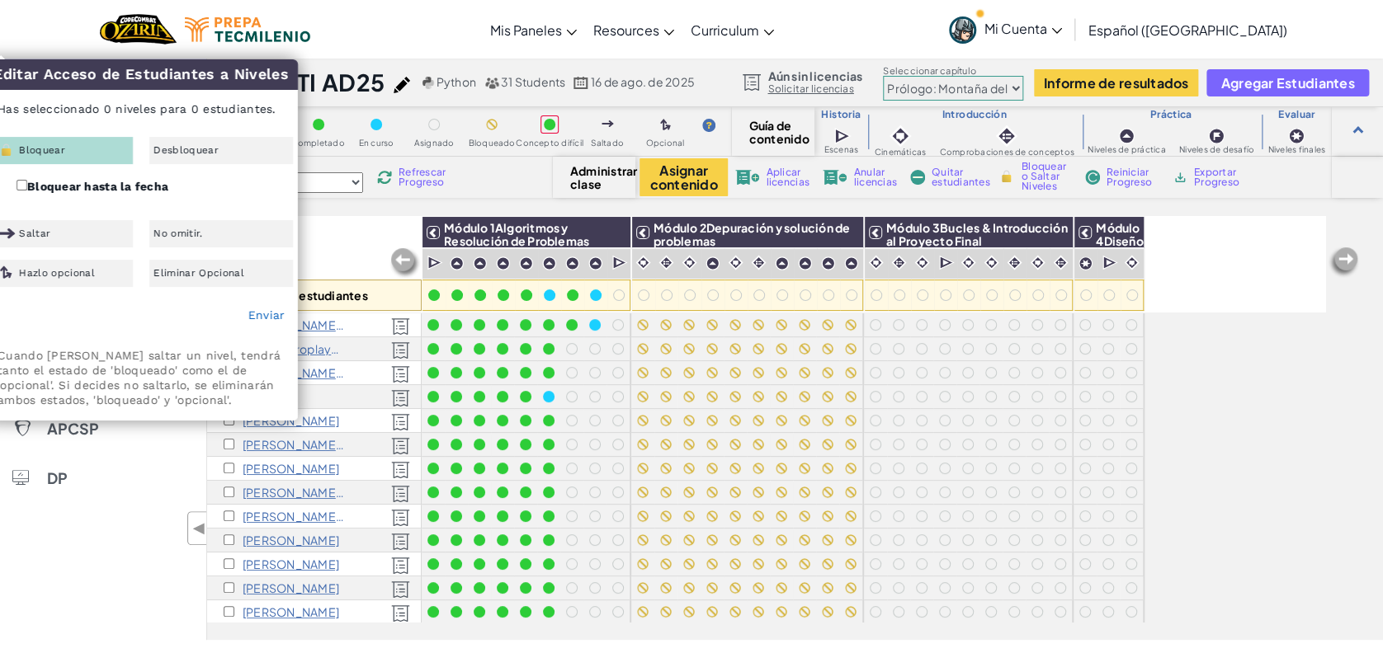
click at [348, 226] on div "Todos los estudiantes" at bounding box center [314, 264] width 214 height 96
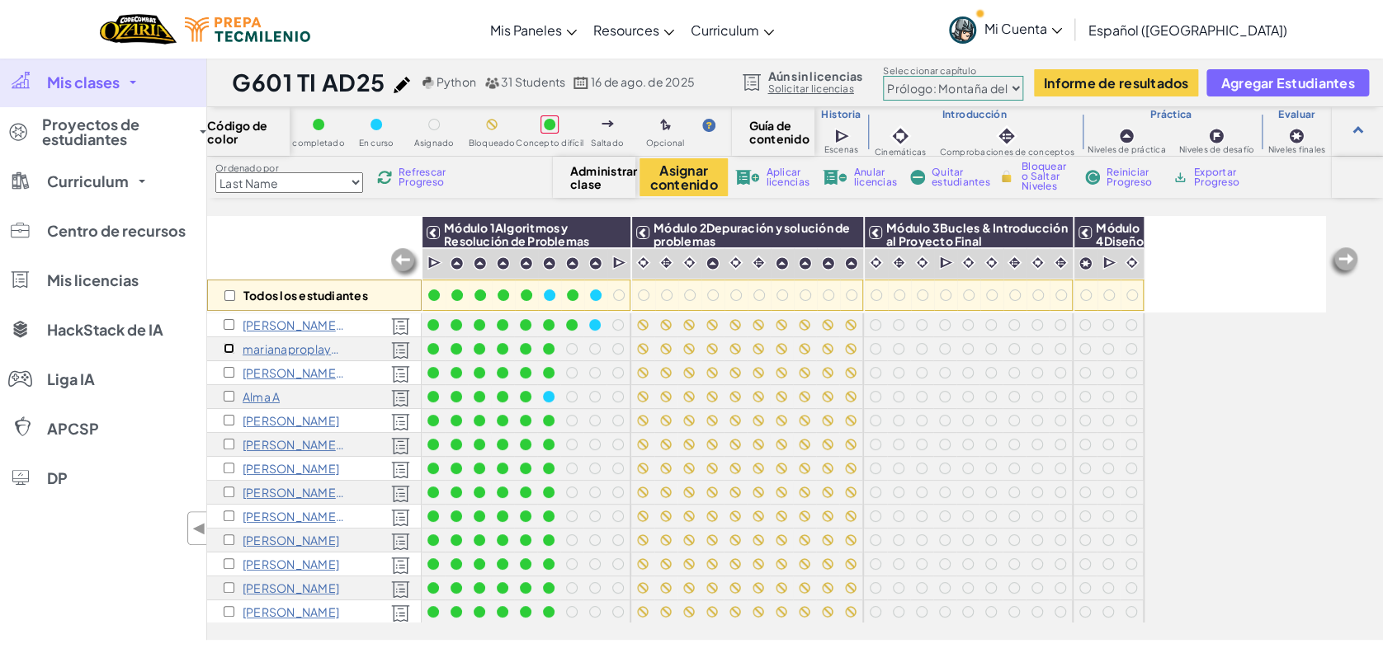
click at [224, 346] on input "checkbox" at bounding box center [229, 348] width 11 height 11
click at [264, 356] on div "marianaproplayer a" at bounding box center [314, 349] width 214 height 24
click at [271, 349] on p "marianaproplayer a" at bounding box center [294, 348] width 103 height 13
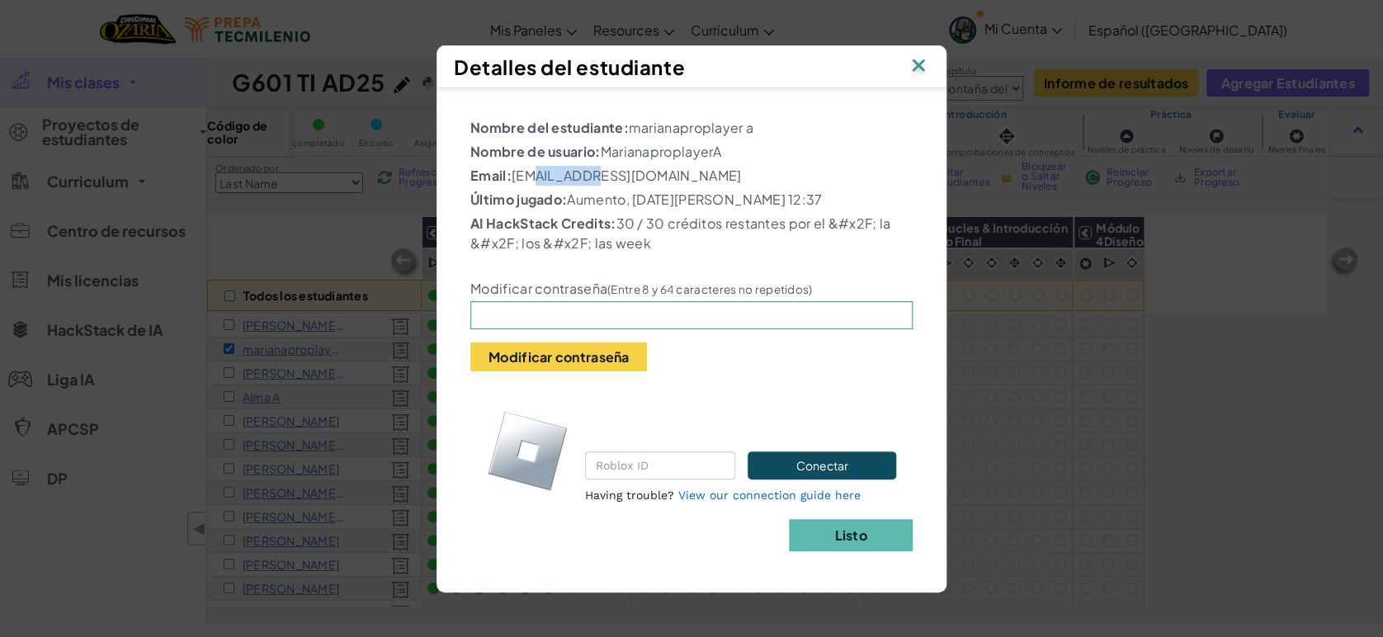
drag, startPoint x: 580, startPoint y: 180, endPoint x: 526, endPoint y: 180, distance: 53.6
click at [526, 180] on p "Email: [EMAIL_ADDRESS][DOMAIN_NAME]" at bounding box center [691, 176] width 442 height 20
copy p "07131541"
click at [576, 310] on input "text" at bounding box center [691, 315] width 442 height 28
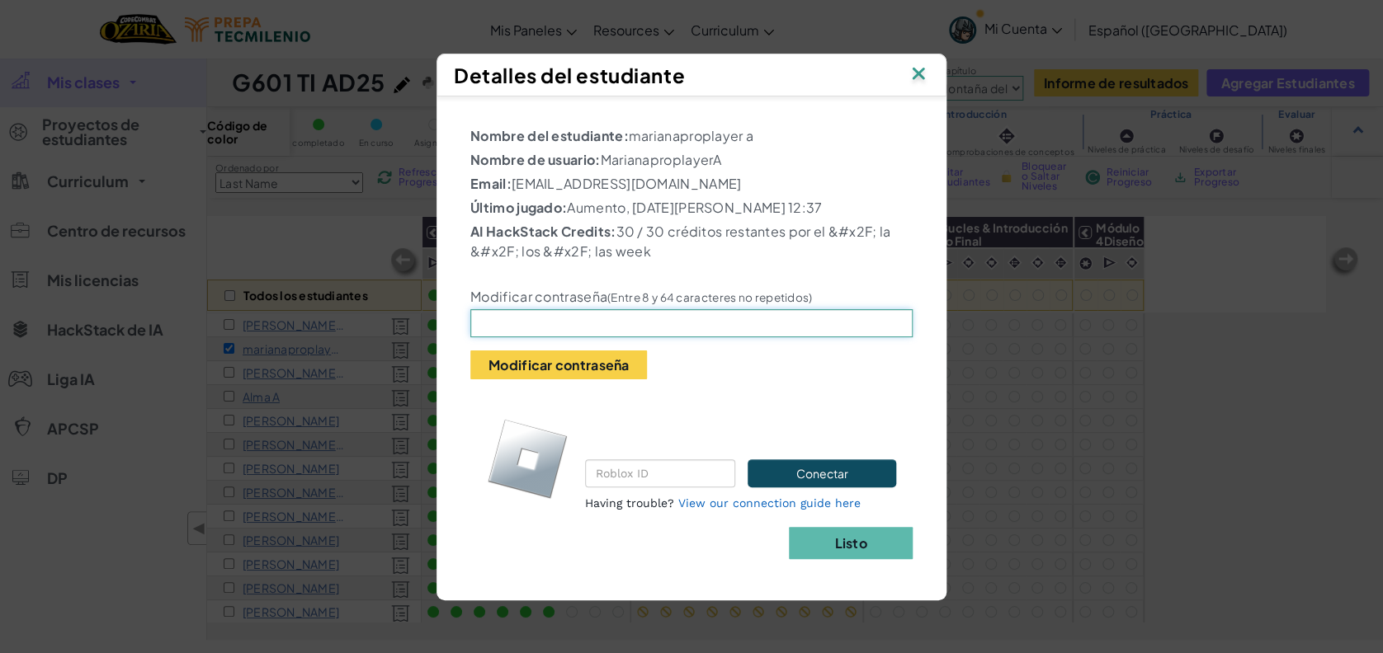
paste input "07131541"
click at [598, 357] on button "Modificar contraseña" at bounding box center [558, 365] width 177 height 29
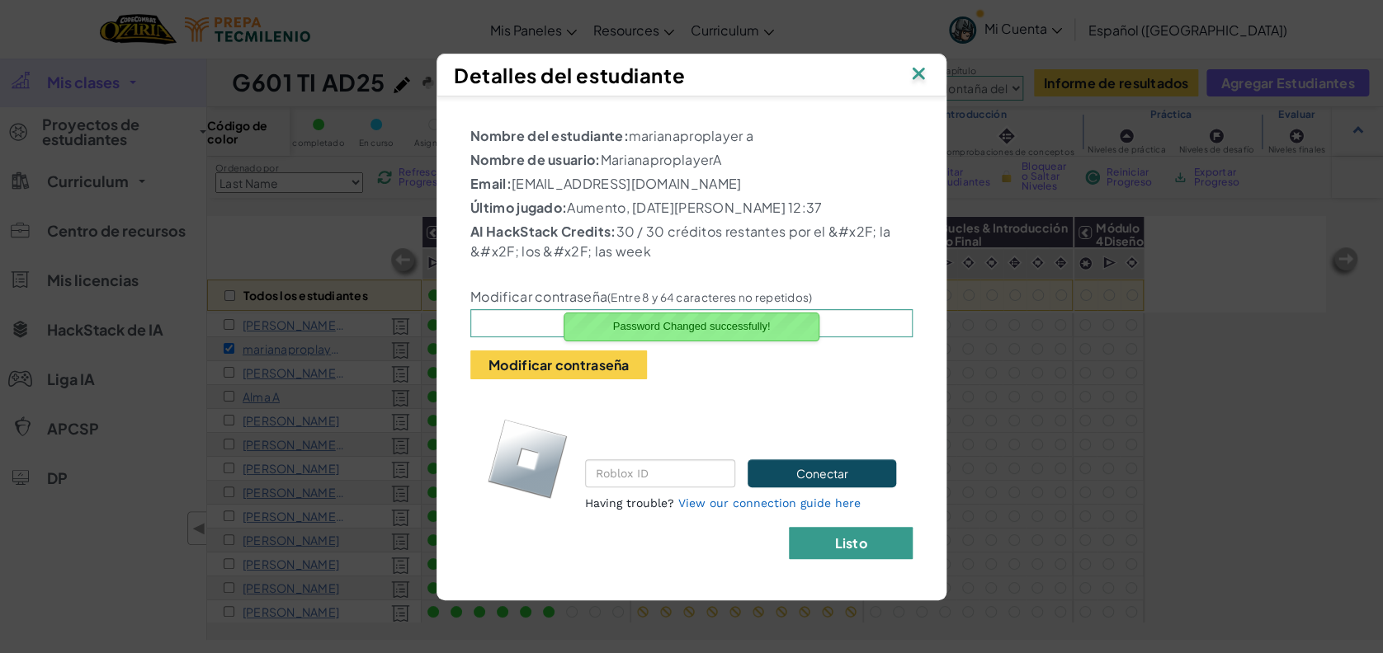
click at [846, 540] on b "Listo" at bounding box center [850, 543] width 32 height 17
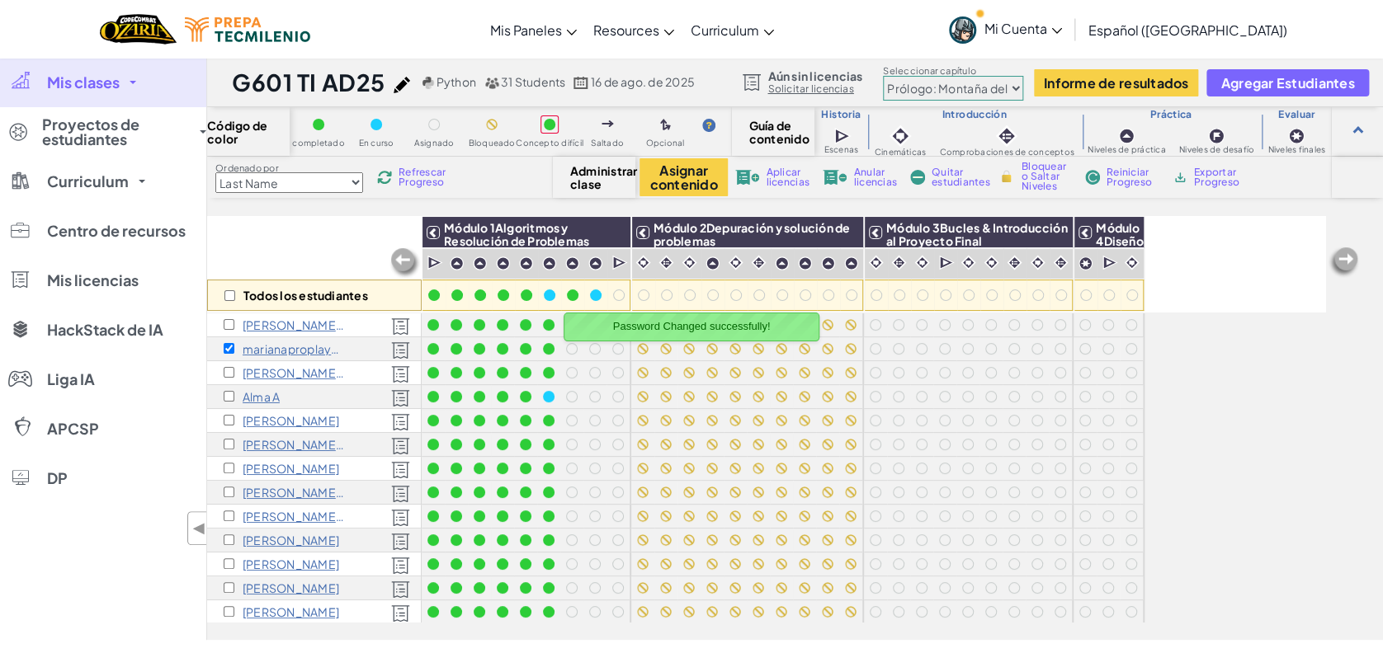
click at [313, 267] on div "Todos los estudiantes" at bounding box center [314, 264] width 214 height 96
